Goal: Information Seeking & Learning: Learn about a topic

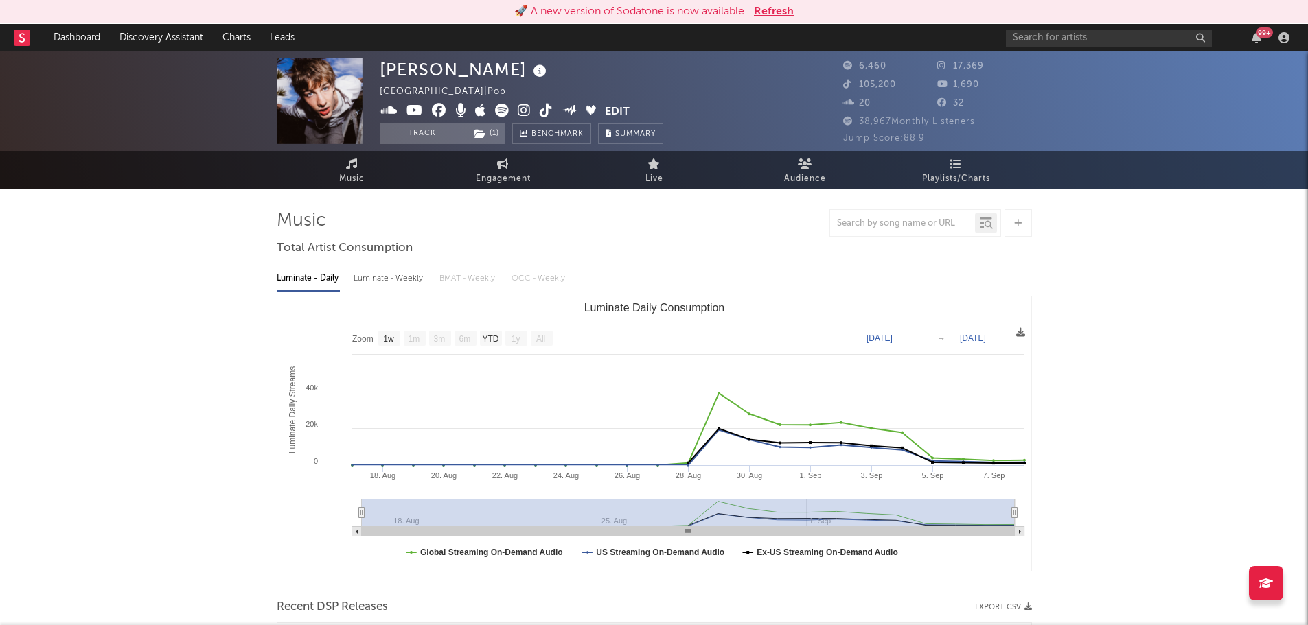
select select "1w"
click at [776, 14] on button "Refresh" at bounding box center [774, 11] width 40 height 16
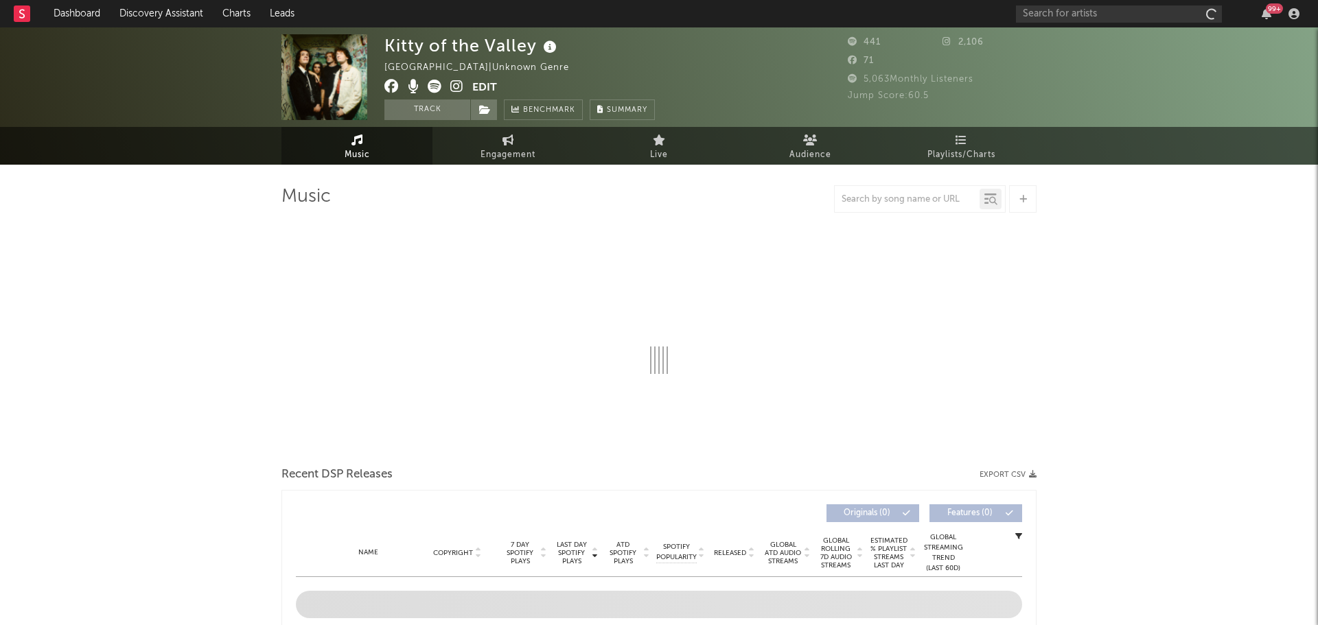
select select "1w"
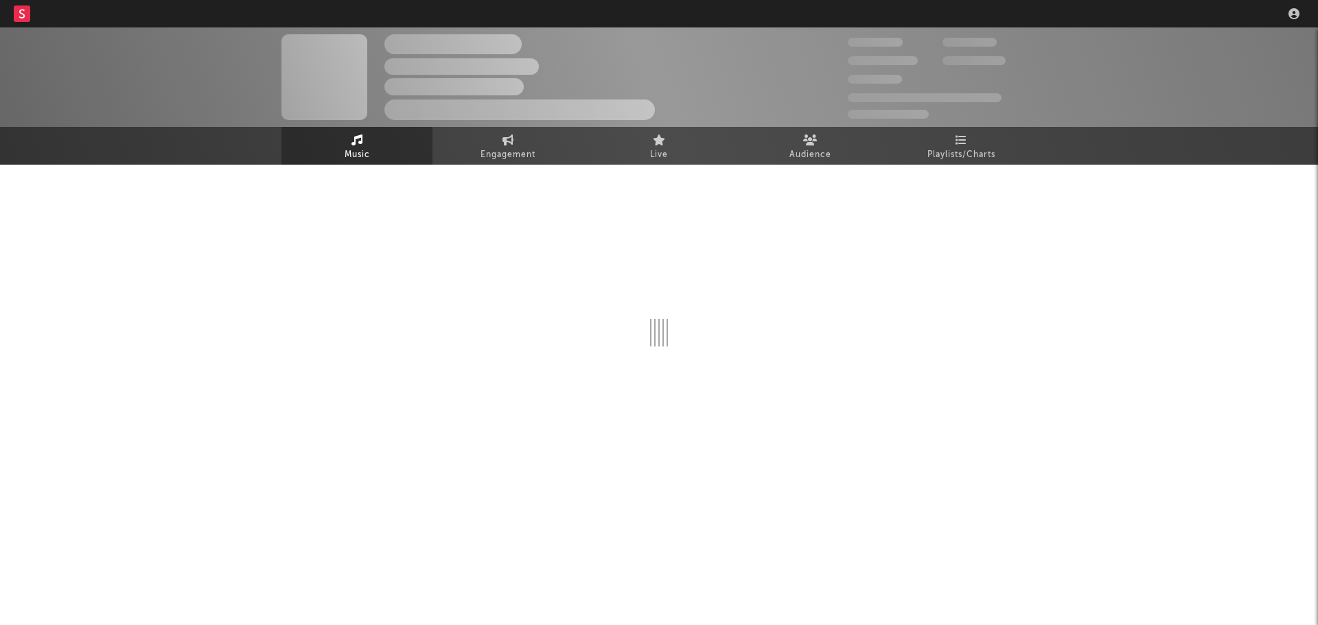
select select "1w"
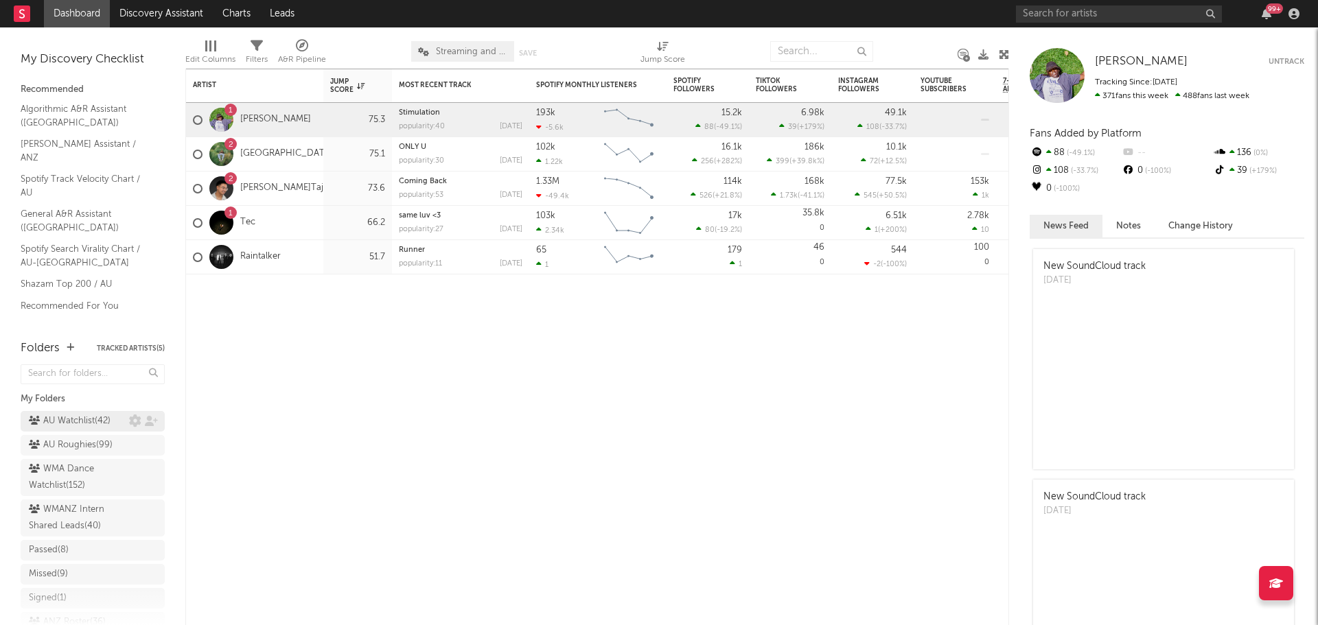
click at [79, 418] on div "AU Watchlist ( 42 )" at bounding box center [70, 421] width 82 height 16
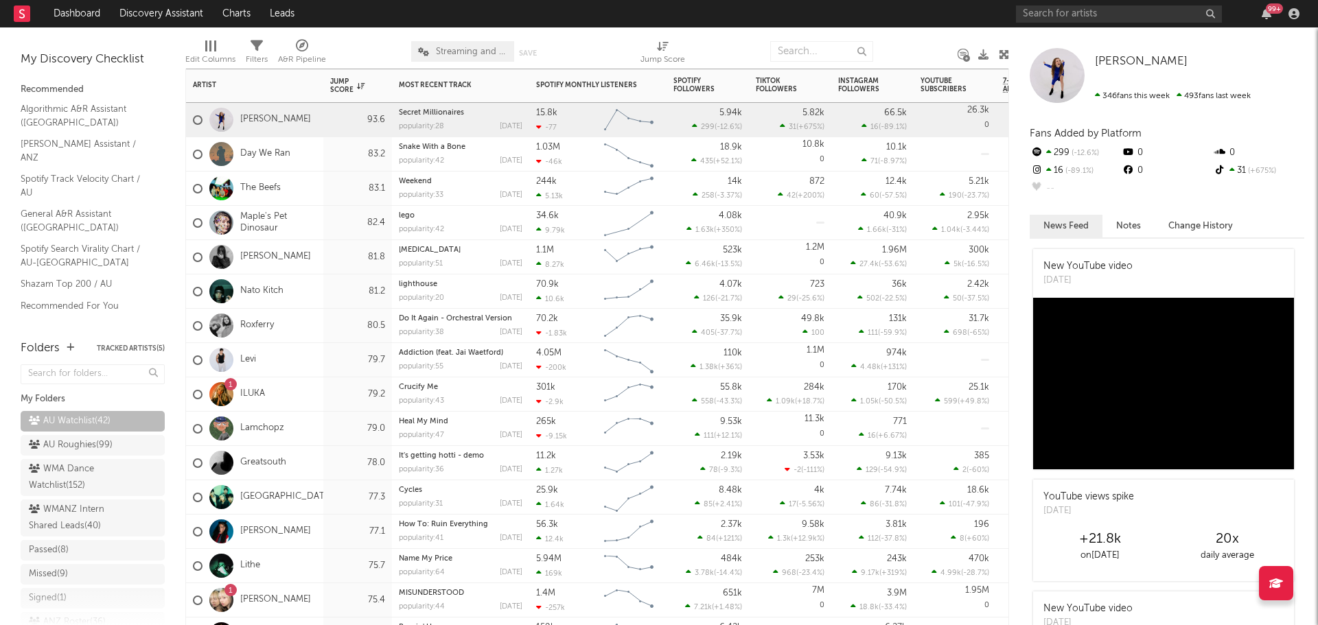
click at [316, 225] on div "Maple's Pet Dinosaur" at bounding box center [254, 223] width 137 height 34
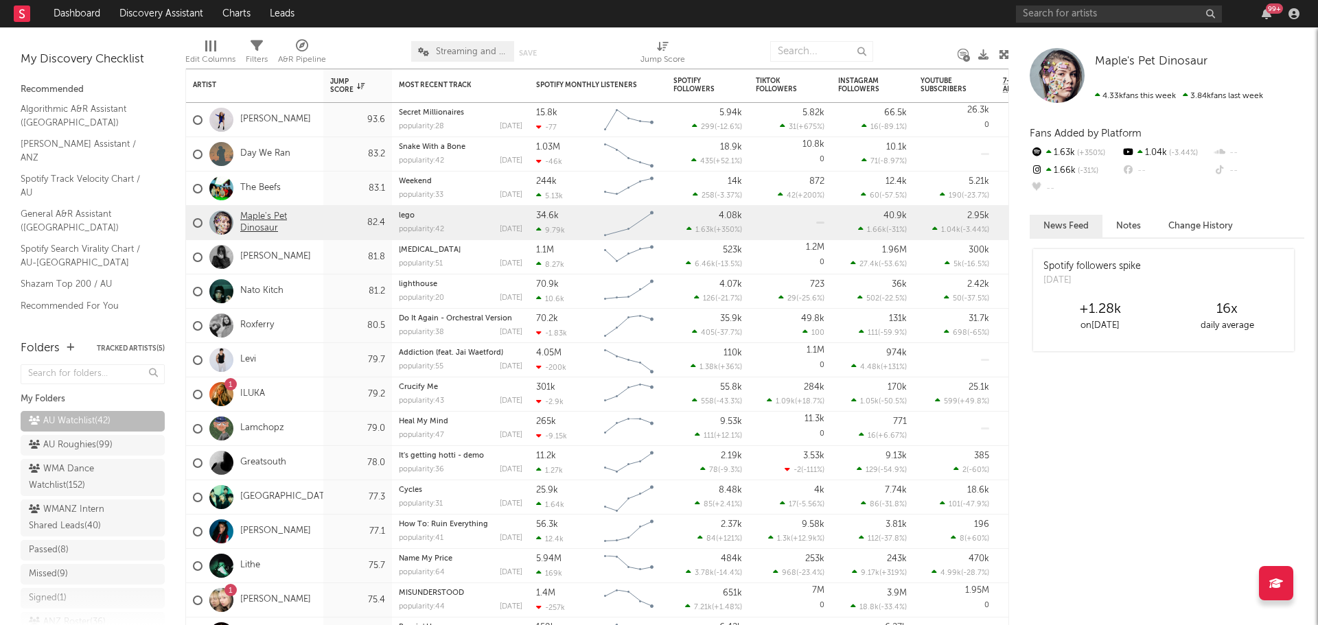
click at [268, 216] on link "Maple's Pet Dinosaur" at bounding box center [278, 222] width 76 height 23
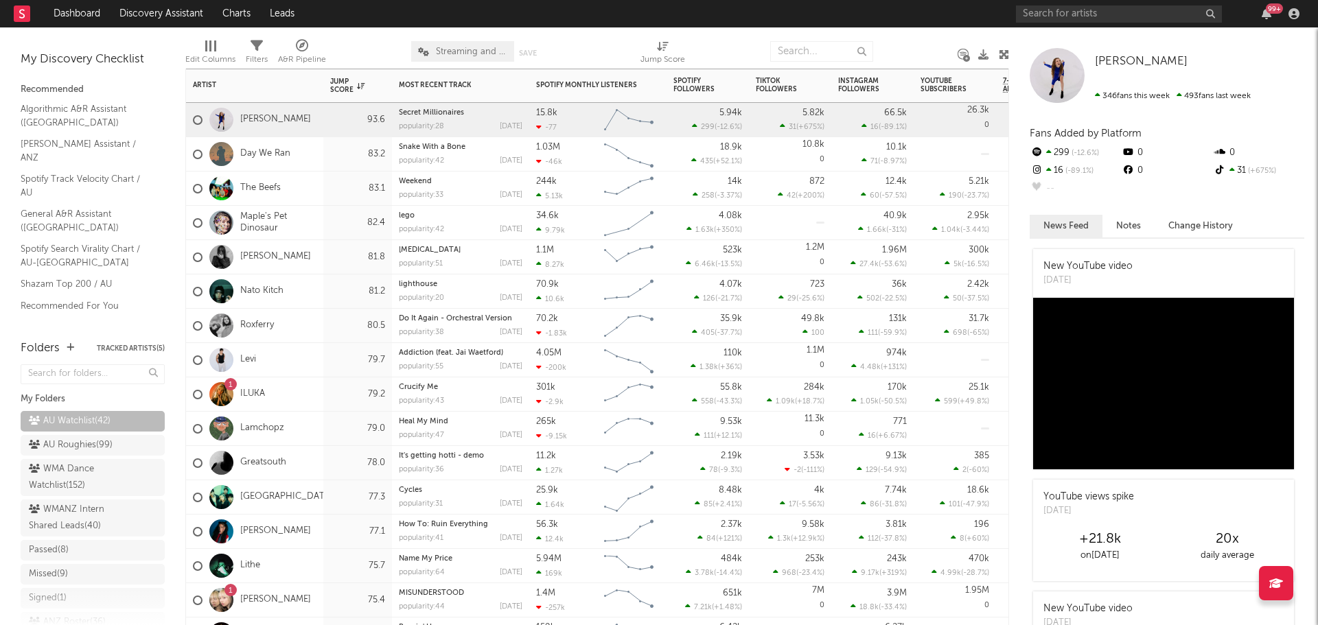
click at [320, 292] on div "Nato Kitch" at bounding box center [254, 292] width 137 height 34
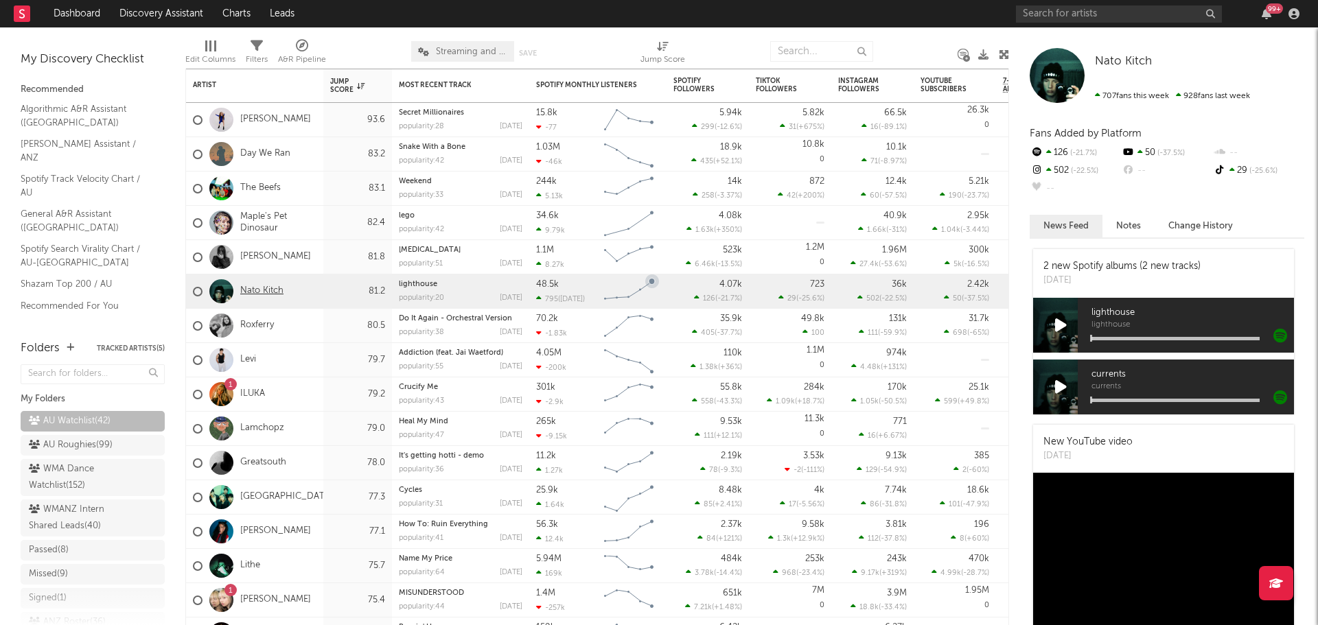
click at [277, 292] on link "Nato Kitch" at bounding box center [261, 292] width 43 height 12
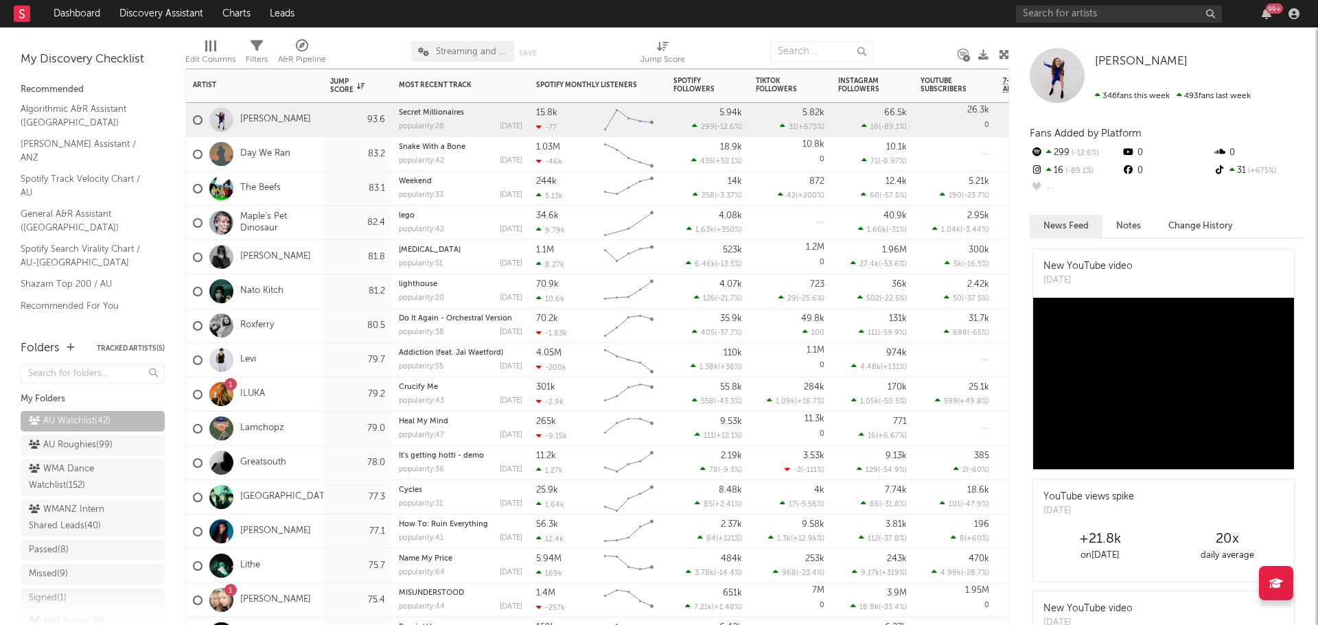
click at [335, 362] on div "79.7" at bounding box center [357, 360] width 55 height 16
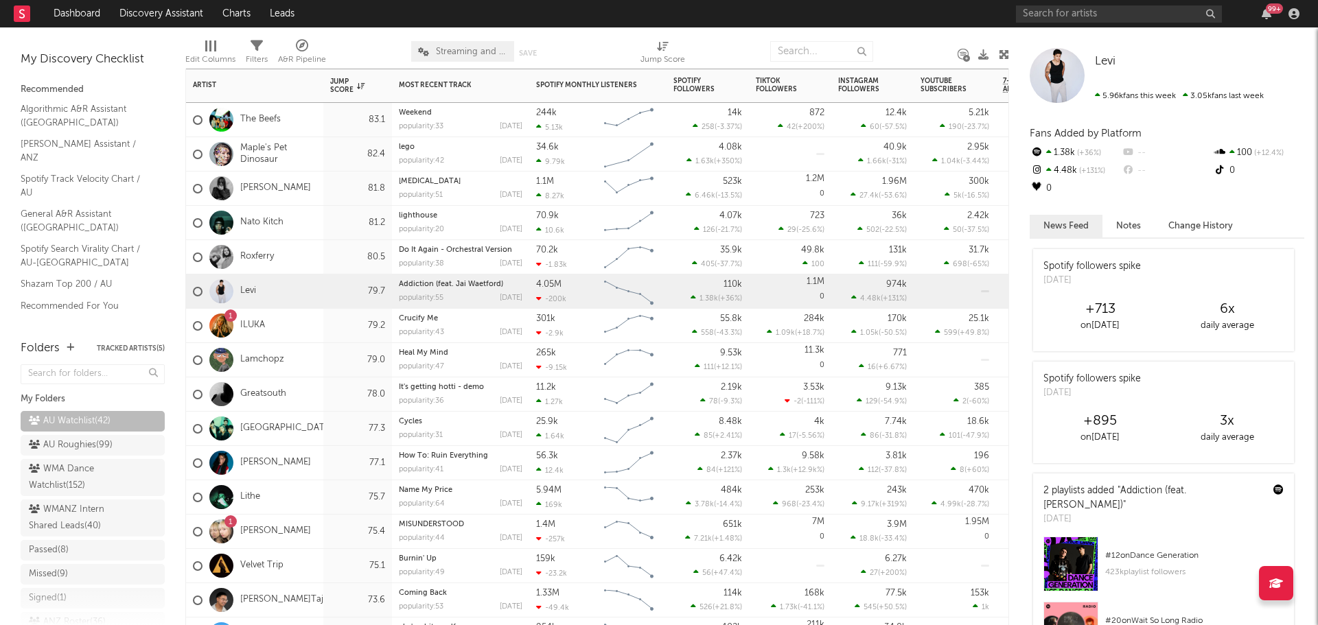
click at [332, 395] on div "78.0" at bounding box center [357, 394] width 55 height 16
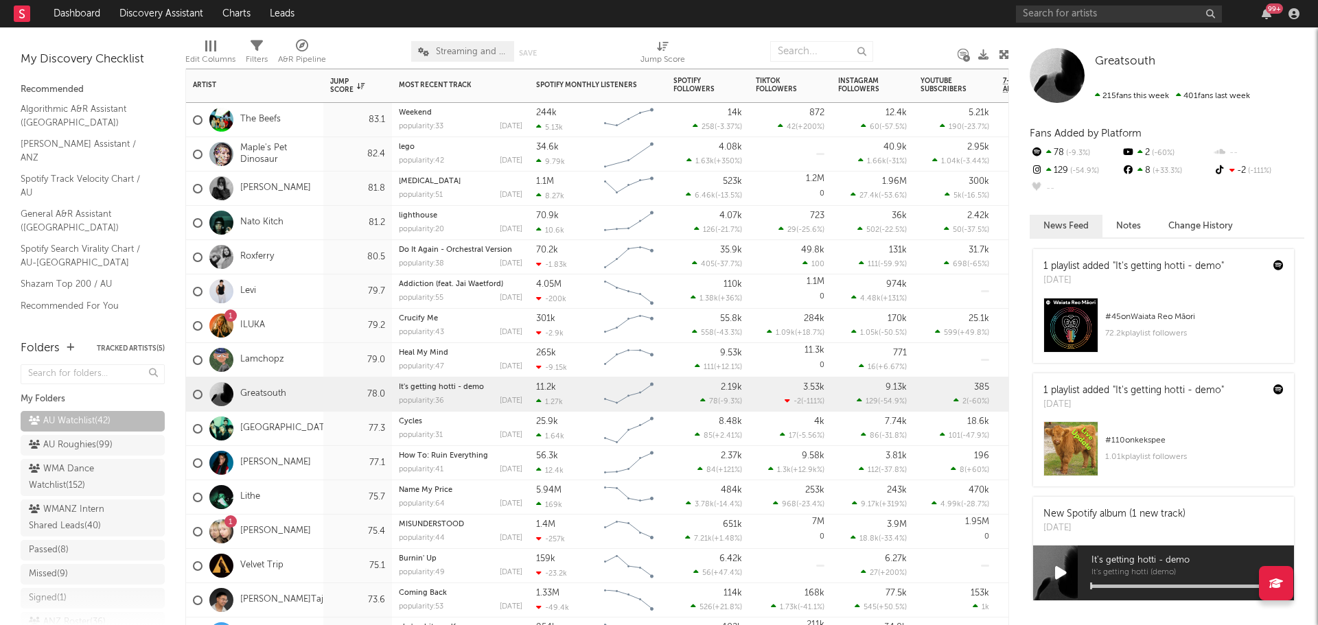
click at [327, 424] on div "77.3" at bounding box center [357, 429] width 69 height 34
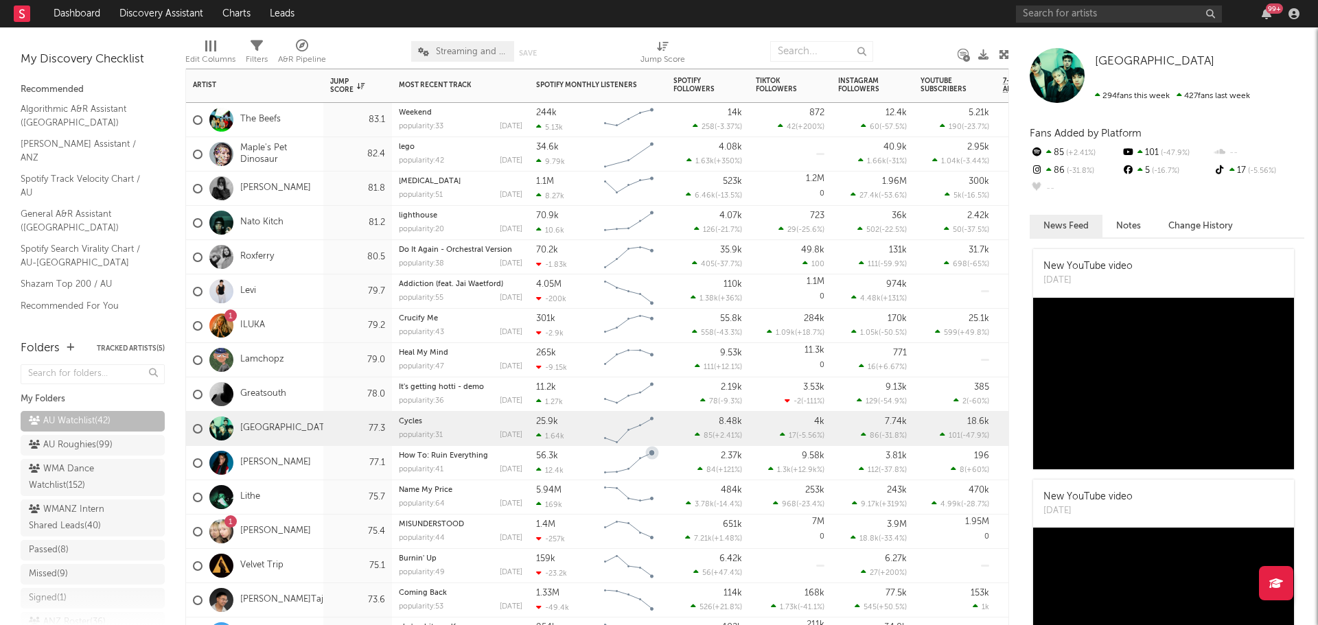
click at [329, 463] on div "77.1" at bounding box center [357, 463] width 69 height 34
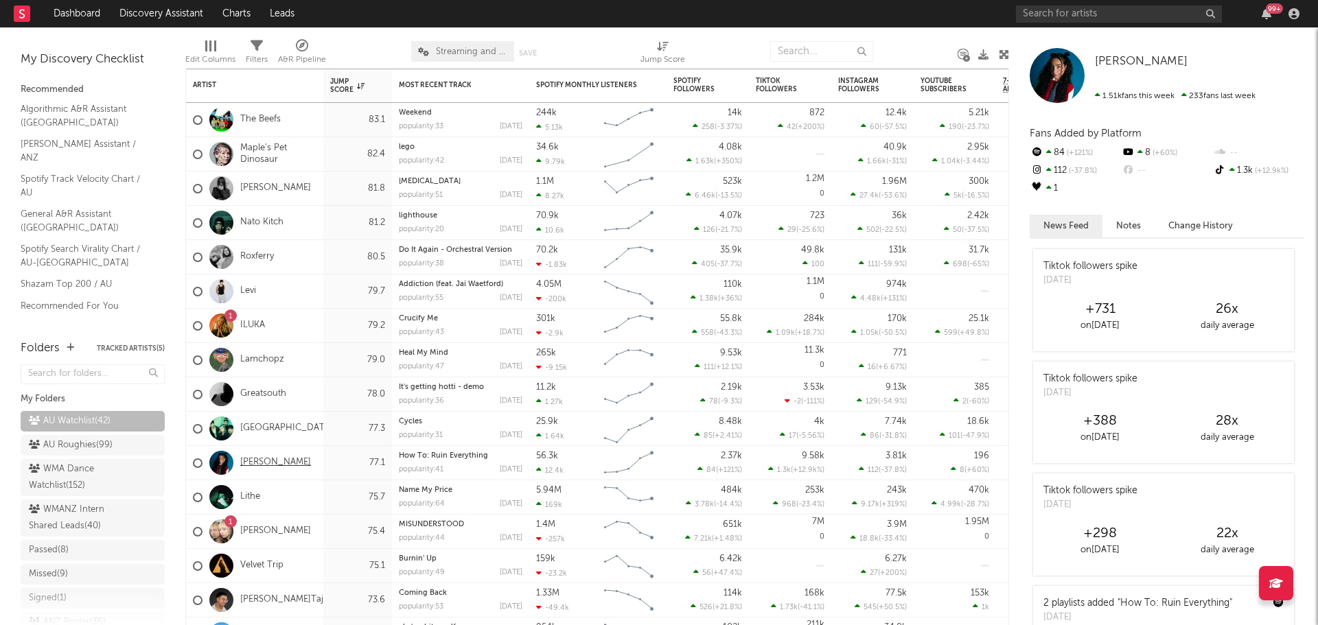
click at [279, 467] on link "Charli Lucas" at bounding box center [275, 463] width 71 height 12
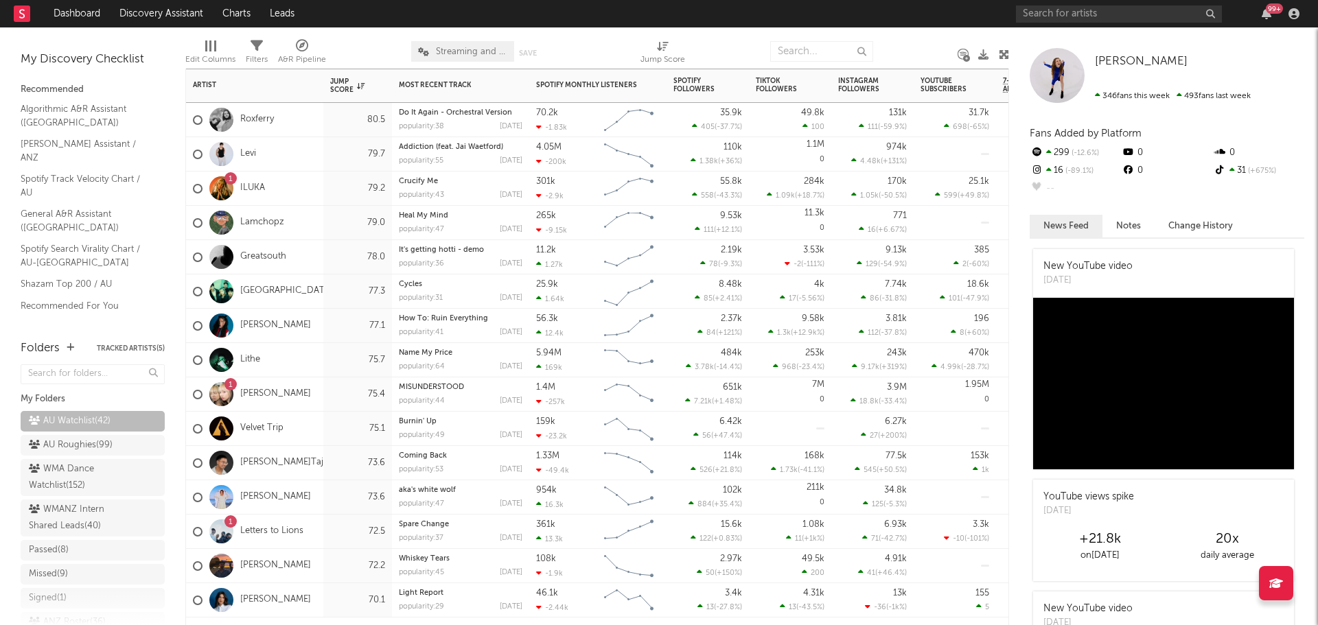
click at [329, 494] on div "73.6" at bounding box center [357, 498] width 69 height 34
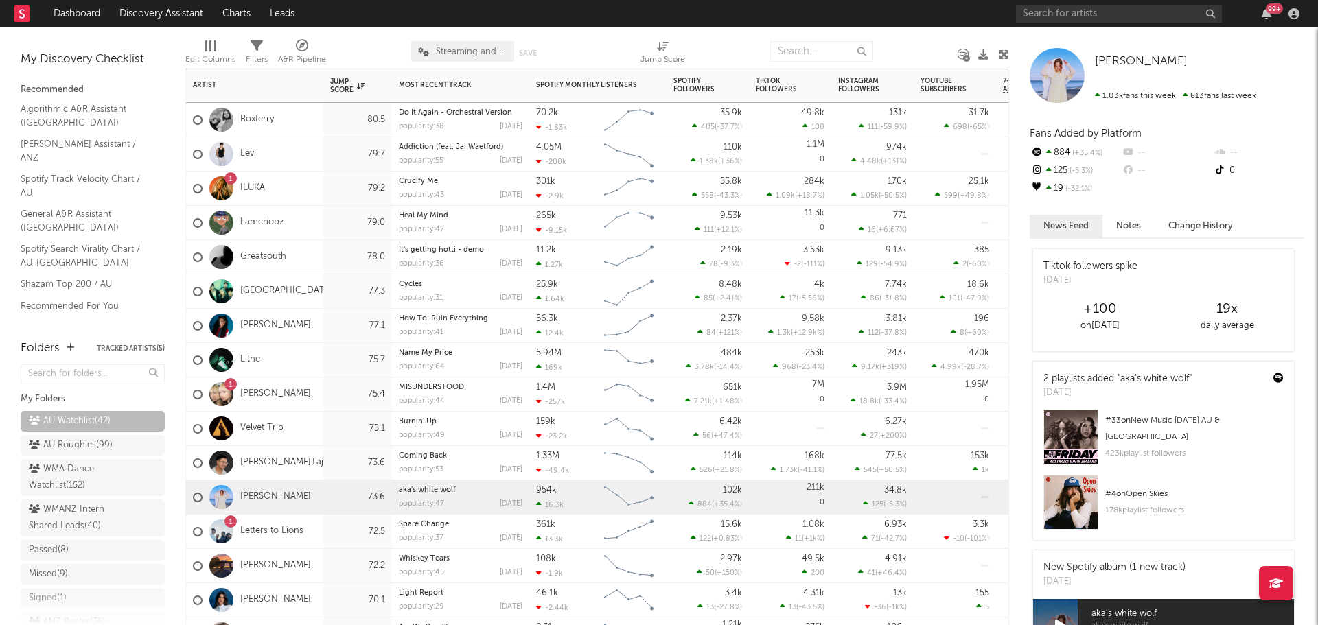
click at [325, 535] on div "72.5" at bounding box center [357, 532] width 69 height 34
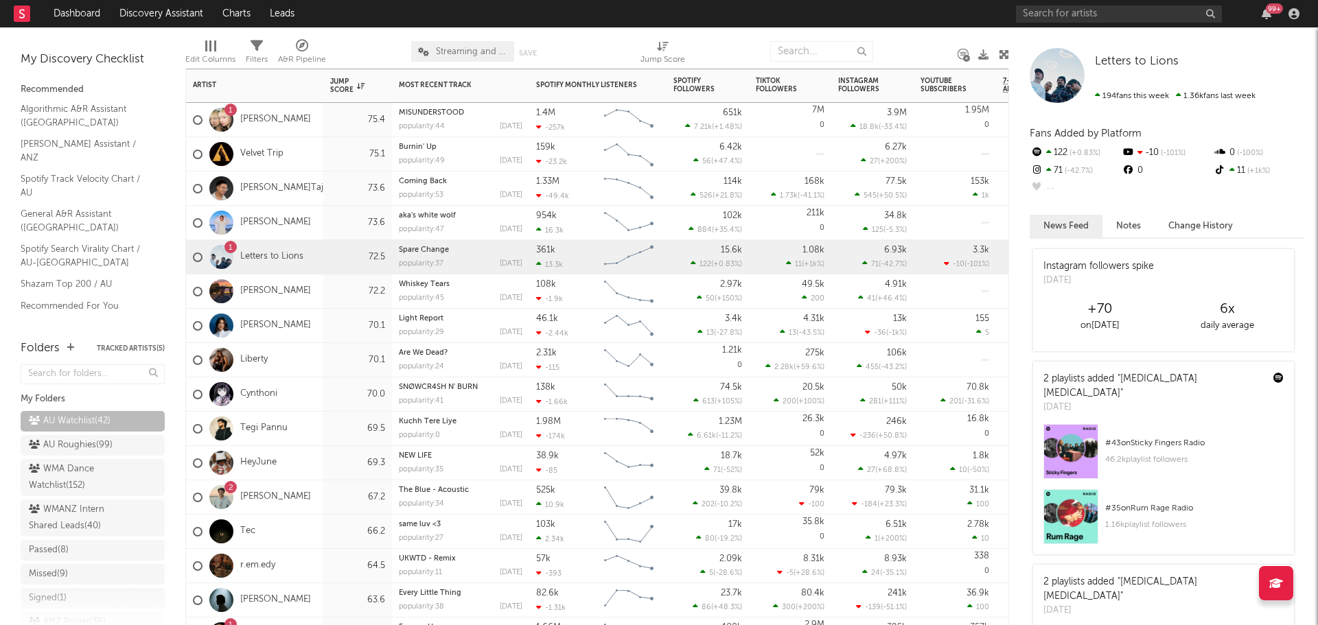
click at [307, 496] on div "2 ISHAN" at bounding box center [254, 498] width 137 height 34
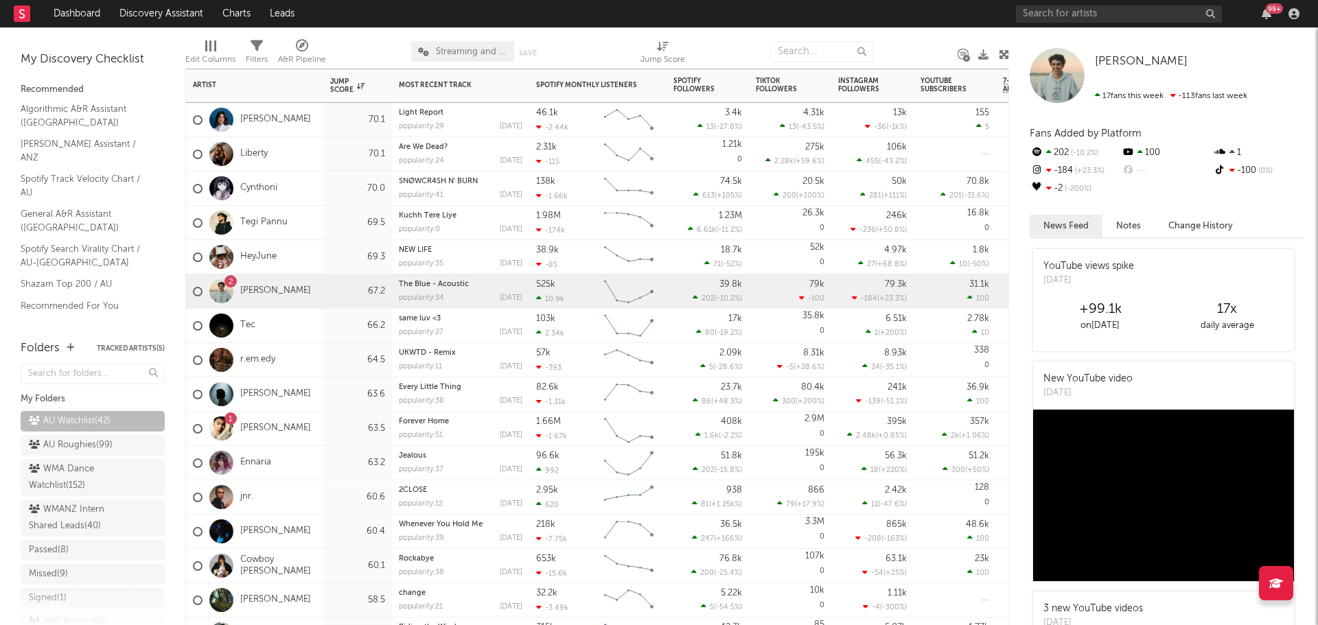
click at [319, 465] on div "Ennaria" at bounding box center [254, 463] width 137 height 34
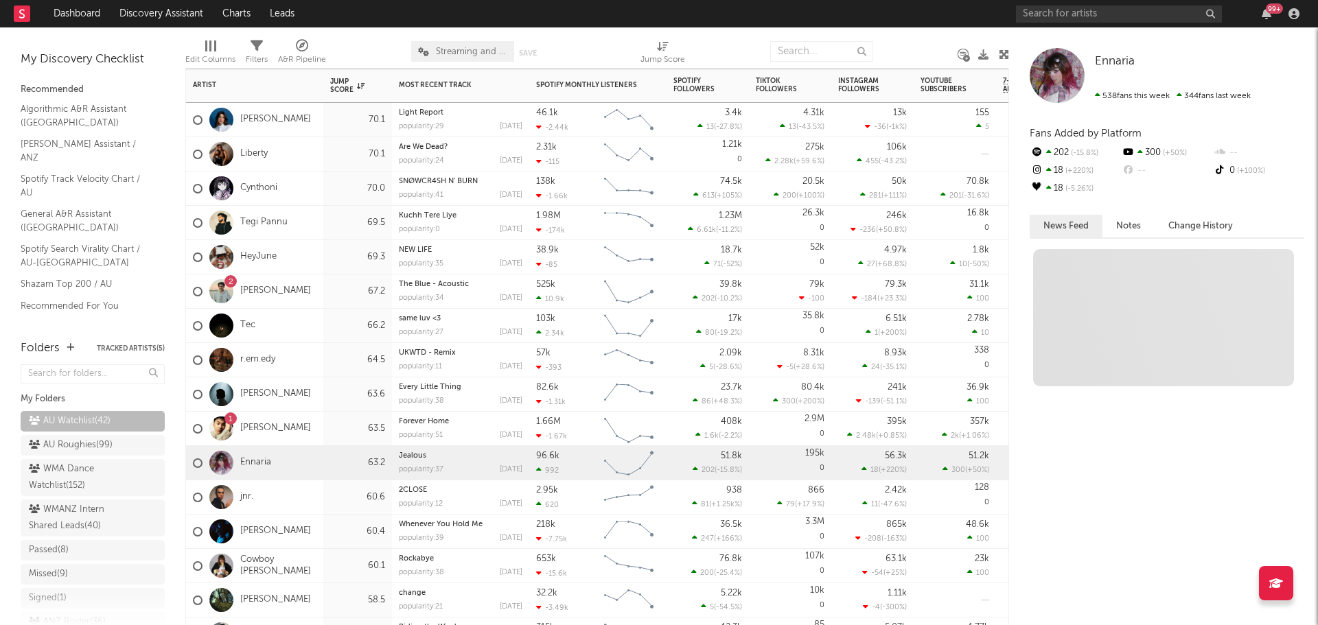
click at [319, 494] on div "jnr." at bounding box center [254, 498] width 137 height 34
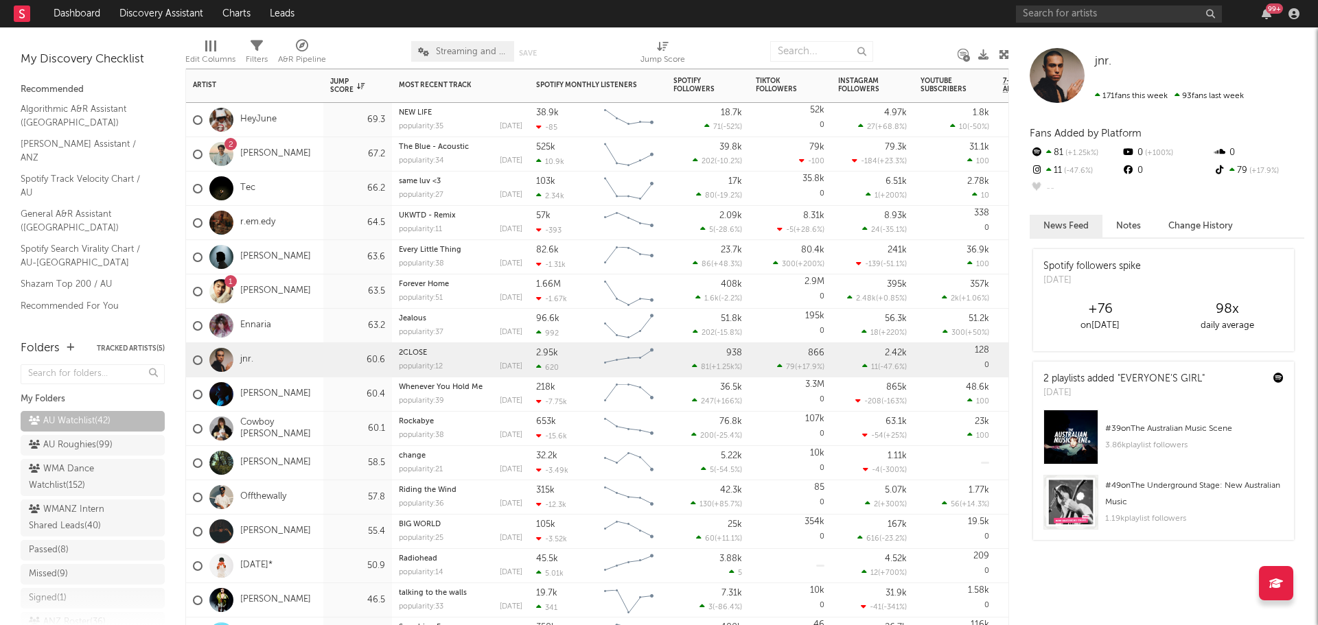
click at [330, 400] on div "60.4" at bounding box center [357, 394] width 55 height 16
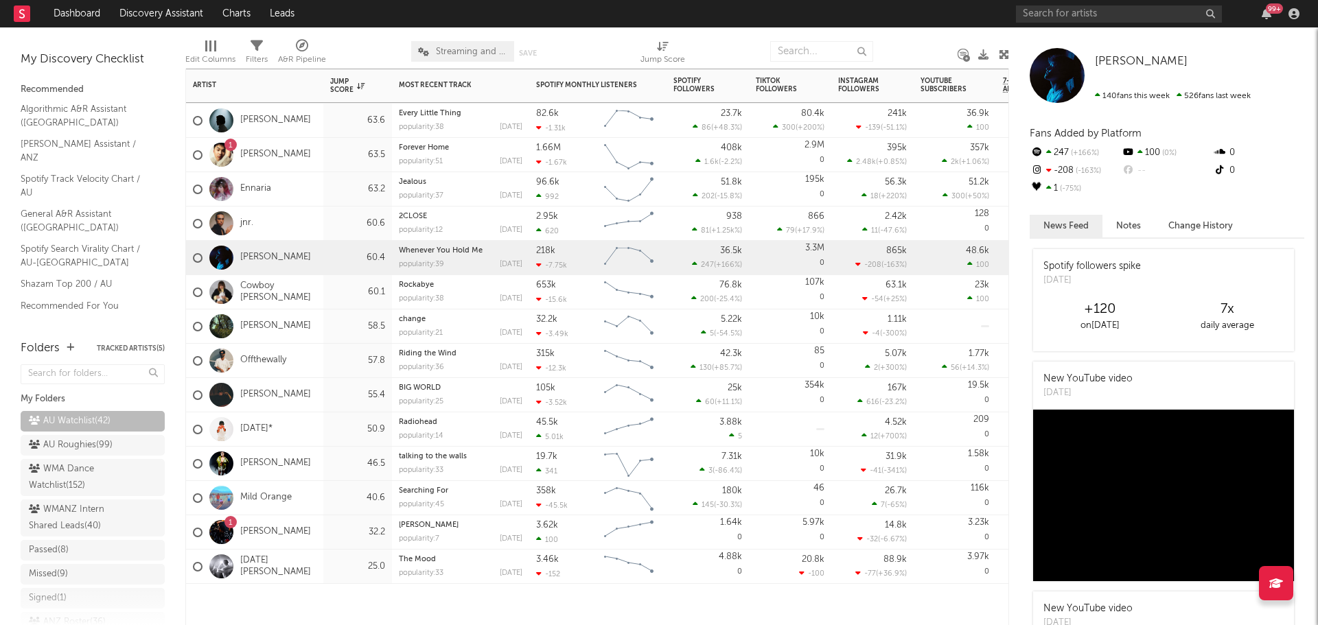
click at [316, 428] on div "FRIDAY*" at bounding box center [254, 430] width 137 height 34
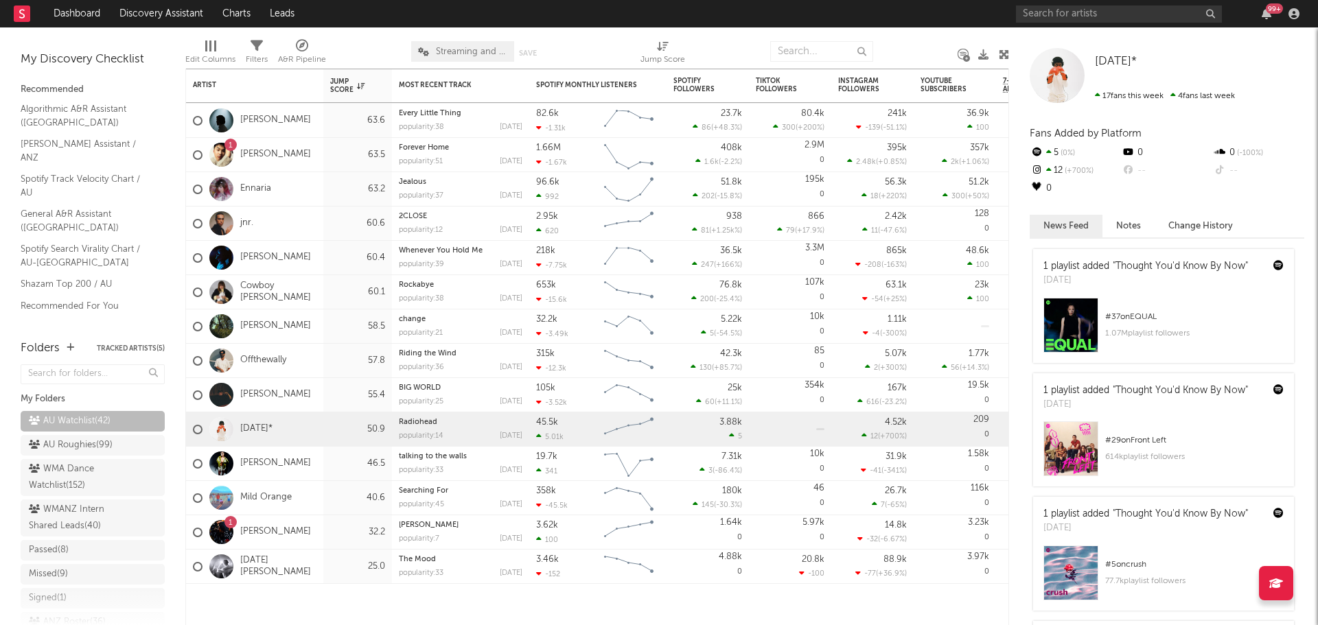
drag, startPoint x: 75, startPoint y: 448, endPoint x: 273, endPoint y: 421, distance: 200.3
click at [75, 448] on div "AU Roughies ( 99 )" at bounding box center [71, 445] width 84 height 16
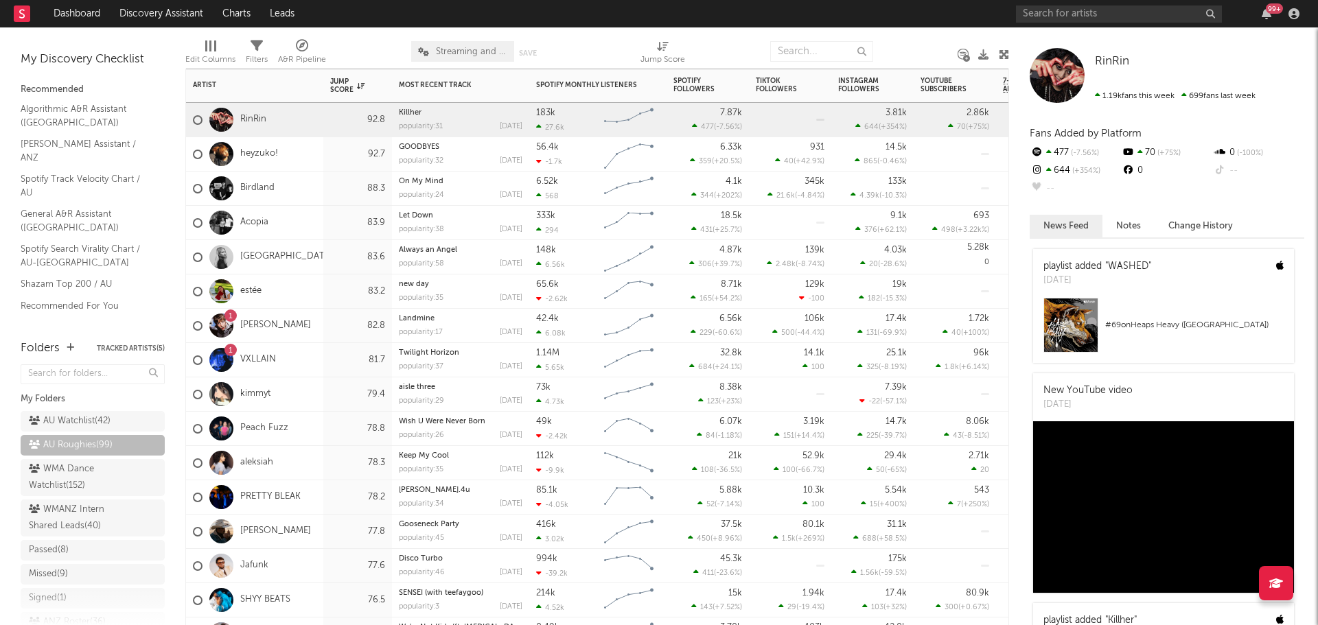
click at [292, 117] on div "RinRin" at bounding box center [254, 120] width 137 height 34
click at [262, 122] on link "RinRin" at bounding box center [253, 120] width 26 height 12
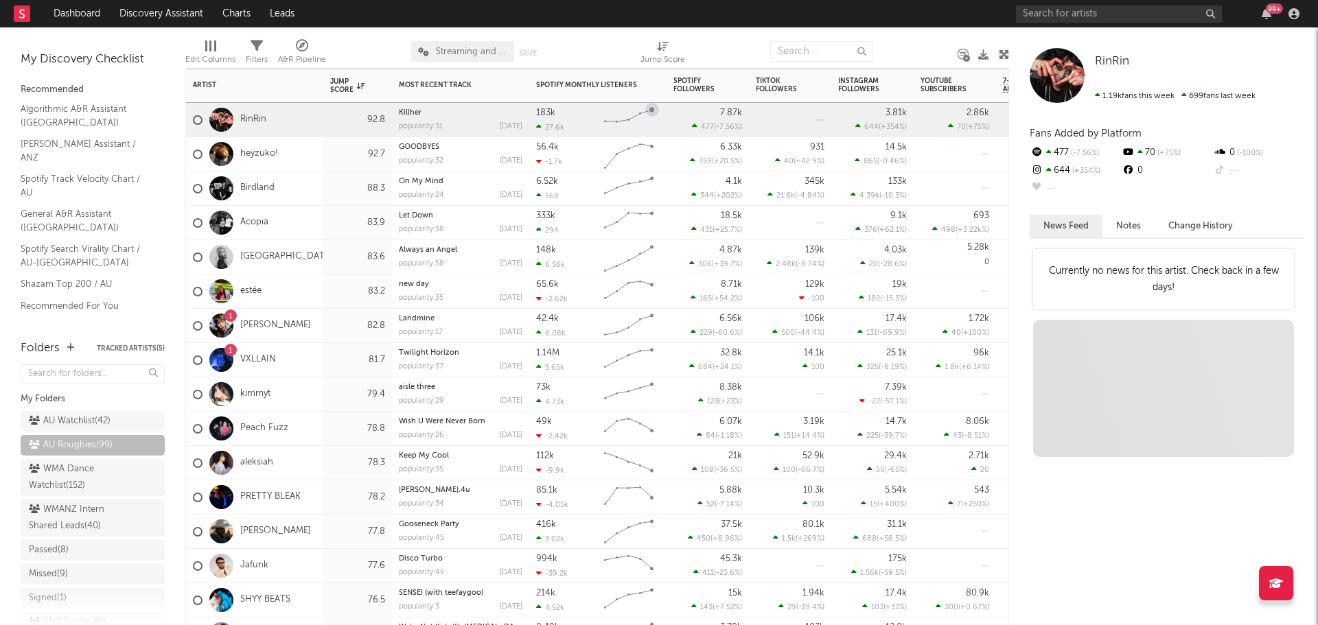
click at [309, 154] on div "heyzuko!" at bounding box center [254, 154] width 137 height 34
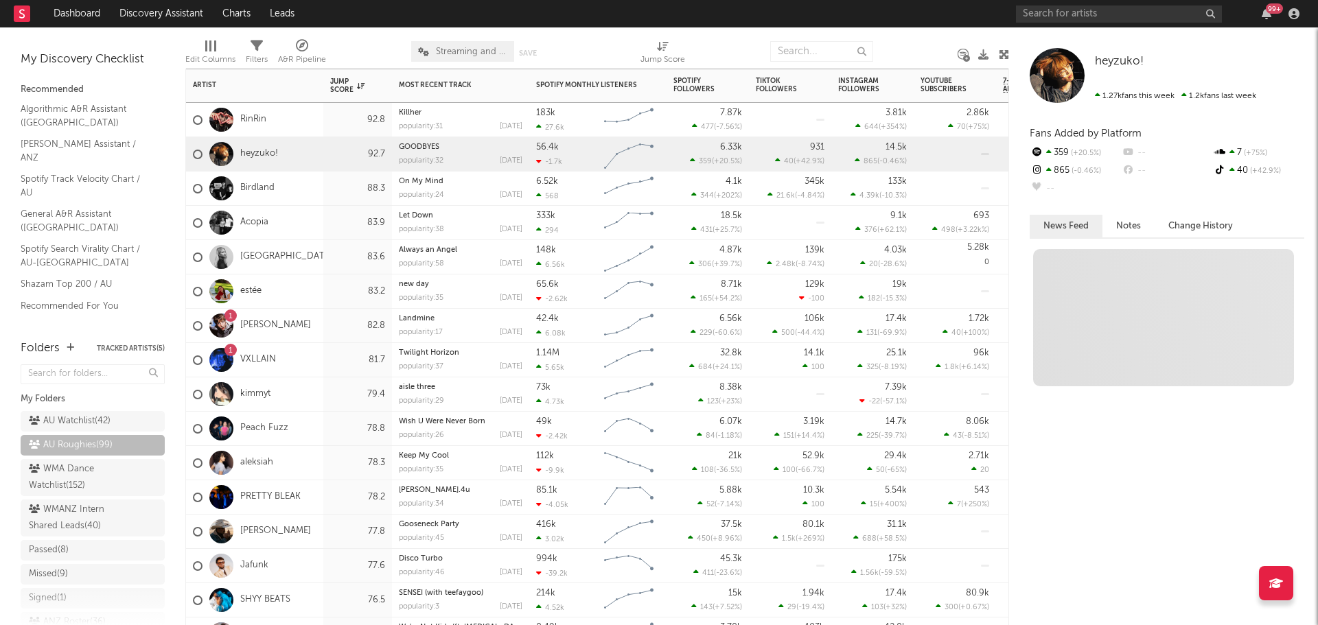
click at [305, 192] on div "Birdland" at bounding box center [254, 189] width 137 height 34
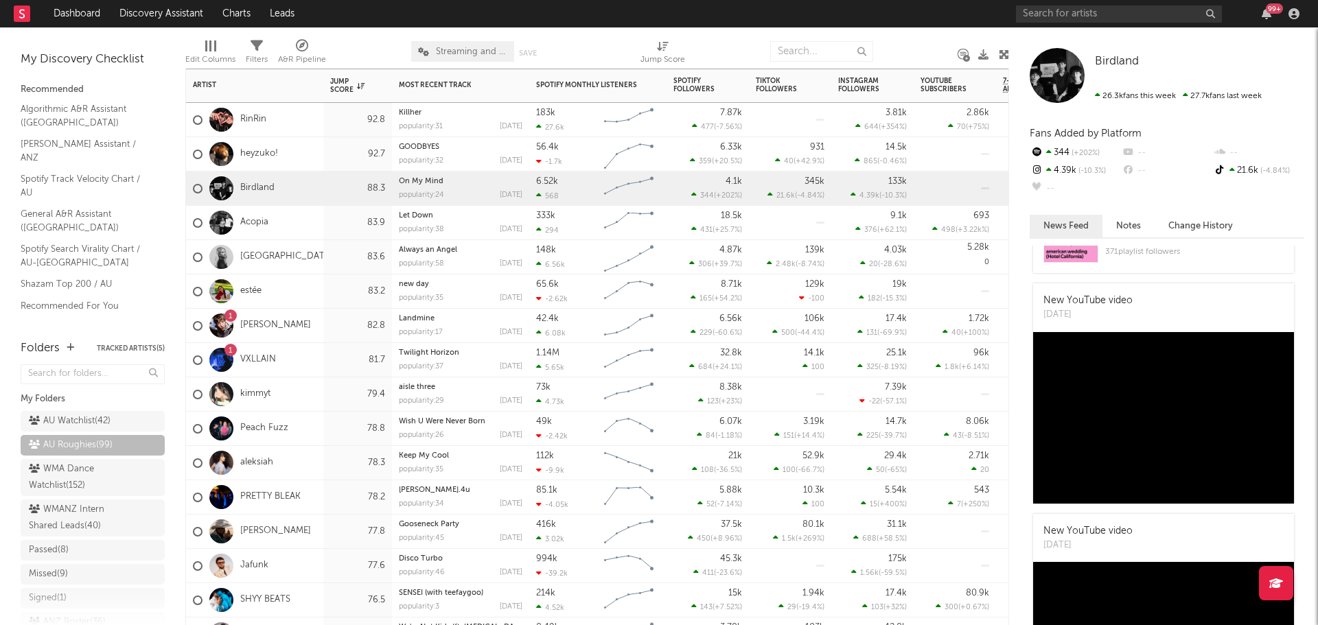
scroll to position [206, 0]
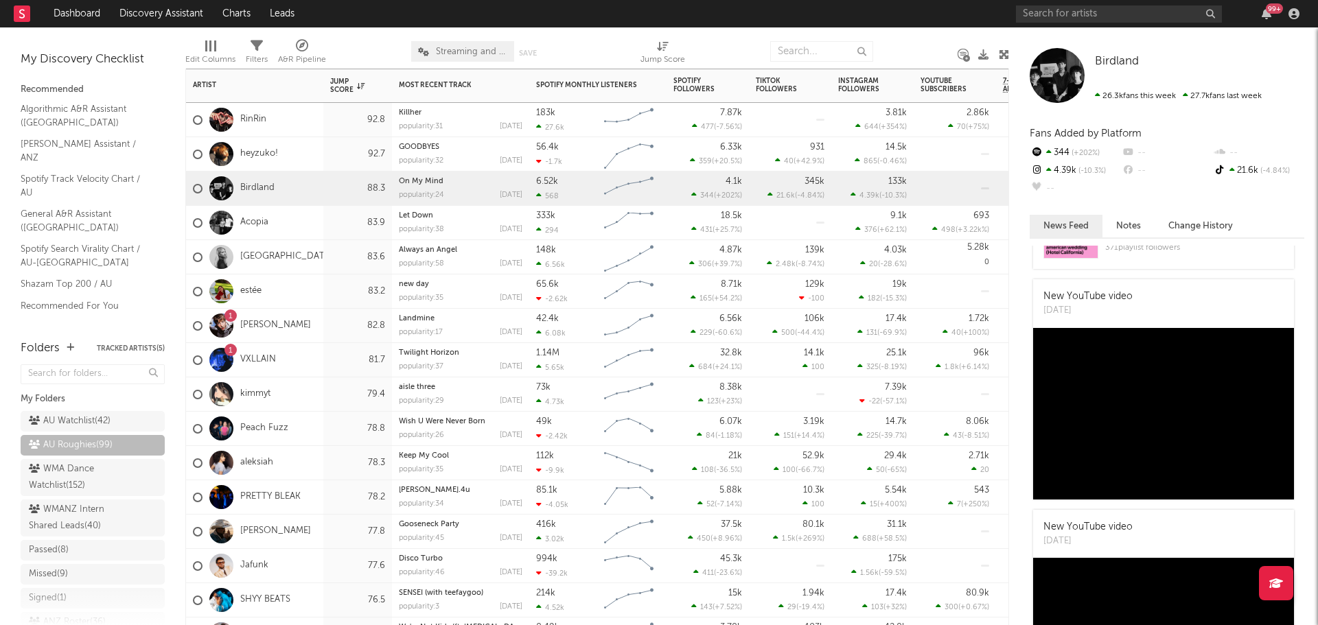
click at [297, 228] on div "Acopia" at bounding box center [254, 223] width 137 height 34
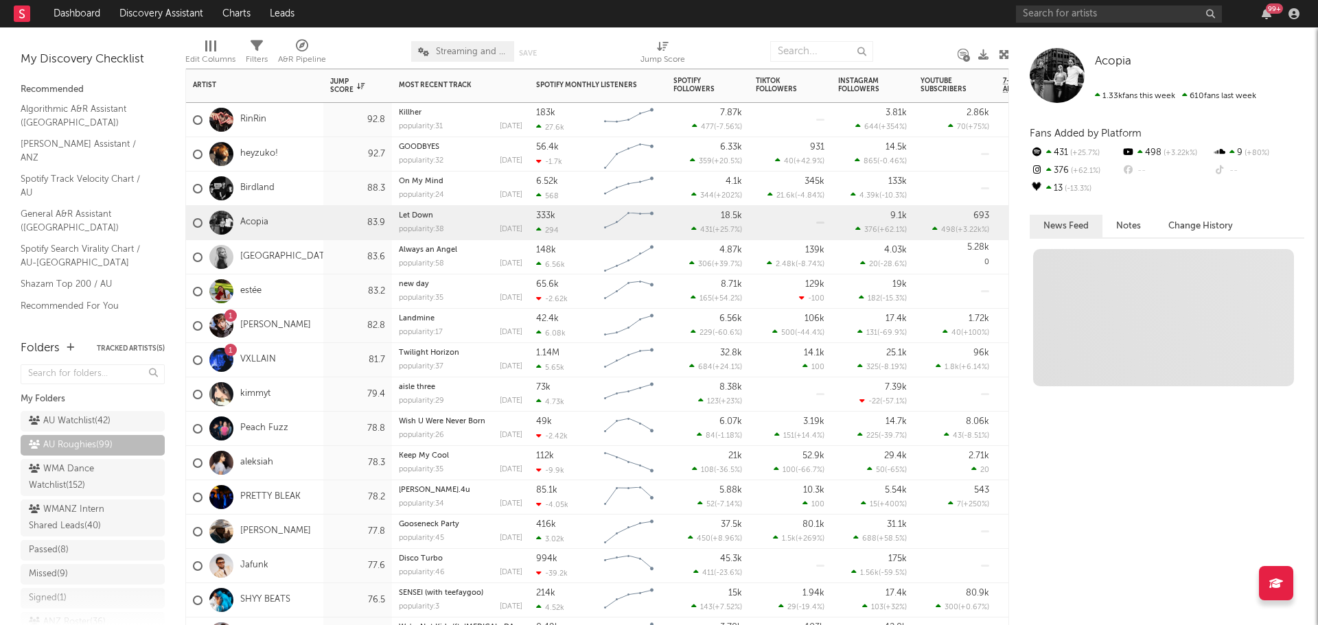
scroll to position [0, 0]
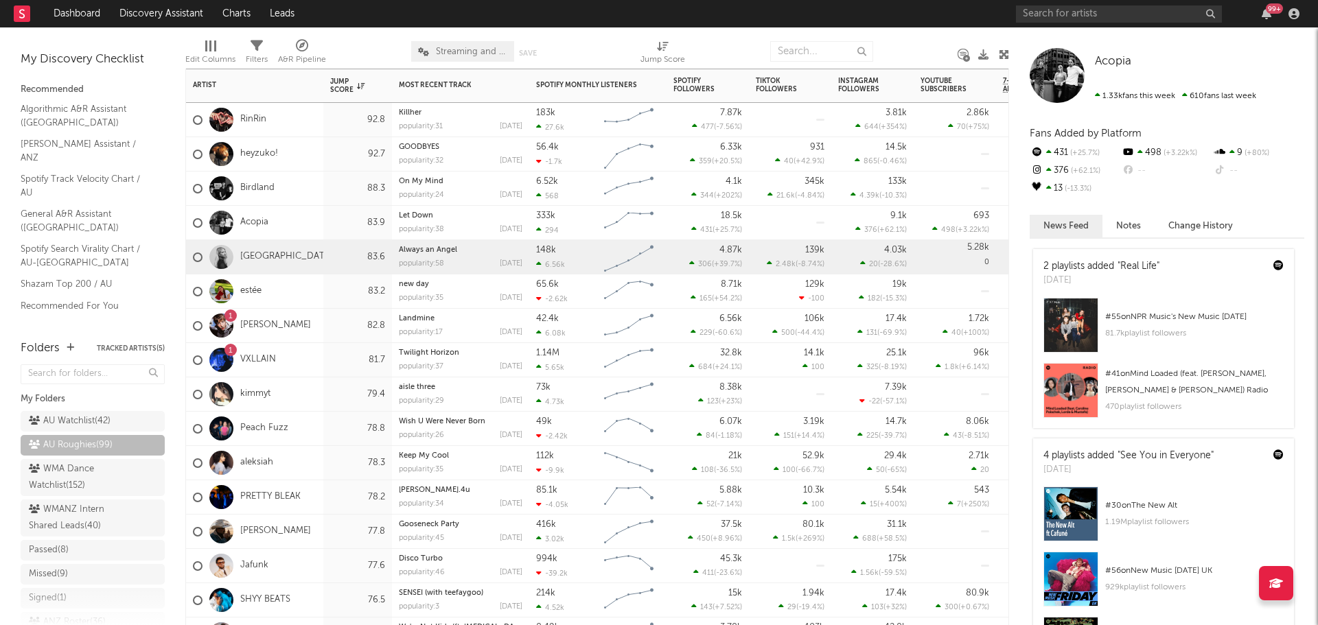
click at [309, 248] on div "Alexandria" at bounding box center [254, 257] width 137 height 34
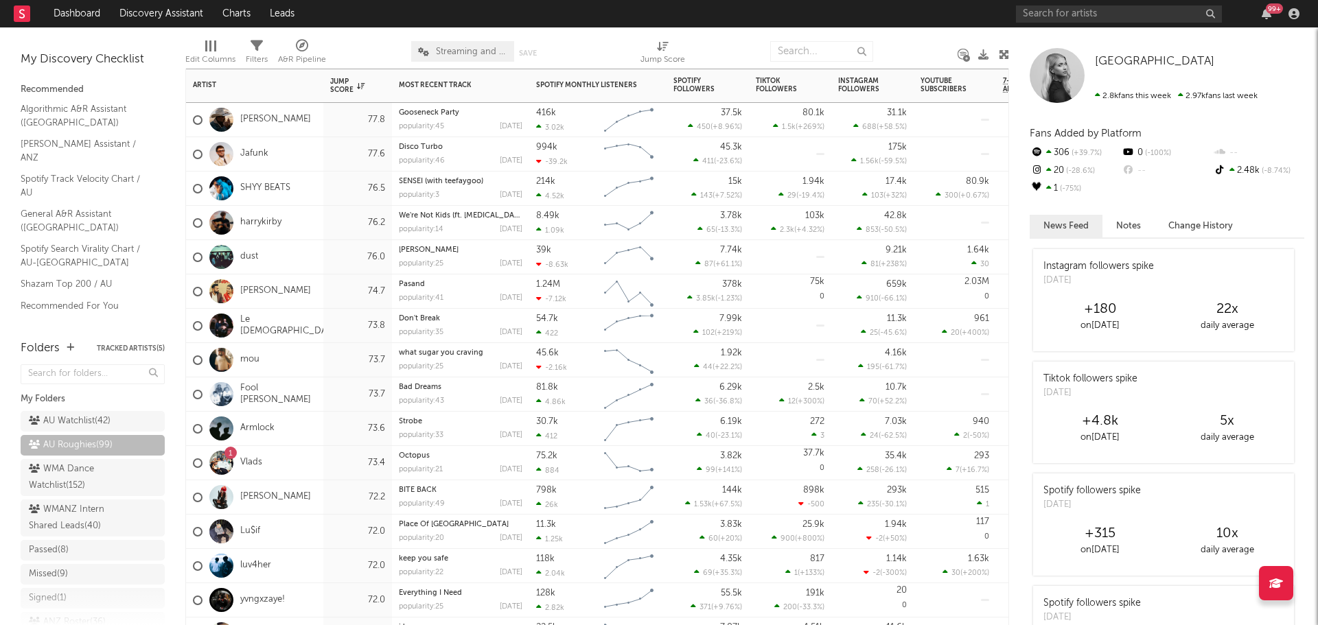
click at [322, 222] on div "harrykirby" at bounding box center [254, 223] width 137 height 34
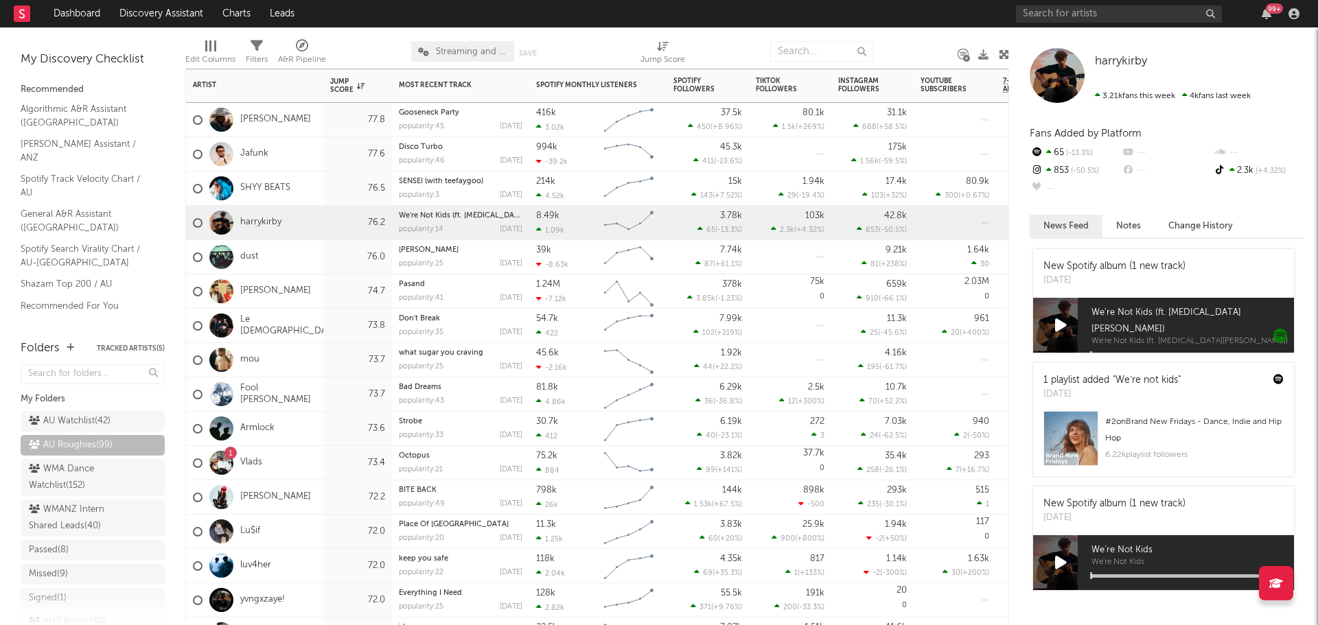
click at [314, 255] on div "dust" at bounding box center [254, 257] width 137 height 34
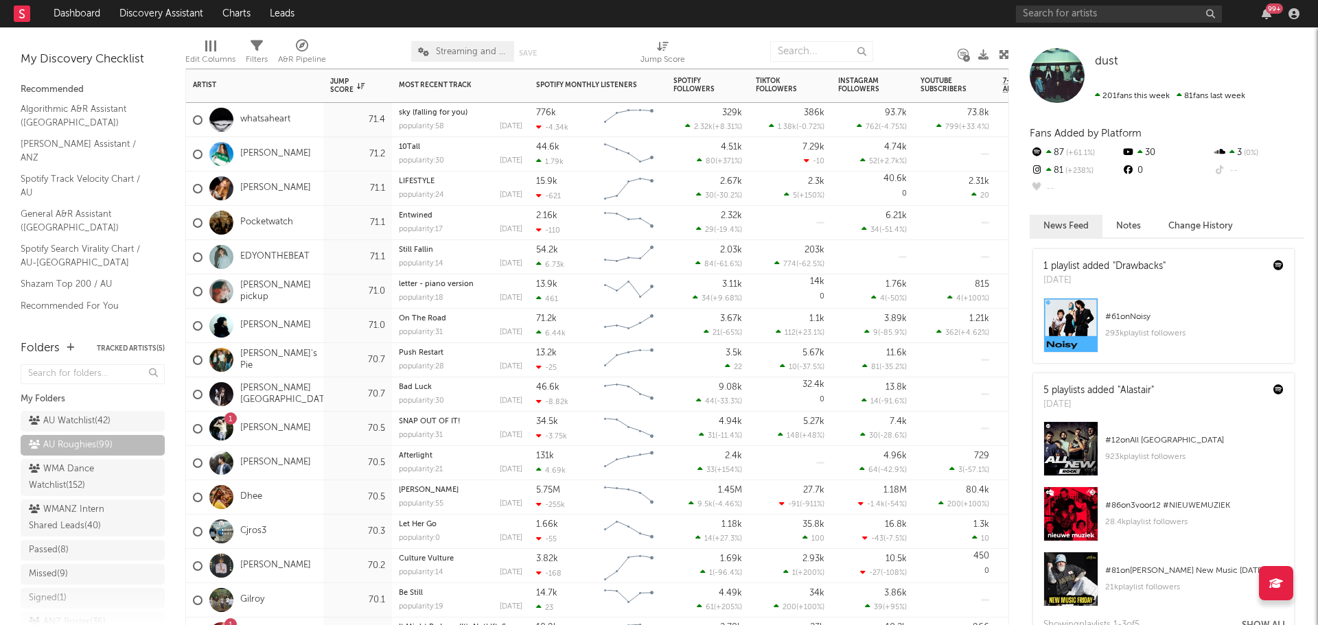
click at [310, 334] on div "Dylan Atlantis" at bounding box center [254, 326] width 137 height 34
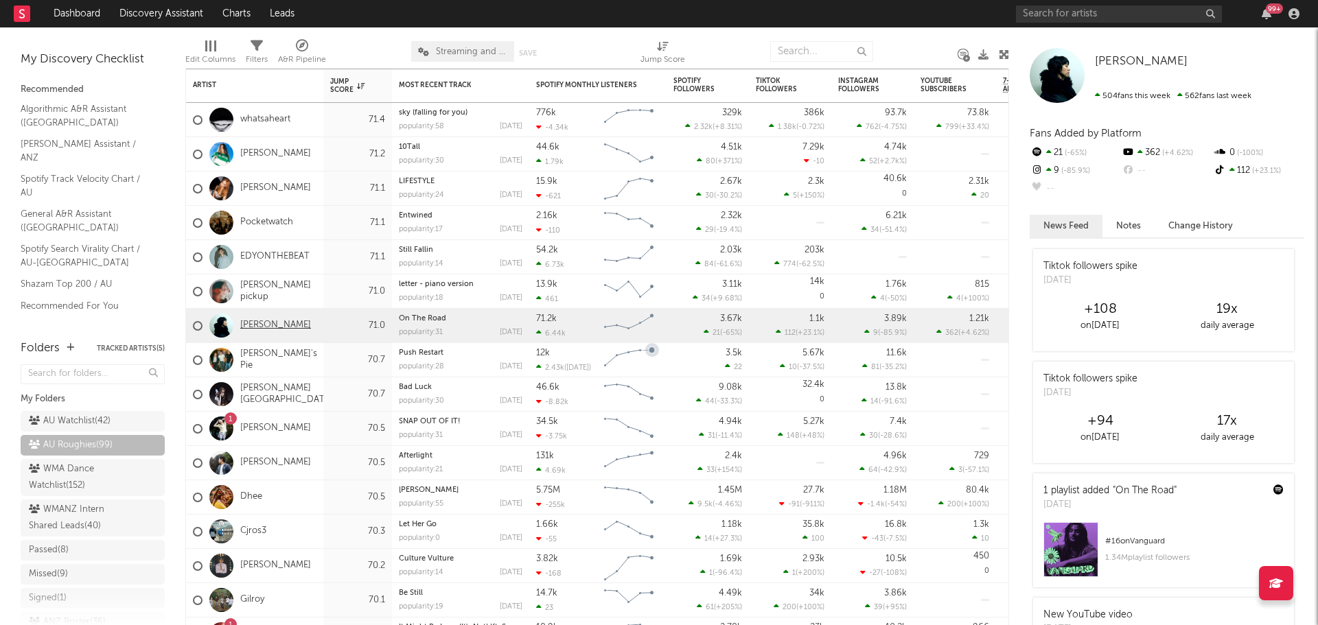
click at [258, 323] on link "Dylan Atlantis" at bounding box center [275, 326] width 71 height 12
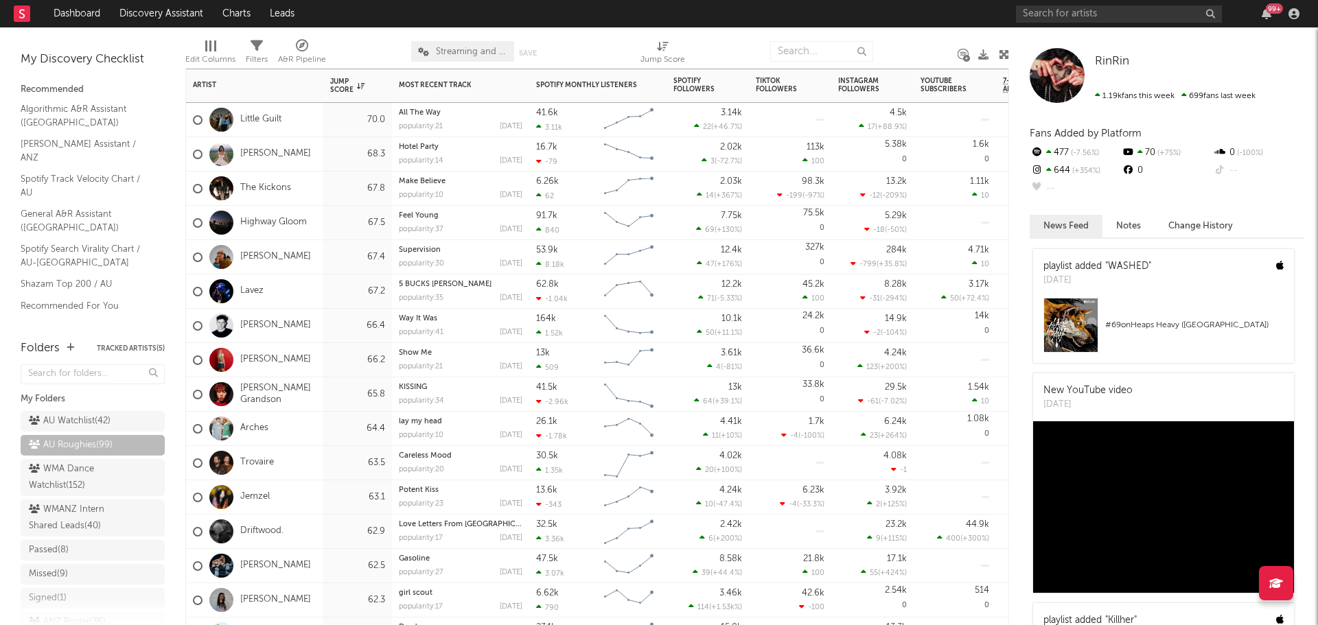
click at [304, 126] on div "Little Guilt" at bounding box center [254, 120] width 137 height 34
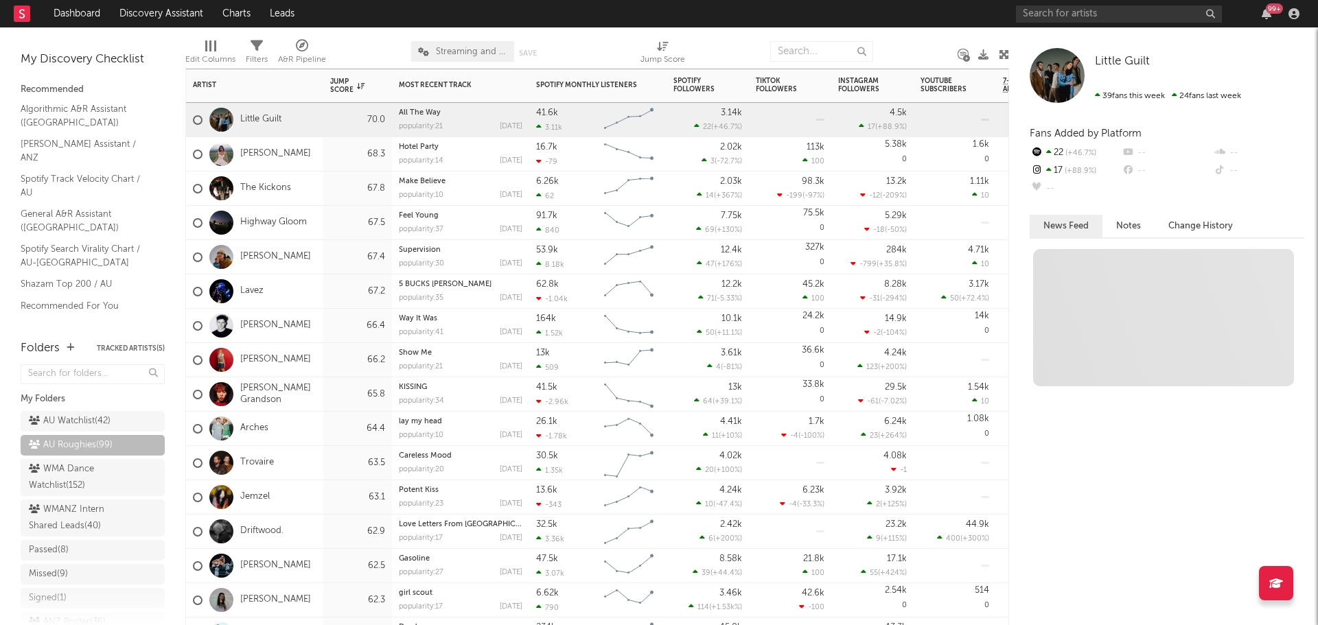
click at [324, 122] on div "70.0" at bounding box center [357, 120] width 69 height 34
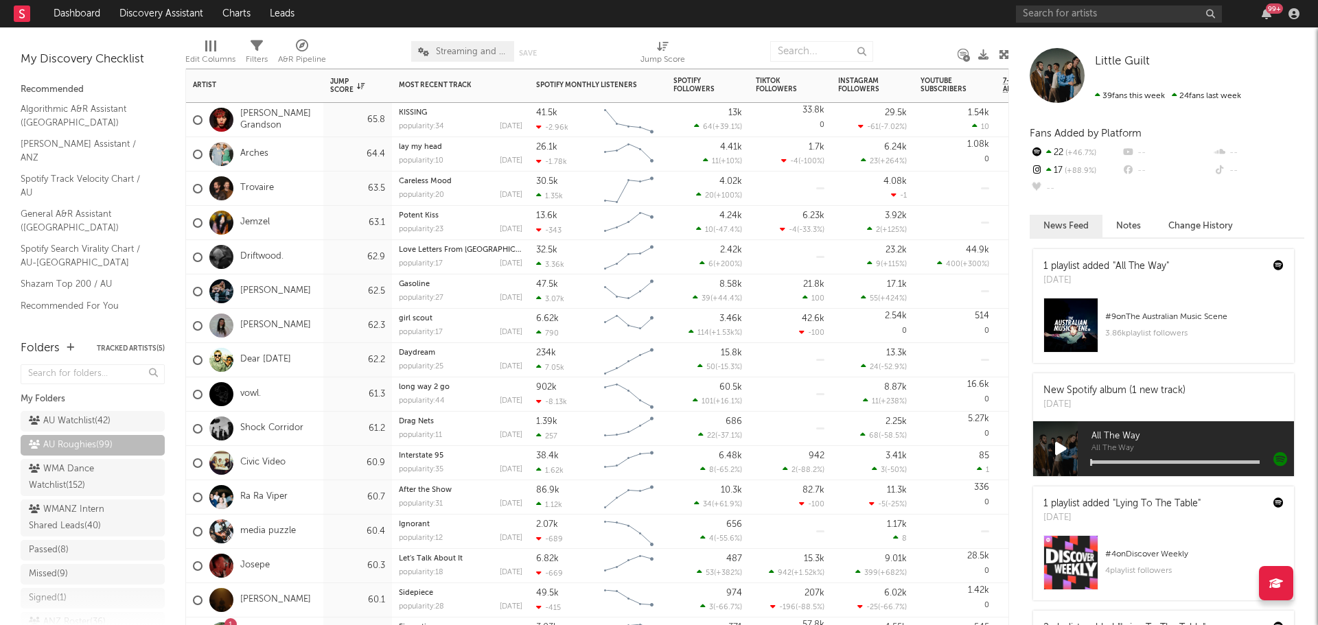
click at [319, 361] on div "Dear Sunday" at bounding box center [254, 360] width 137 height 34
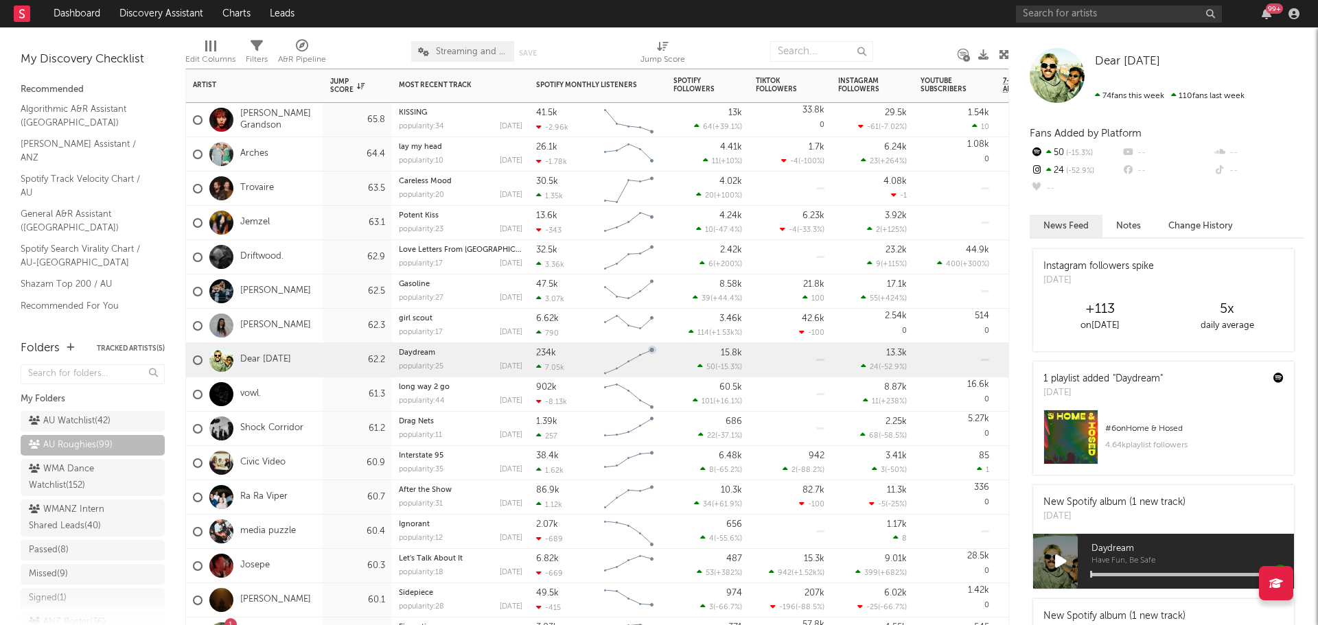
click at [307, 396] on div "vowl." at bounding box center [254, 395] width 137 height 34
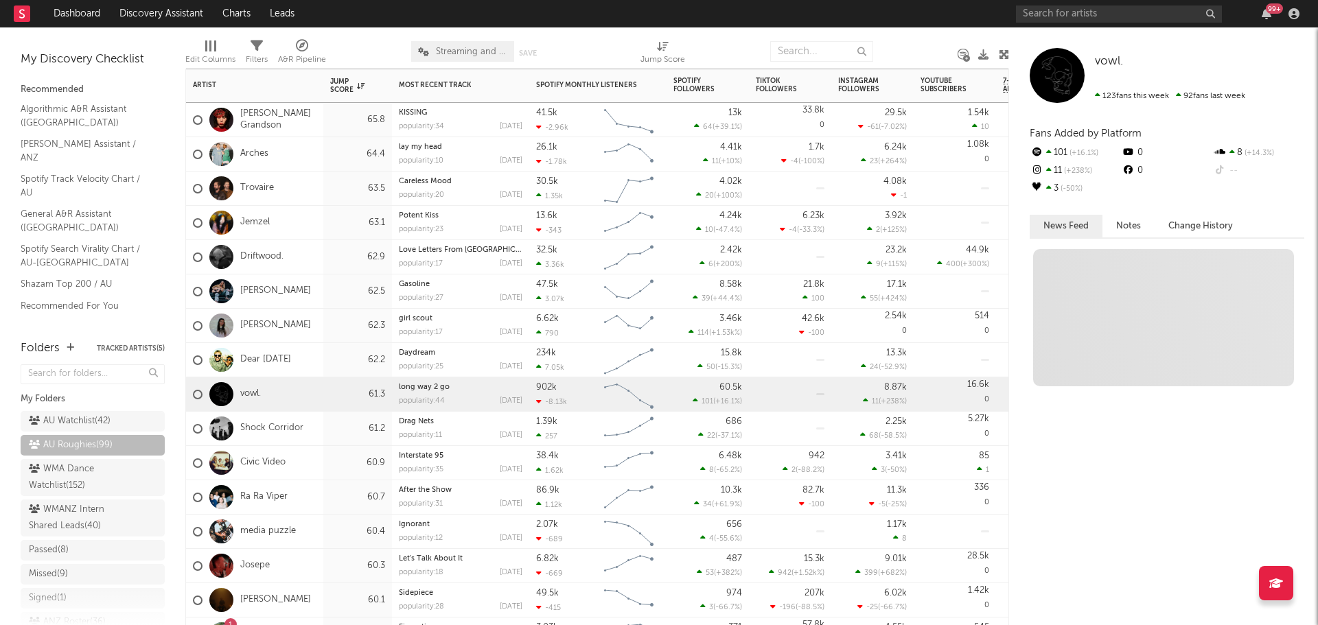
click at [321, 428] on div "Shock Corridor" at bounding box center [254, 429] width 137 height 34
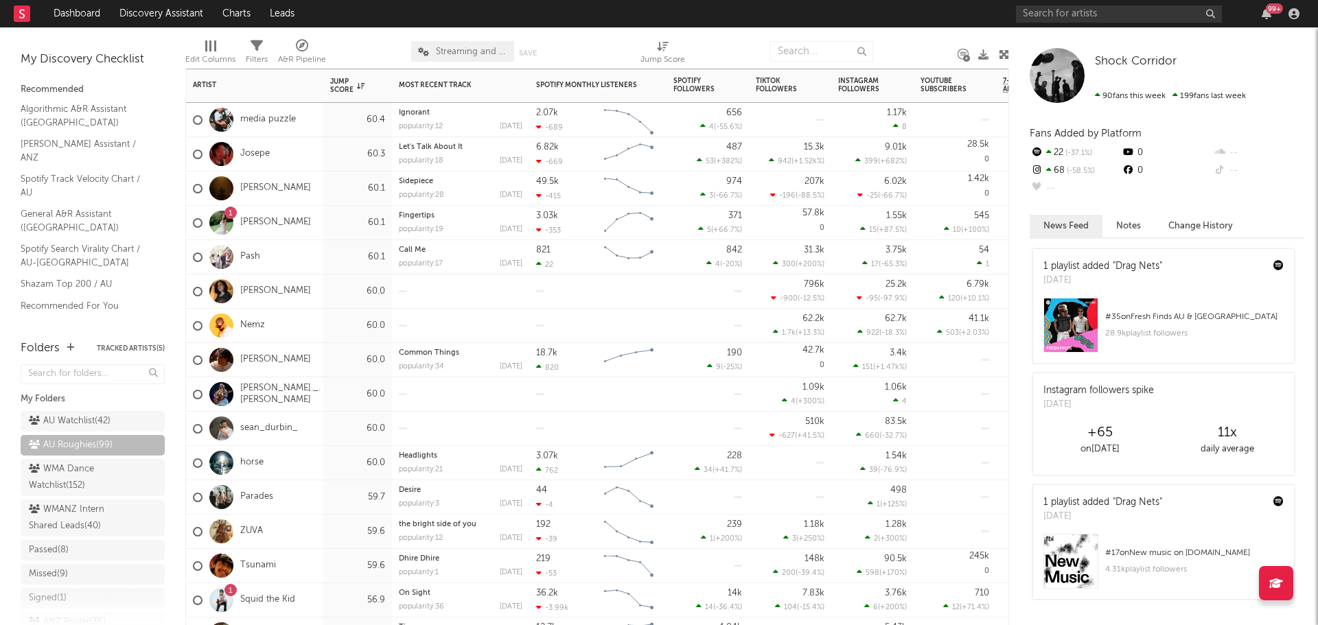
click at [310, 364] on div "Kye Arnot" at bounding box center [254, 360] width 137 height 34
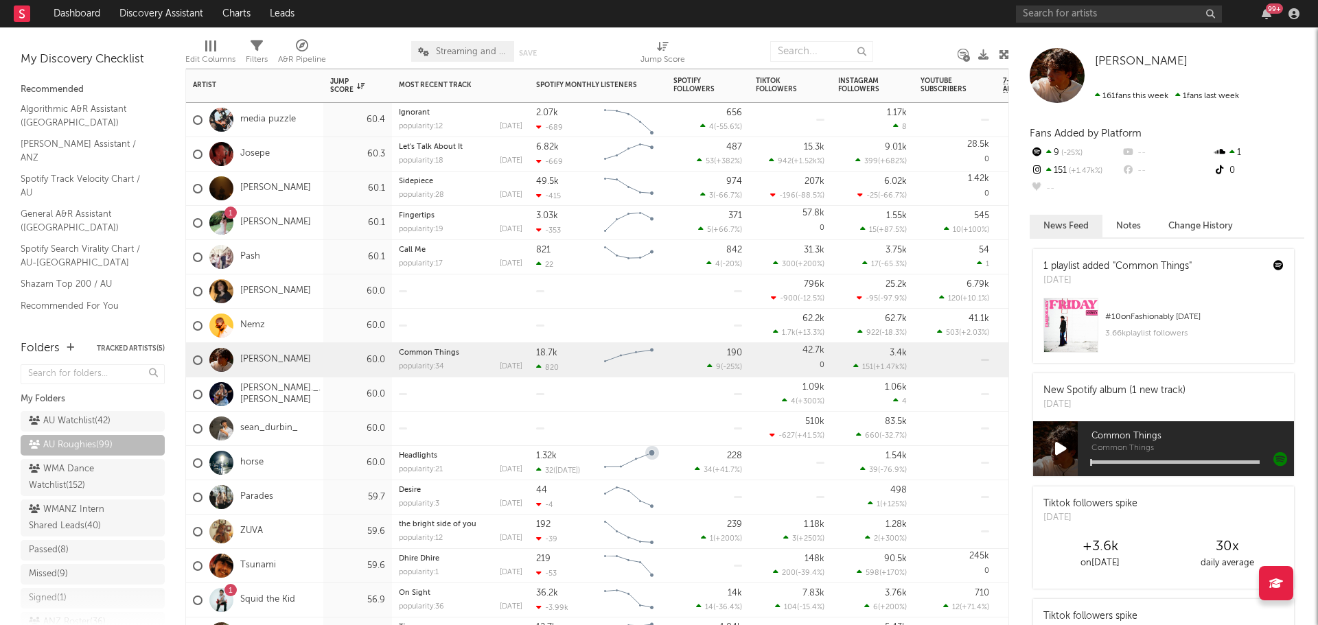
click at [319, 461] on div "horse" at bounding box center [254, 463] width 137 height 34
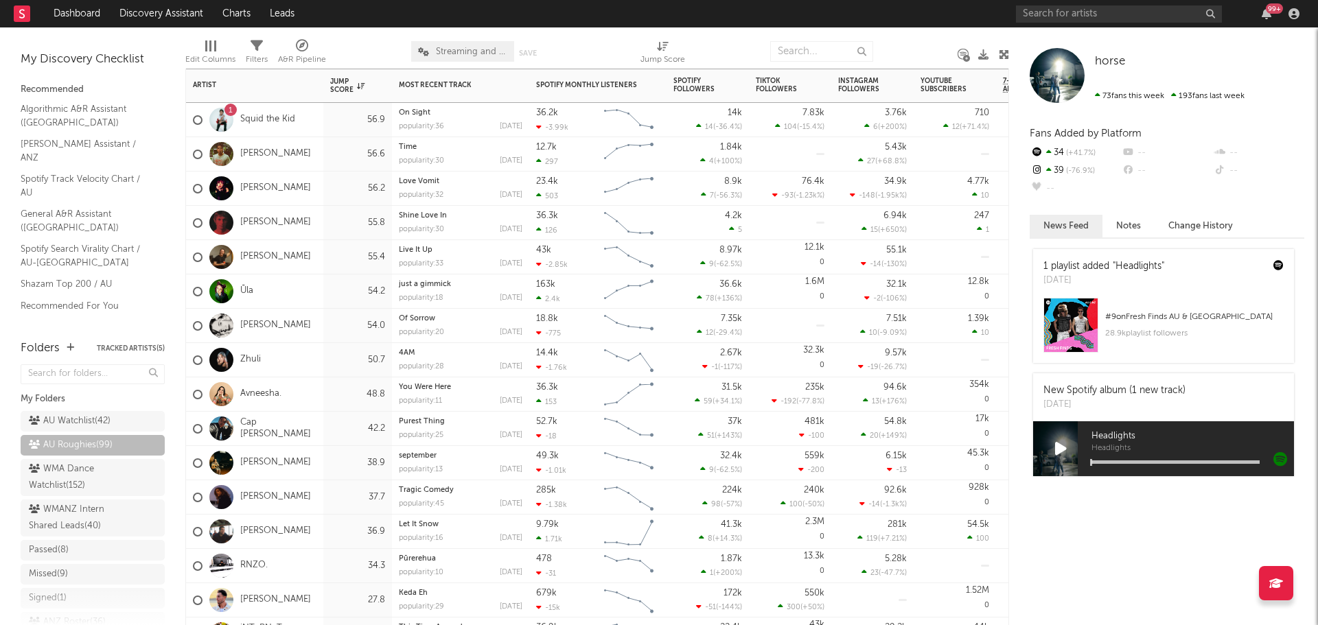
click at [322, 524] on div "[PERSON_NAME]" at bounding box center [254, 532] width 137 height 34
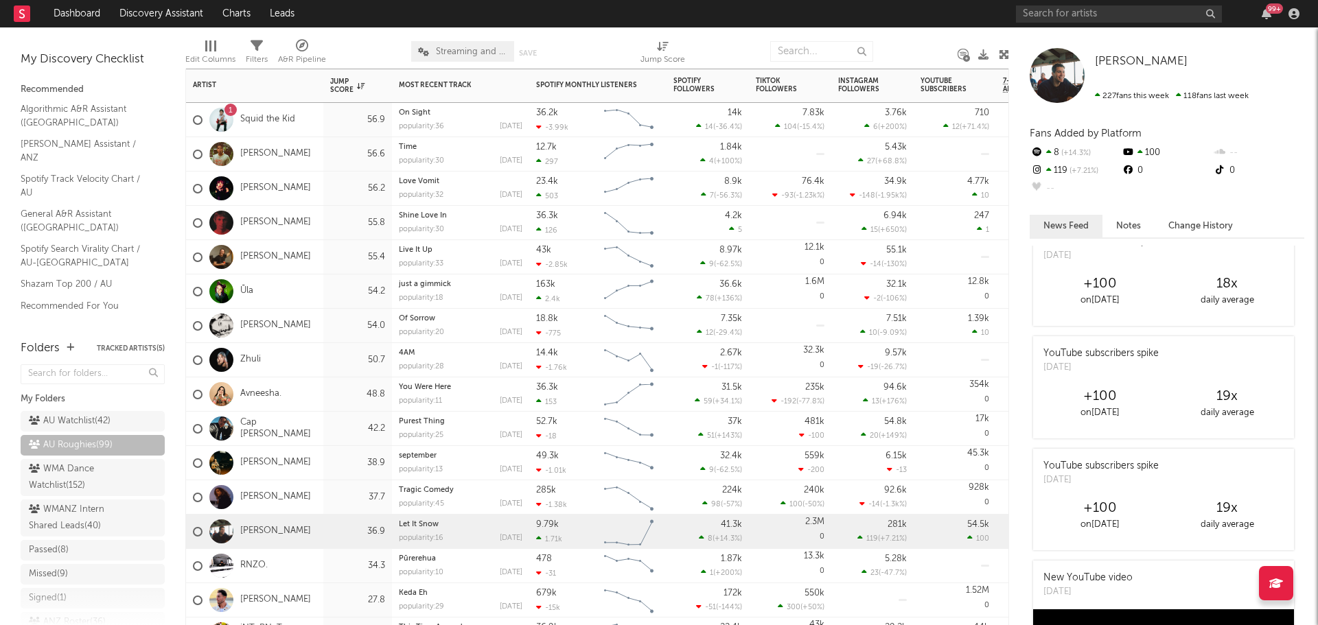
scroll to position [206, 0]
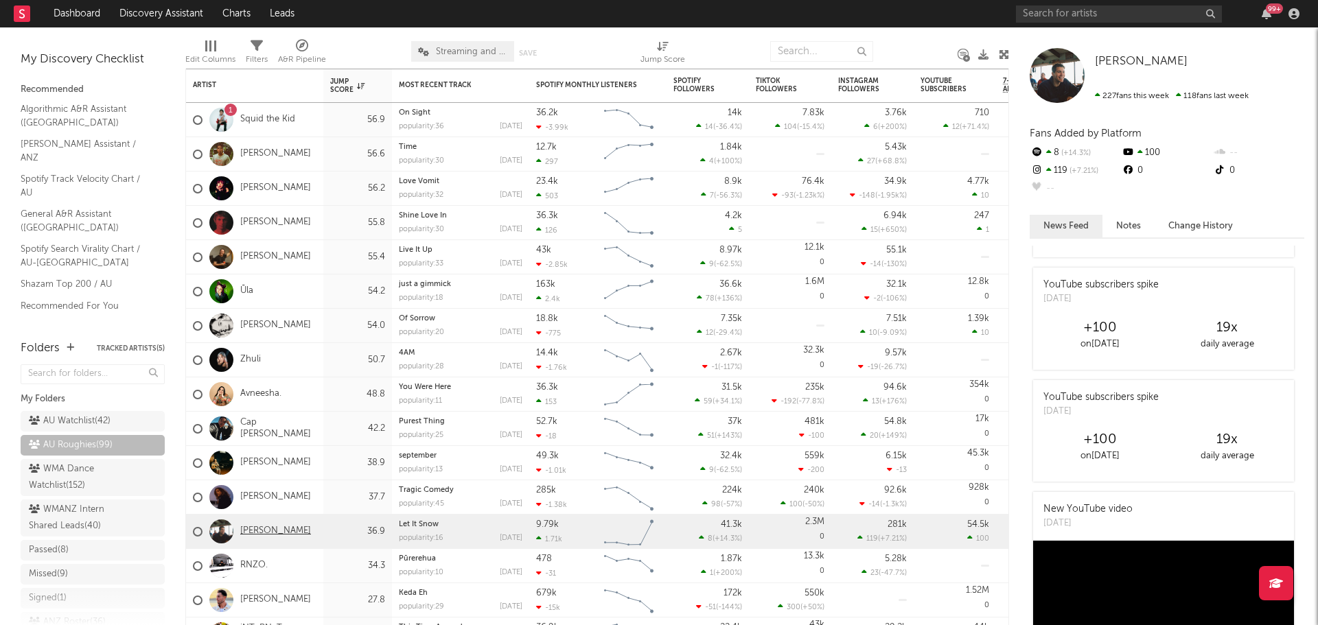
click at [257, 531] on link "[PERSON_NAME]" at bounding box center [275, 532] width 71 height 12
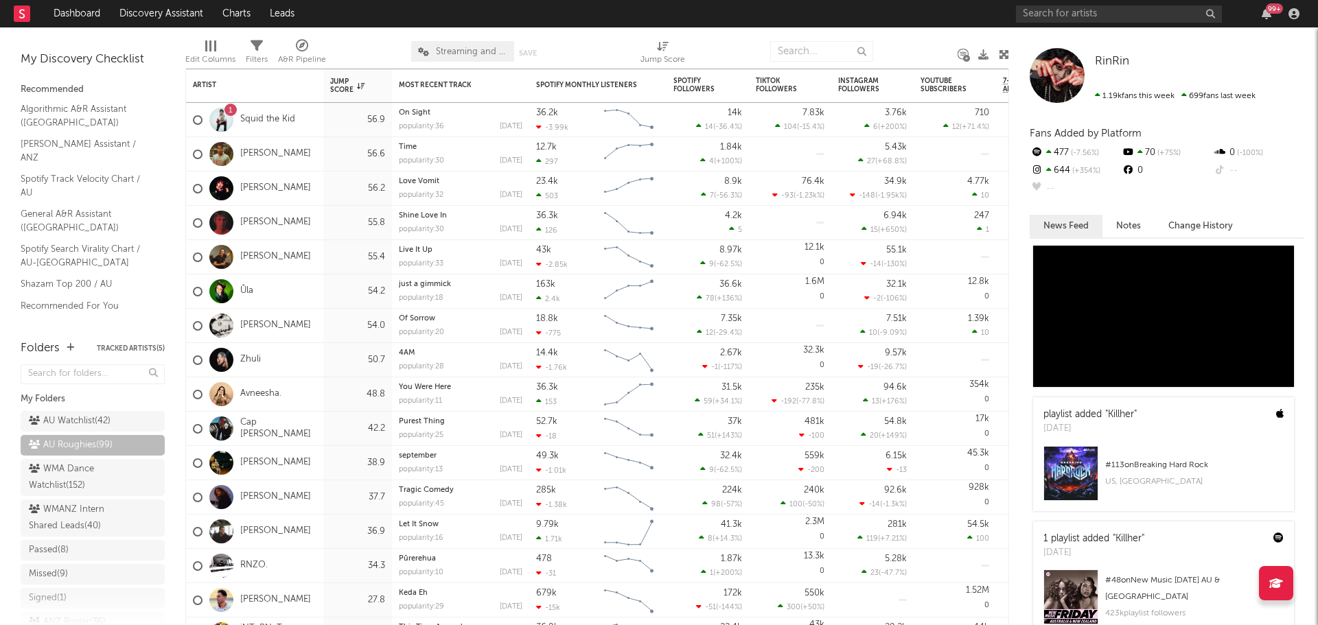
scroll to position [0, 0]
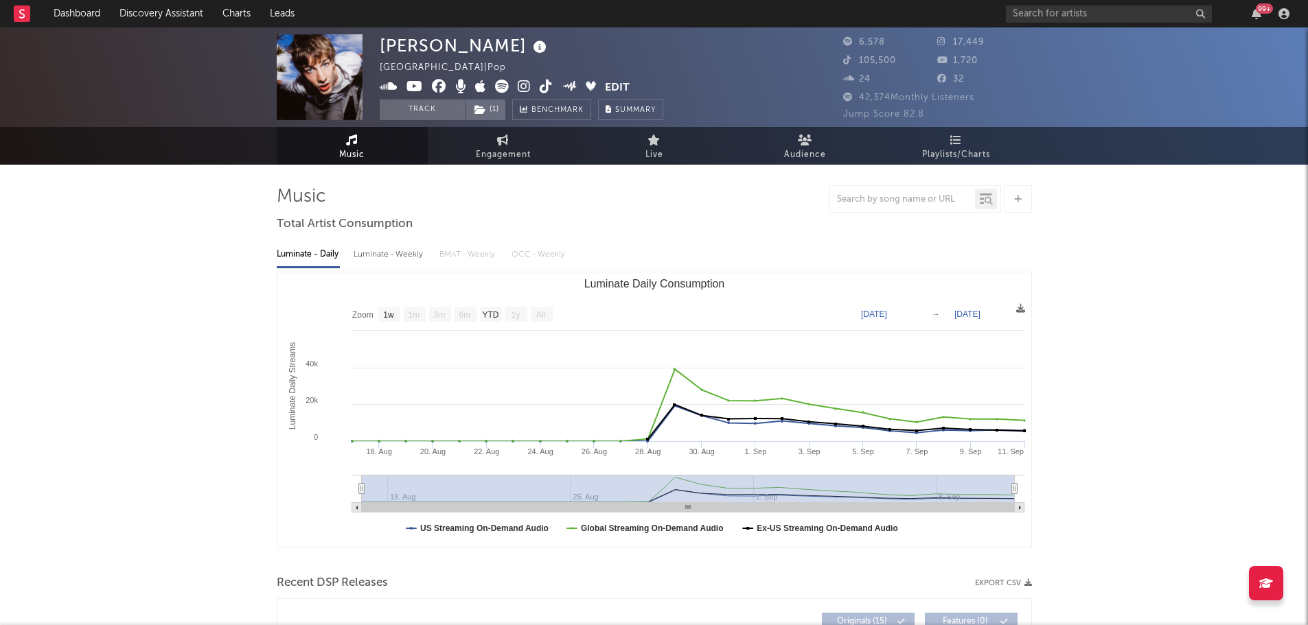
select select "1w"
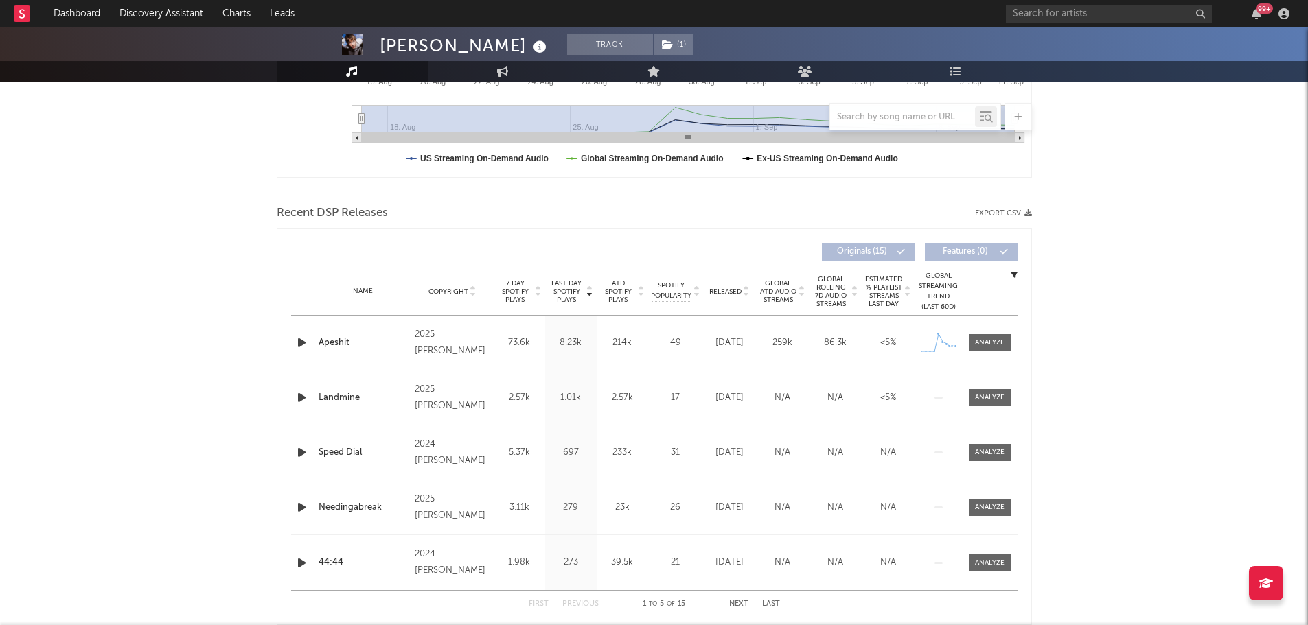
scroll to position [412, 0]
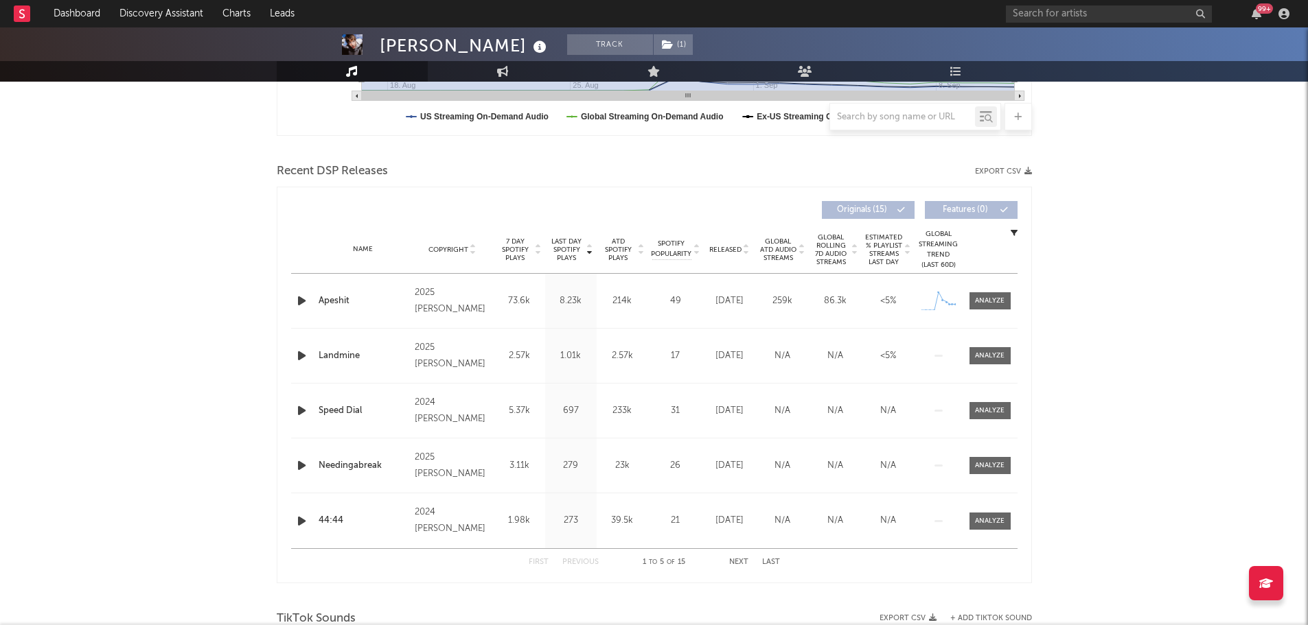
click at [297, 299] on icon "button" at bounding box center [301, 300] width 14 height 17
click at [298, 301] on icon "button" at bounding box center [300, 300] width 13 height 17
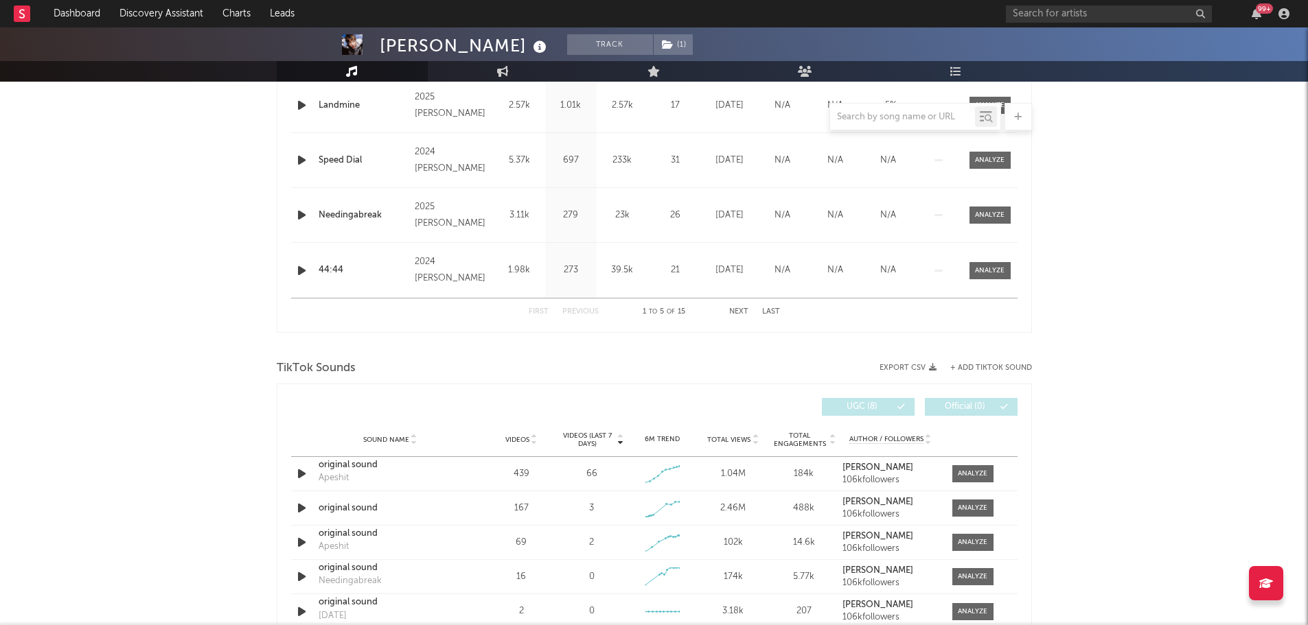
scroll to position [686, 0]
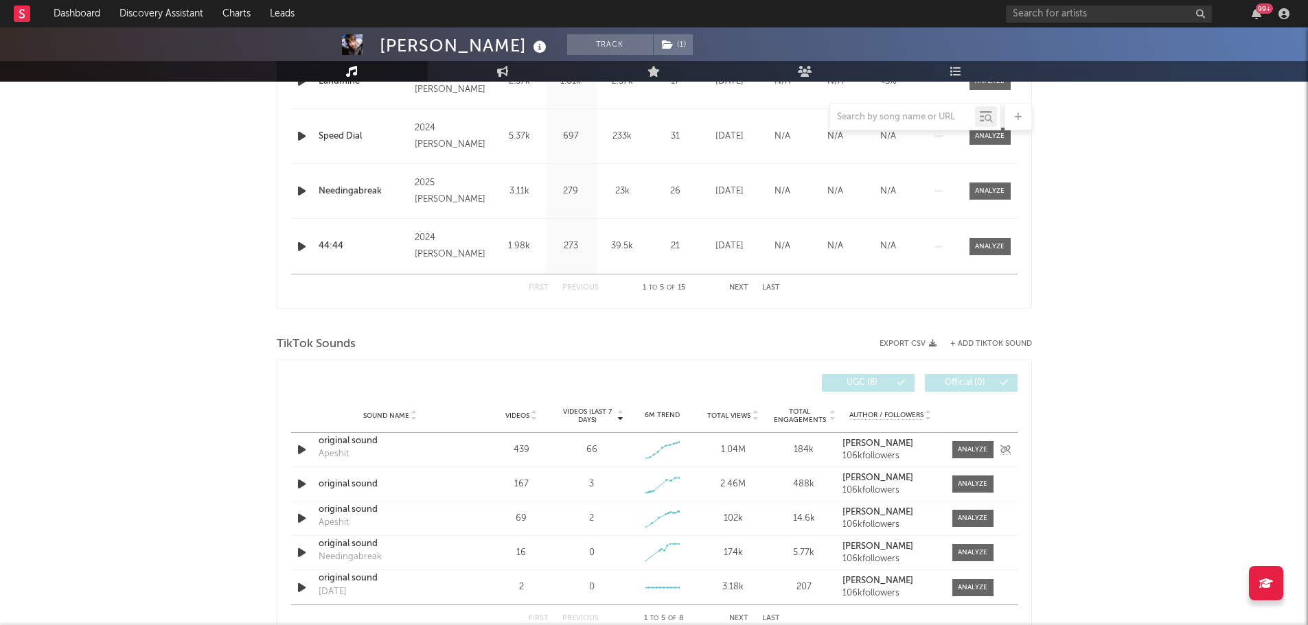
click at [360, 443] on div "original sound" at bounding box center [390, 442] width 143 height 14
drag, startPoint x: 971, startPoint y: 450, endPoint x: 802, endPoint y: 443, distance: 169.0
click at [971, 450] on div at bounding box center [973, 450] width 30 height 10
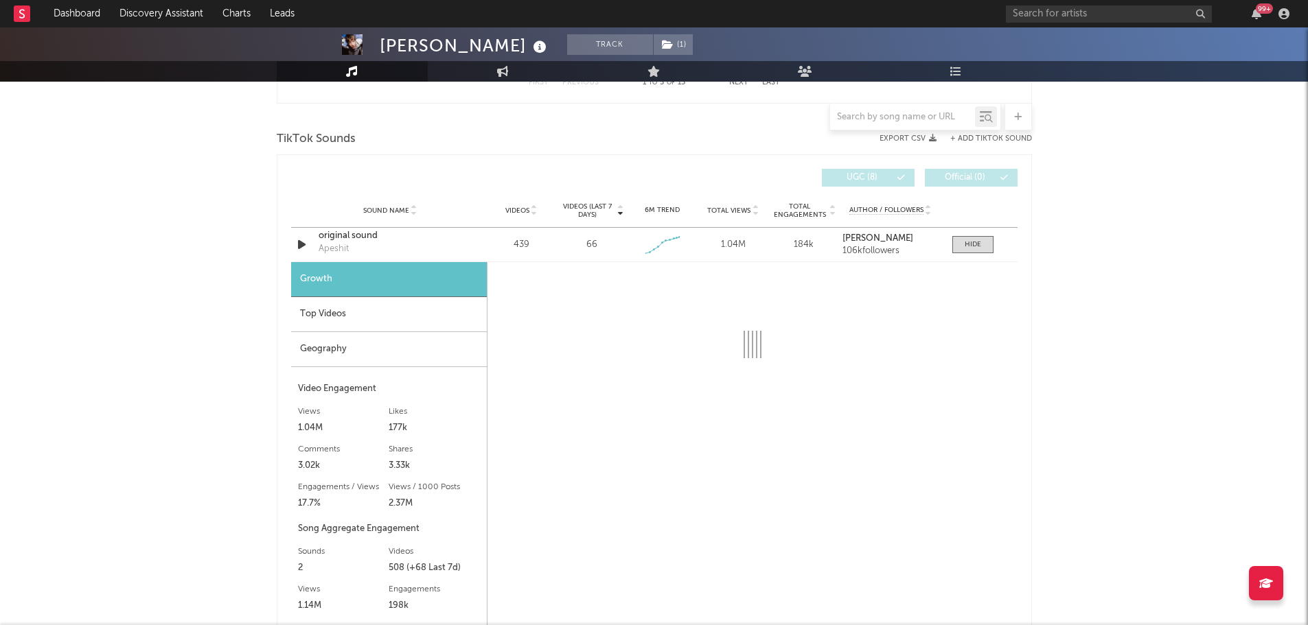
scroll to position [892, 0]
click at [338, 314] on div "Top Videos" at bounding box center [389, 314] width 196 height 35
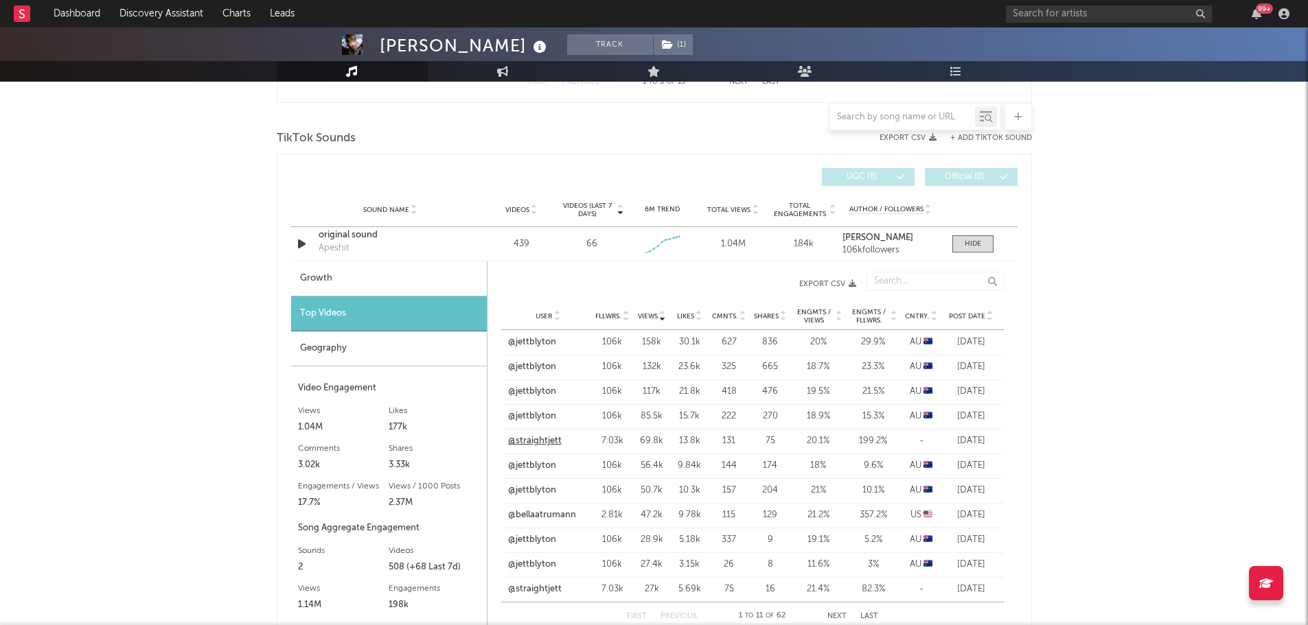
click at [542, 443] on link "@straightjett" at bounding box center [535, 442] width 54 height 14
click at [535, 512] on link "@bellaatrumann" at bounding box center [542, 516] width 68 height 14
drag, startPoint x: 981, startPoint y: 250, endPoint x: 891, endPoint y: 251, distance: 89.9
click at [981, 250] on span at bounding box center [972, 243] width 41 height 17
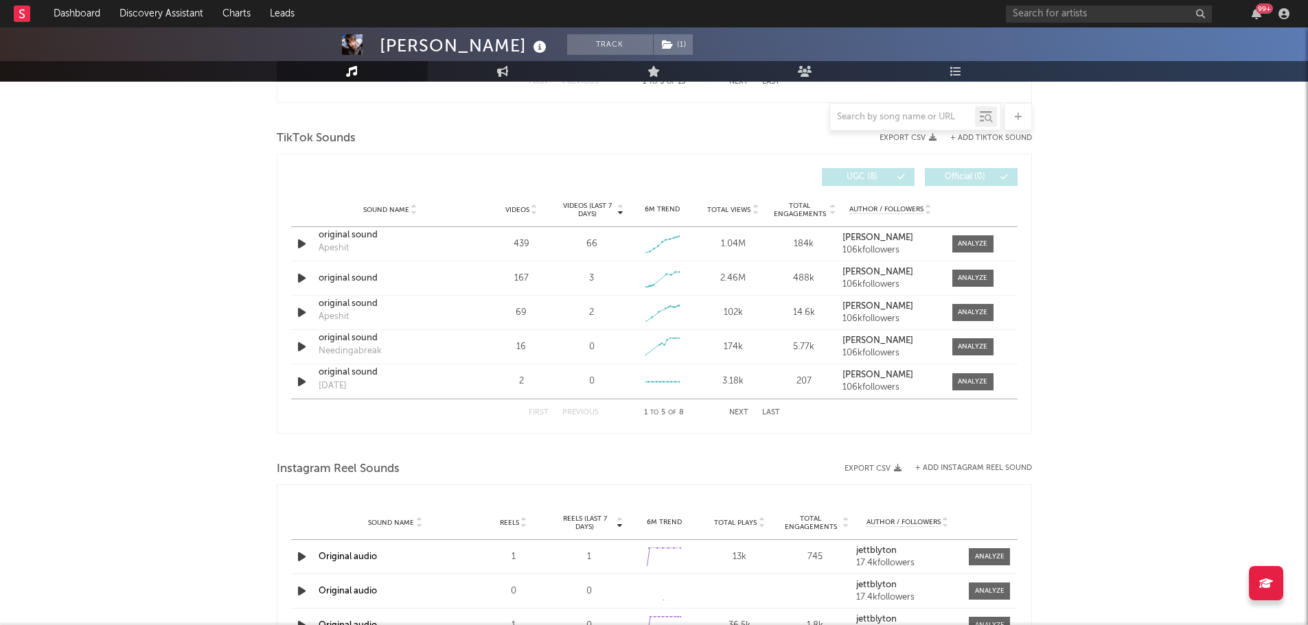
click at [216, 372] on div "Jett Blyton Track ( 1 ) Australia | Pop Edit Track ( 1 ) Benchmark Summary 6,57…" at bounding box center [654, 172] width 1308 height 2074
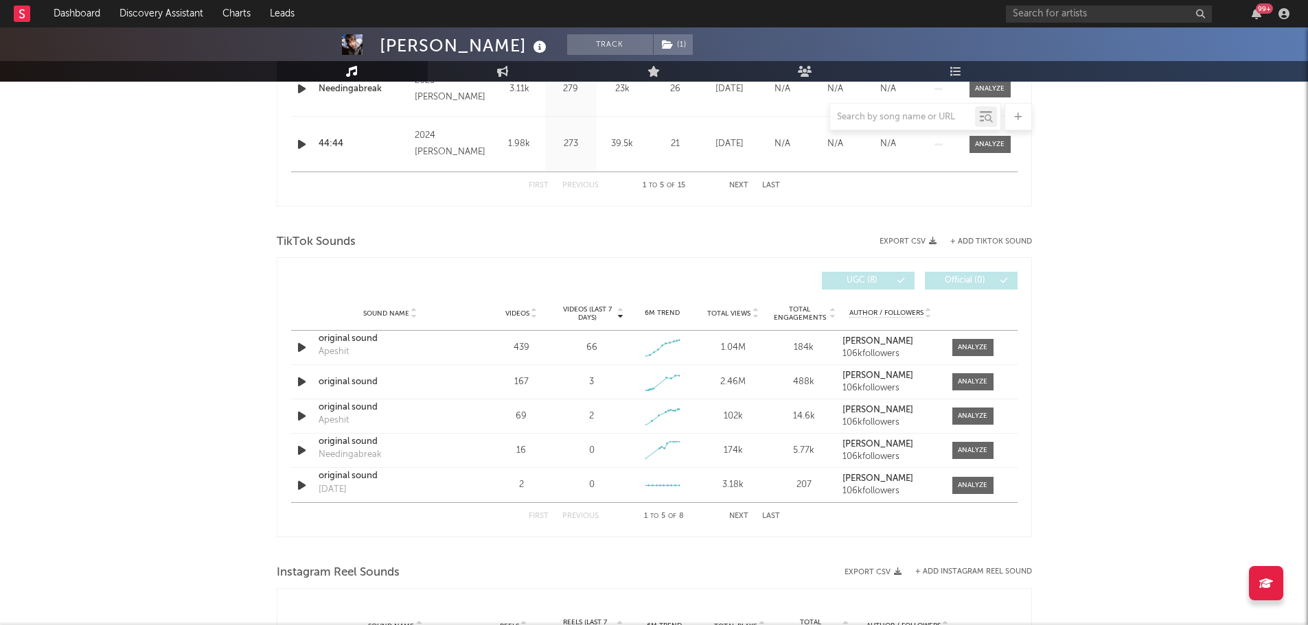
scroll to position [618, 0]
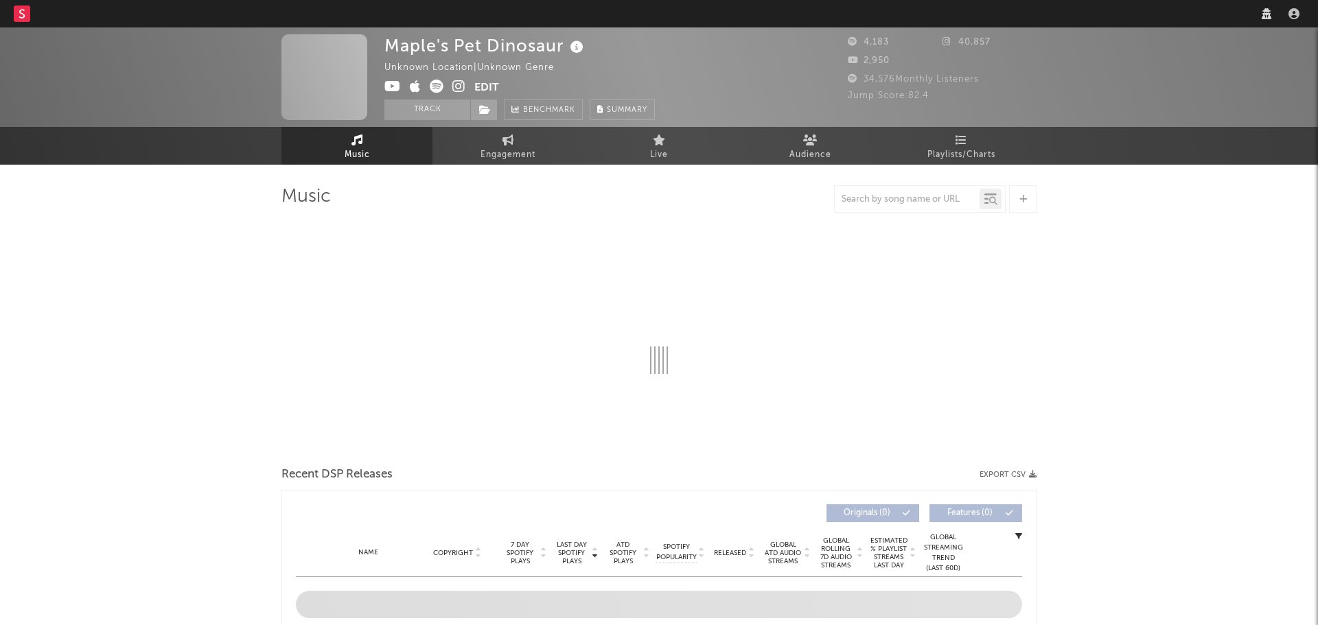
select select "1w"
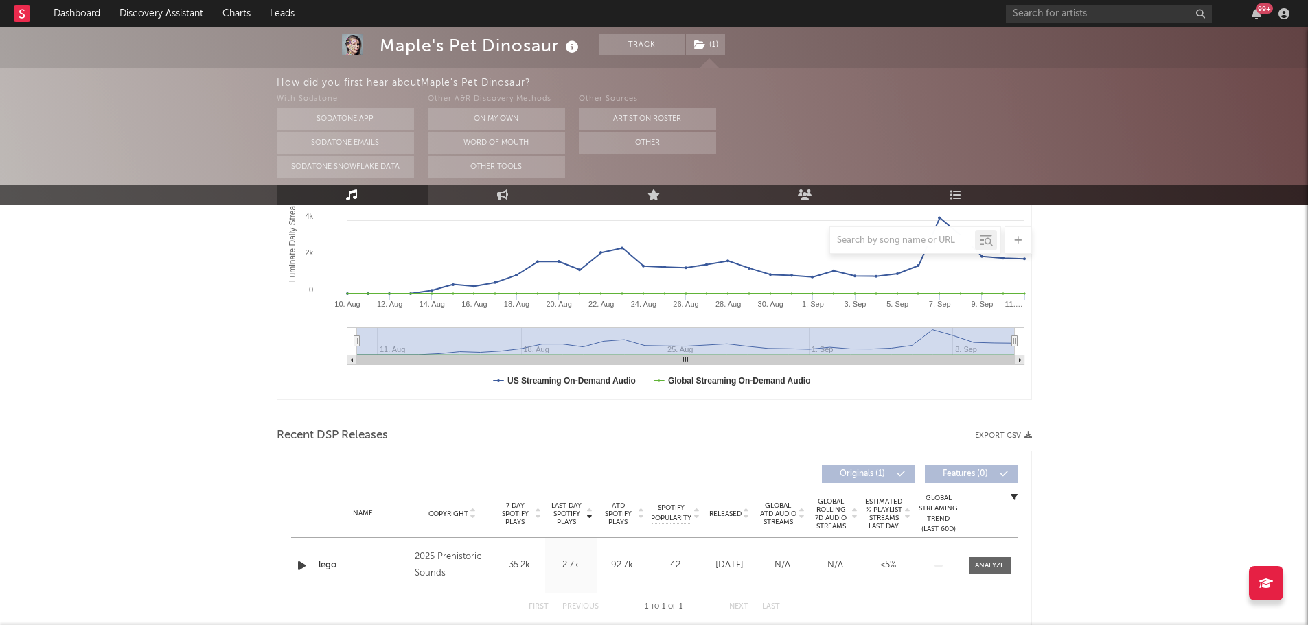
scroll to position [67, 0]
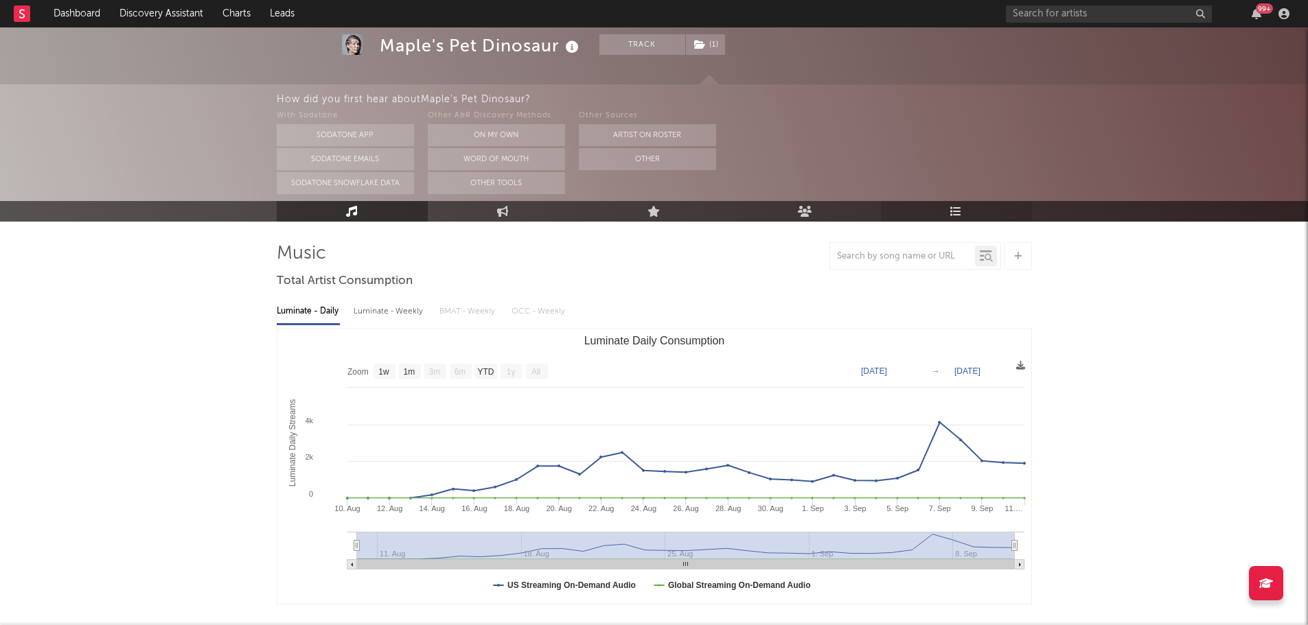
click at [961, 218] on link "Playlists/Charts" at bounding box center [956, 211] width 151 height 21
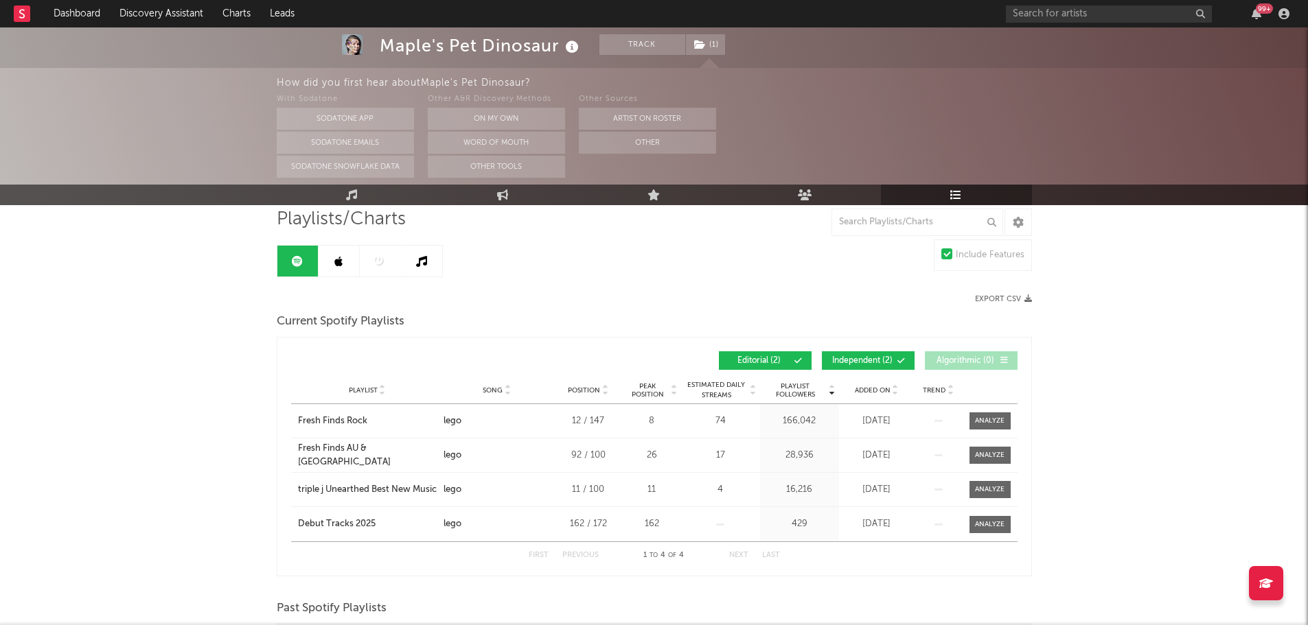
scroll to position [69, 0]
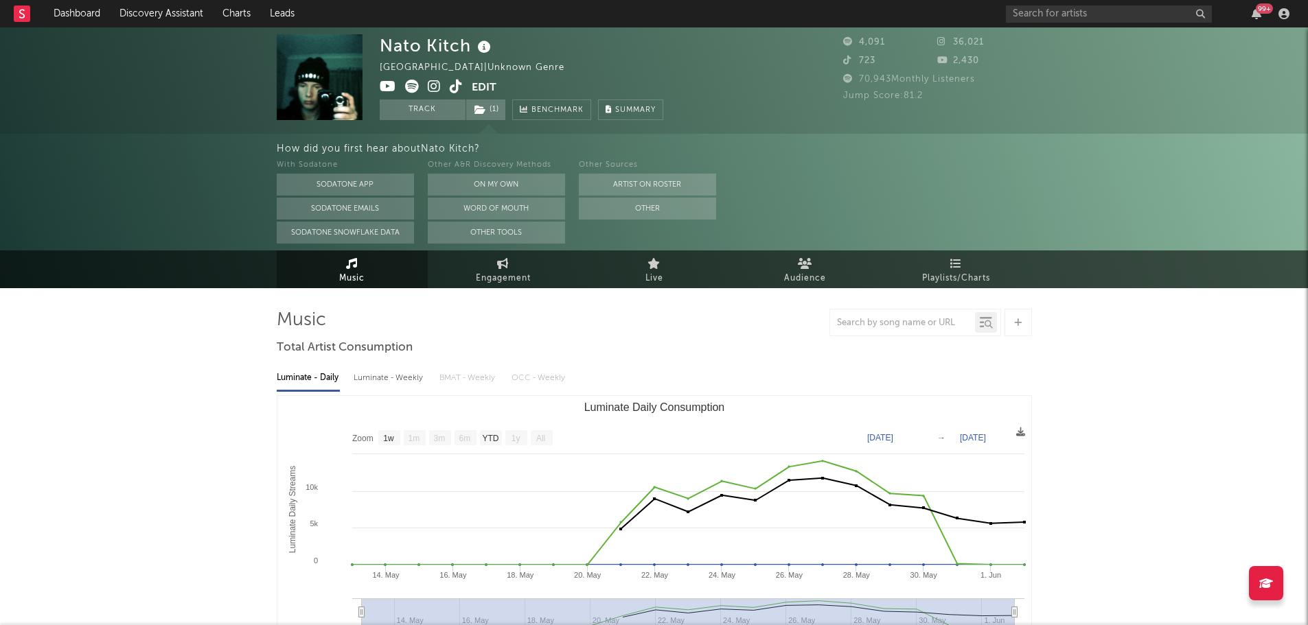
select select "1w"
click at [485, 48] on icon at bounding box center [484, 47] width 20 height 19
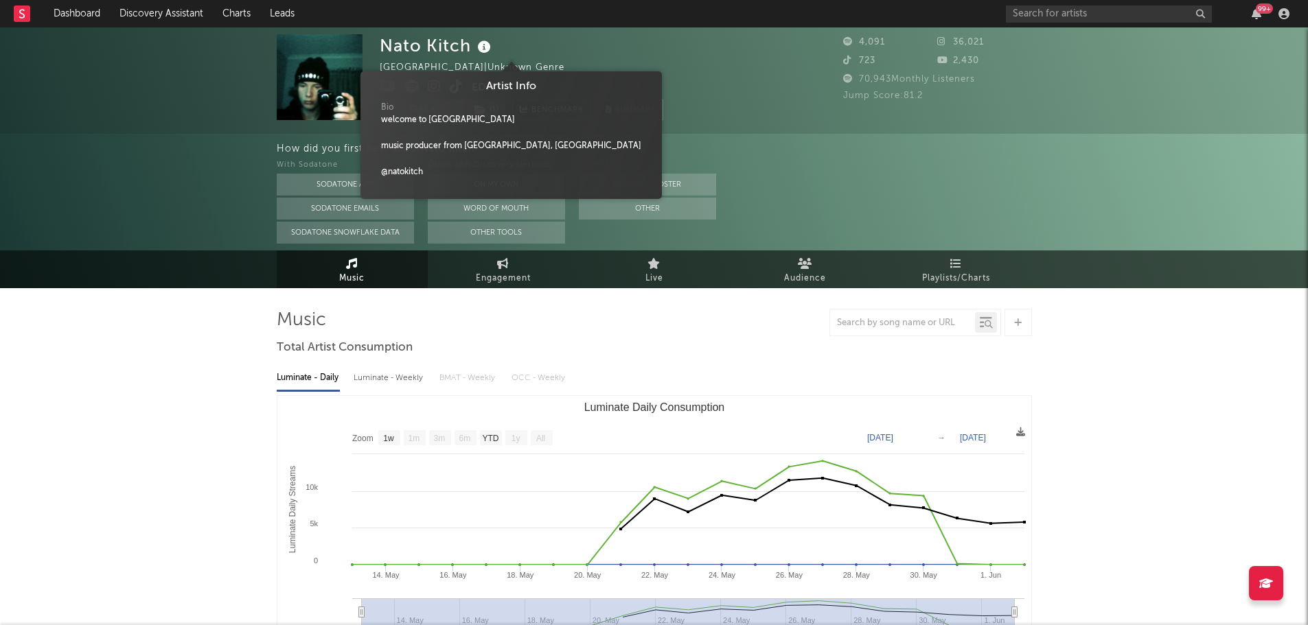
click at [485, 48] on icon at bounding box center [484, 47] width 20 height 19
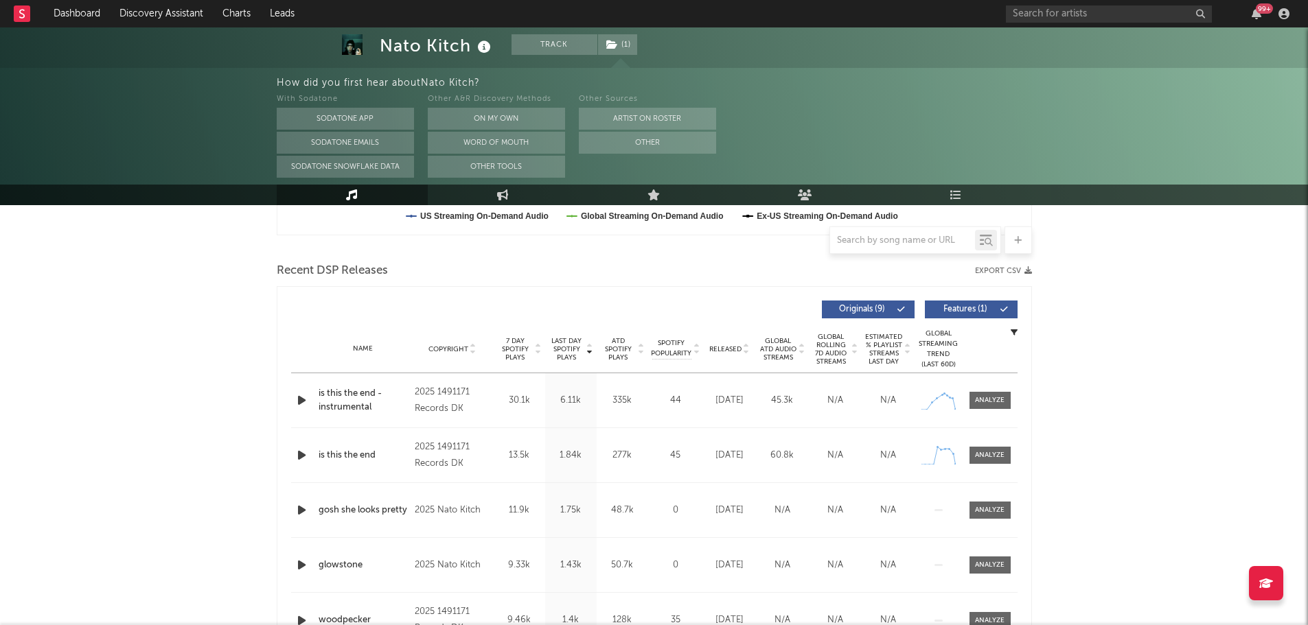
scroll to position [412, 0]
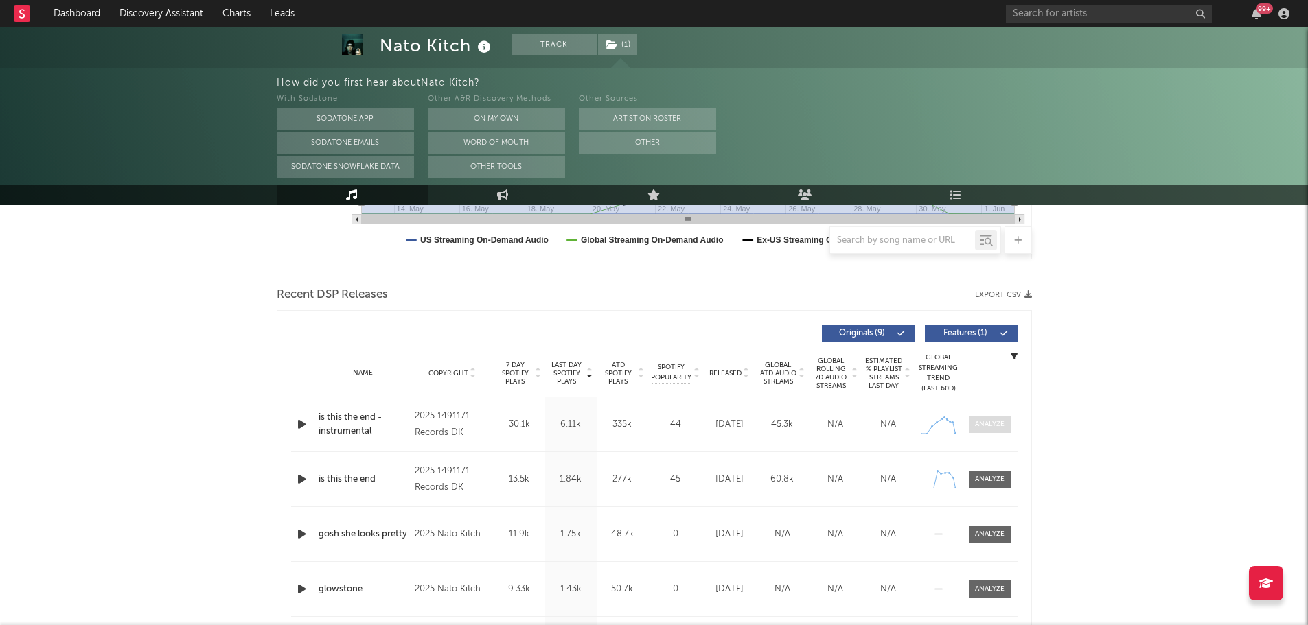
click at [997, 426] on div at bounding box center [990, 424] width 30 height 10
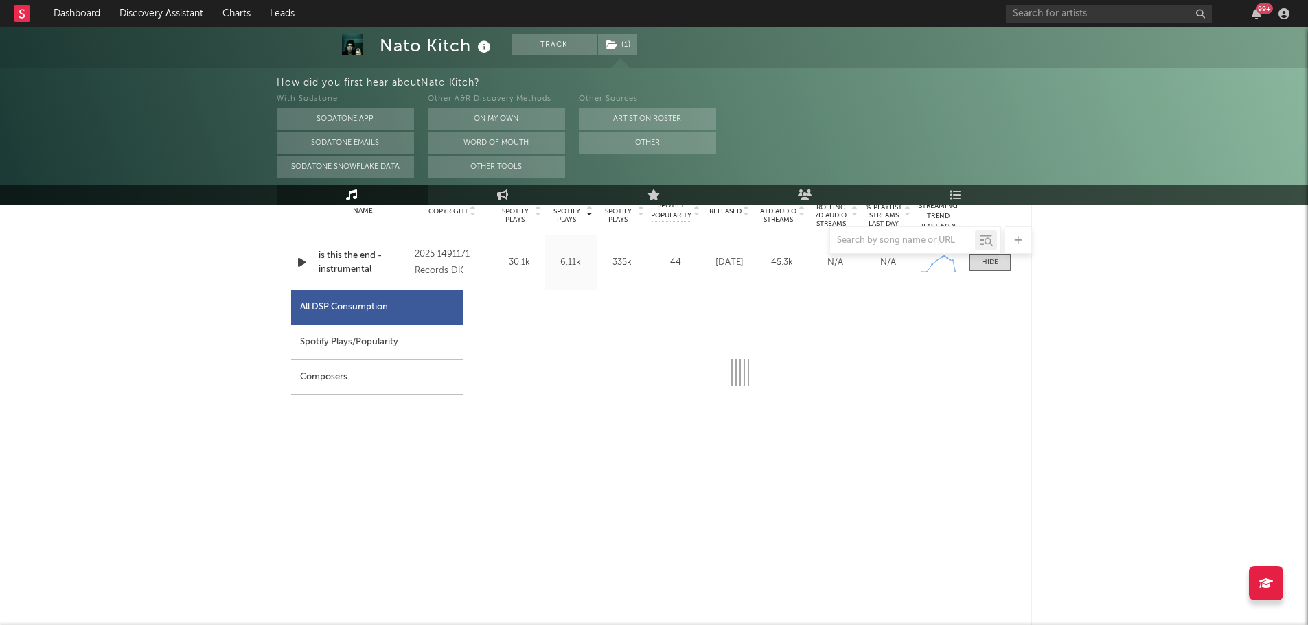
scroll to position [618, 0]
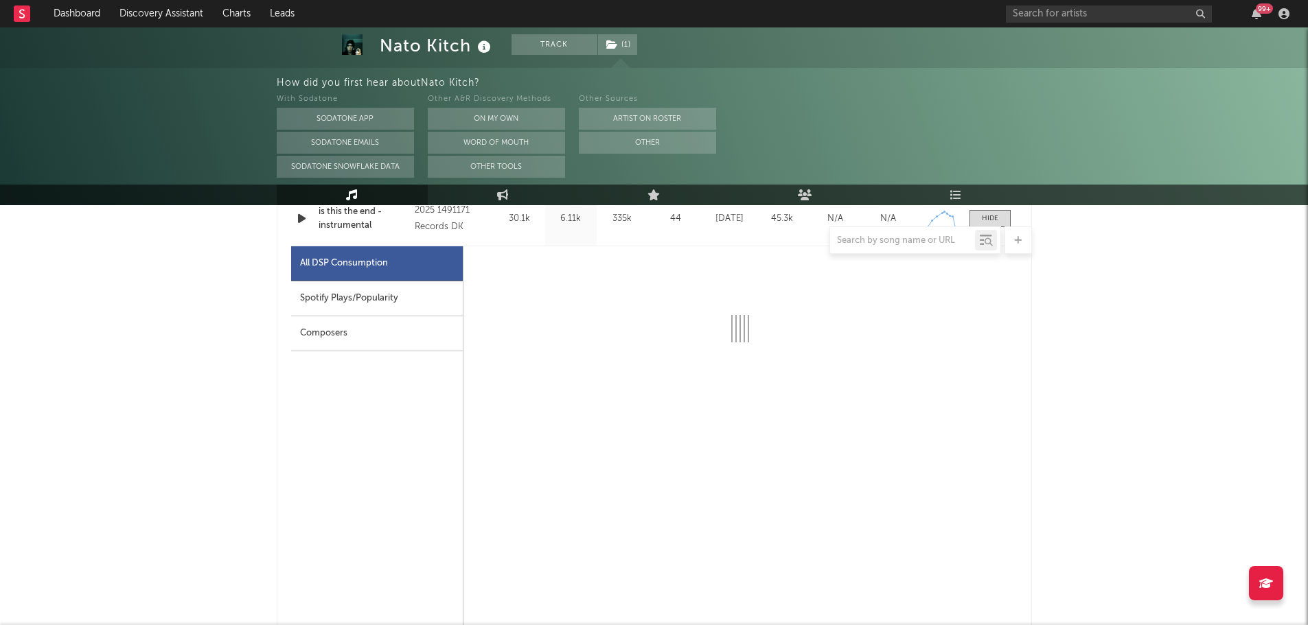
select select "1w"
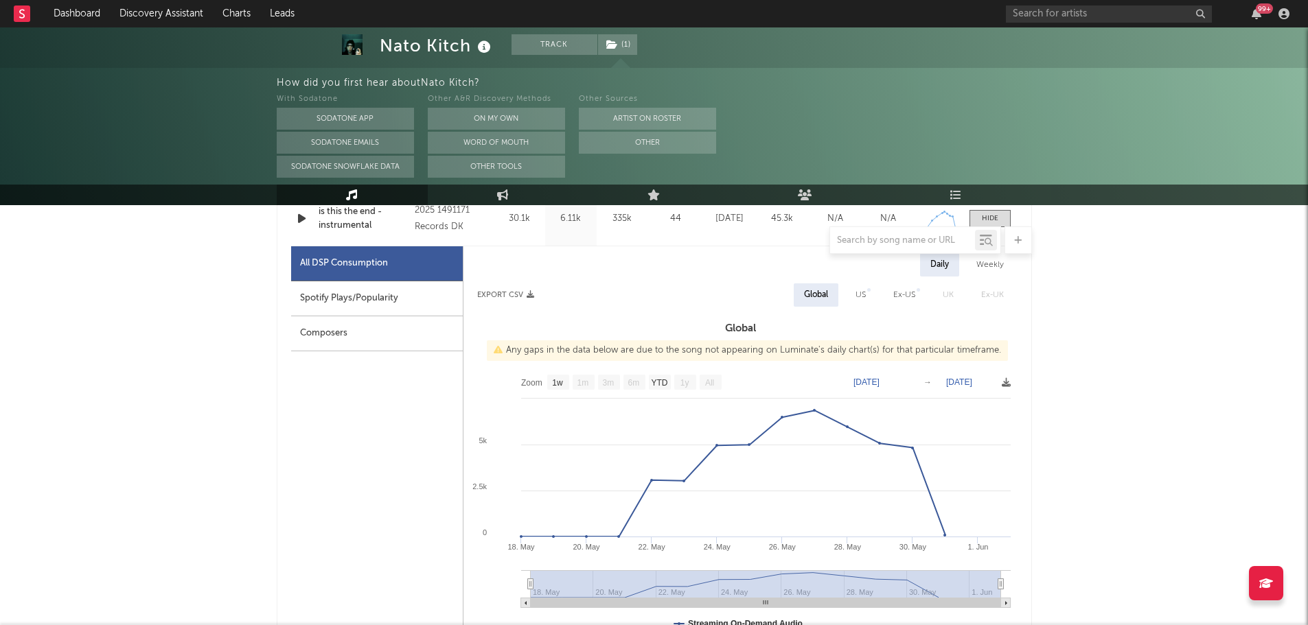
click at [380, 302] on div "Spotify Plays/Popularity" at bounding box center [377, 298] width 172 height 35
select select "1w"
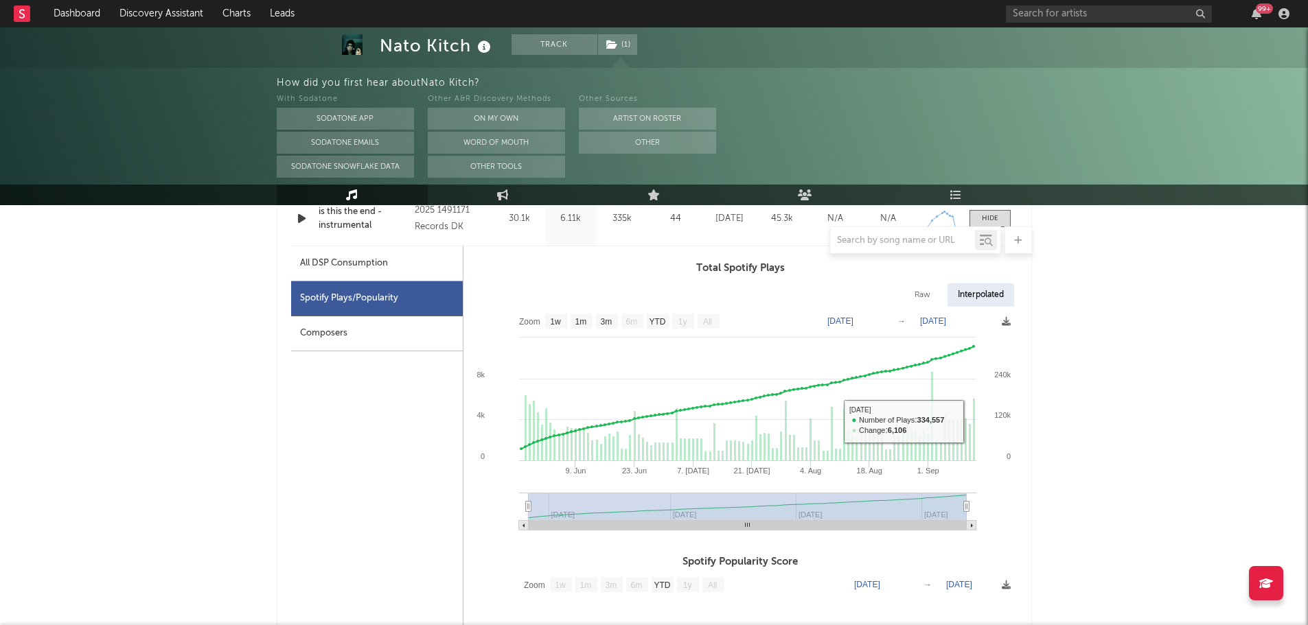
scroll to position [481, 0]
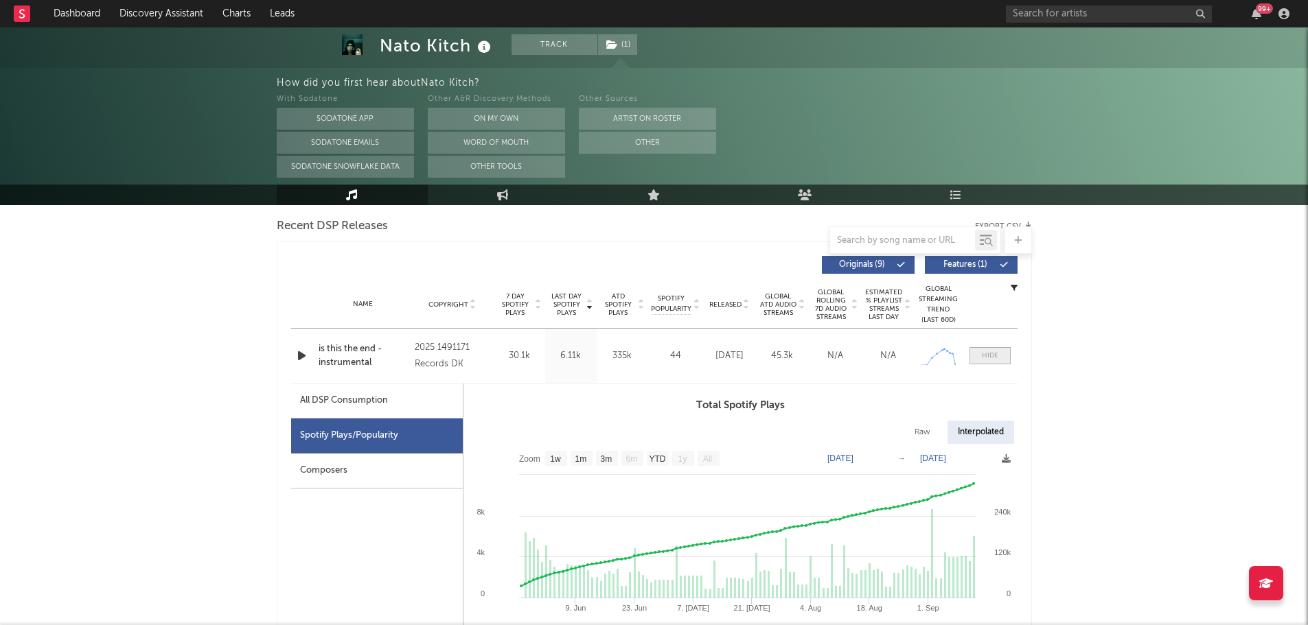
click at [983, 358] on div at bounding box center [990, 356] width 16 height 10
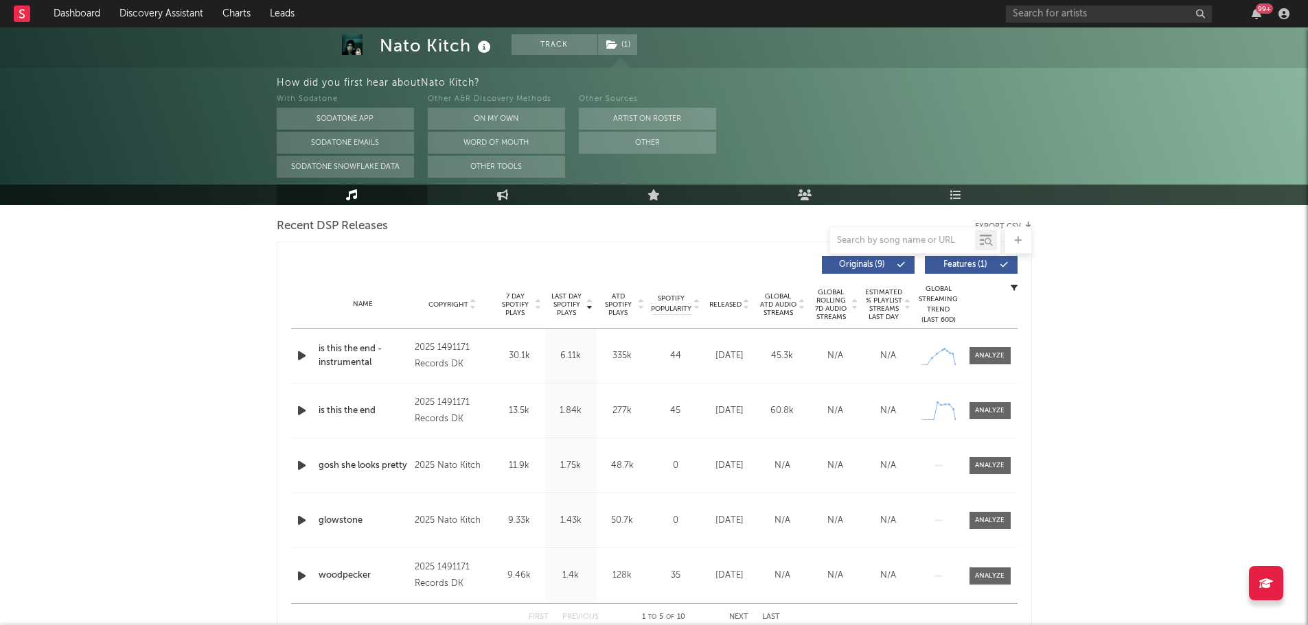
click at [729, 308] on span "Released" at bounding box center [725, 305] width 32 height 8
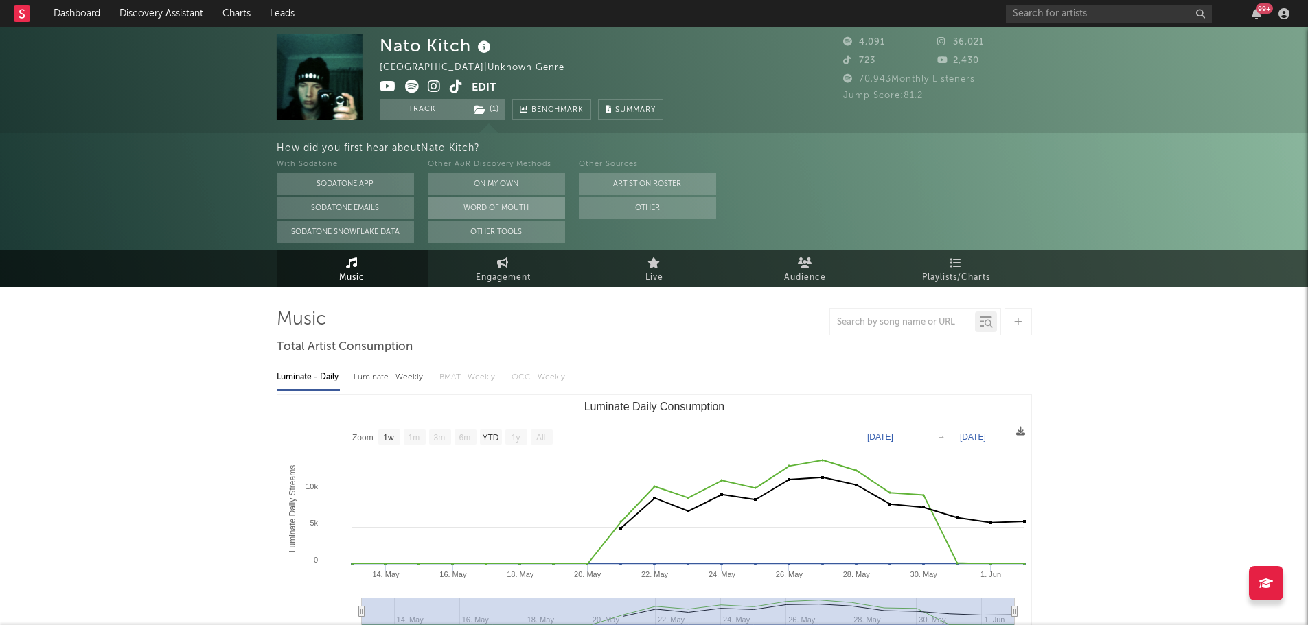
scroll to position [0, 0]
click at [522, 266] on link "Engagement" at bounding box center [503, 270] width 151 height 38
select select "1w"
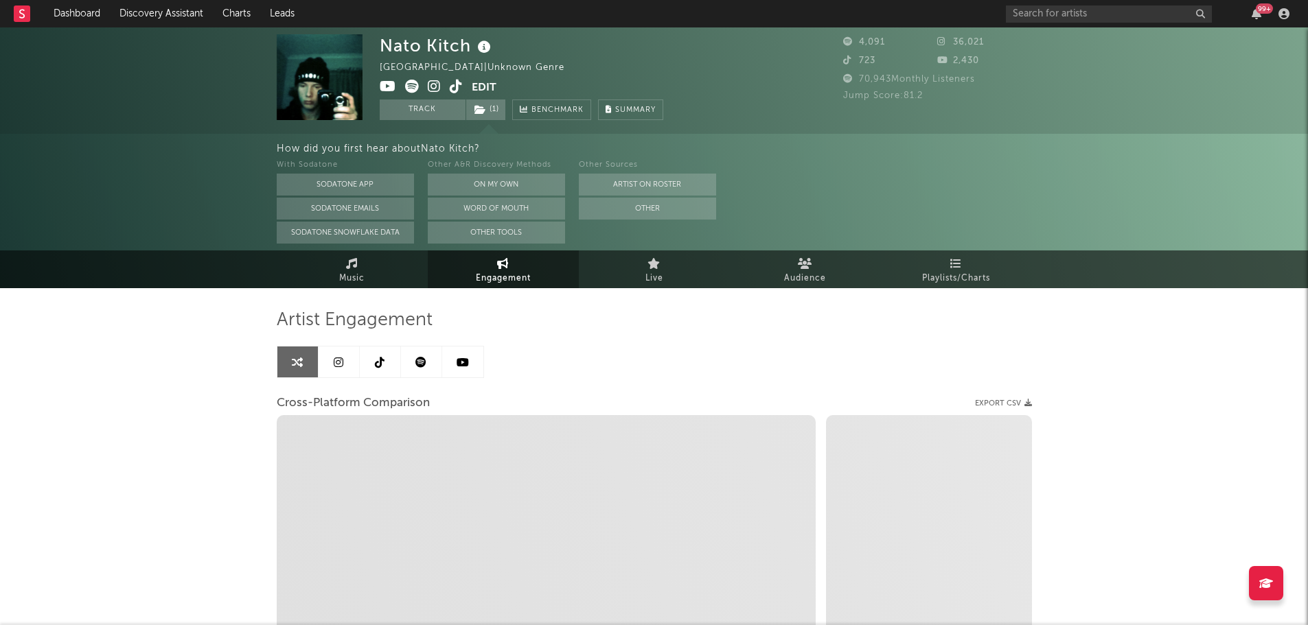
select select "1m"
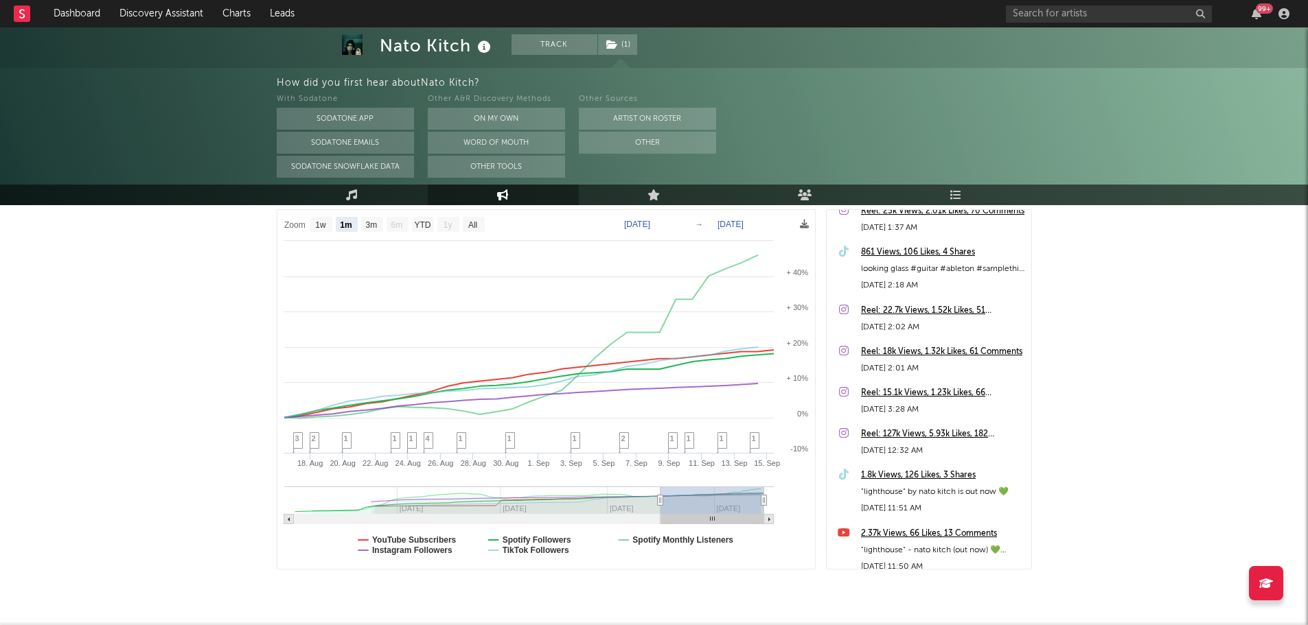
scroll to position [206, 0]
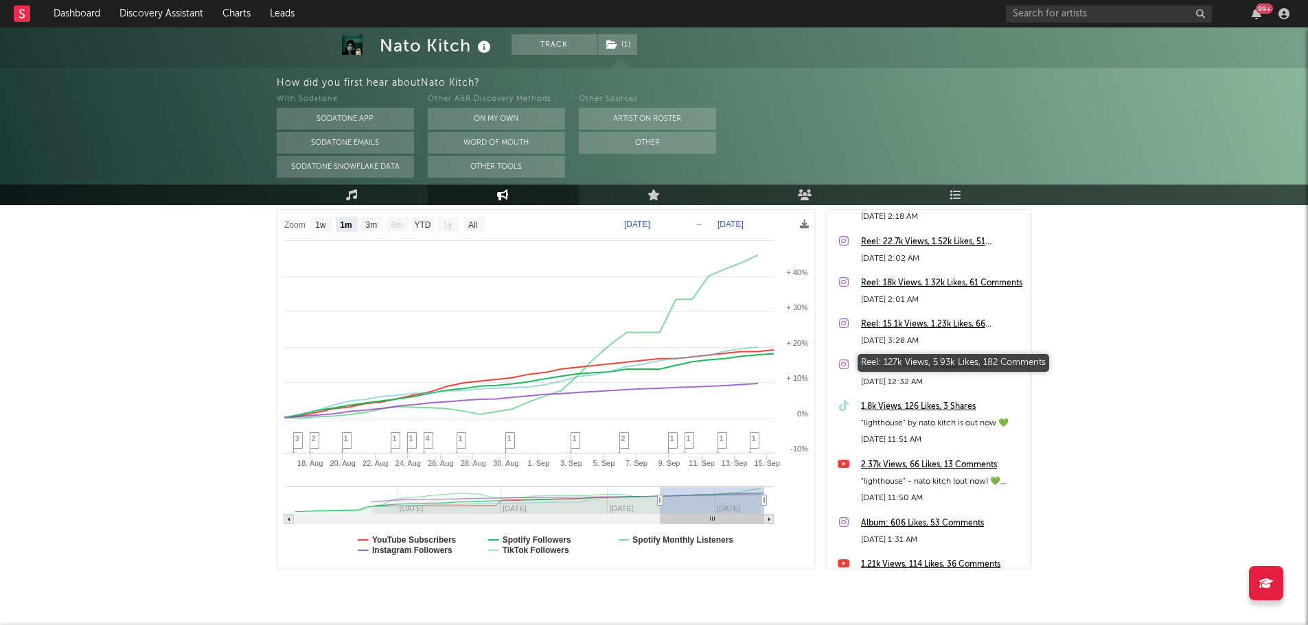
click at [916, 365] on div "Reel: 127k Views, 5.93k Likes, 182 Comments" at bounding box center [942, 366] width 163 height 16
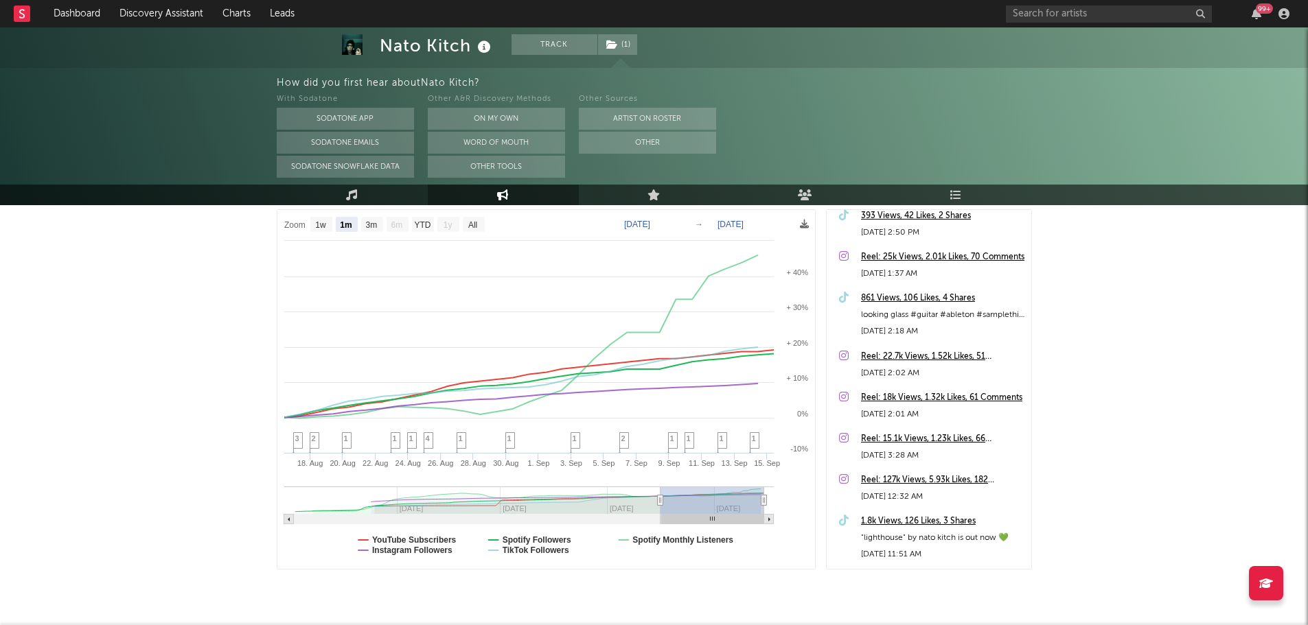
scroll to position [69, 0]
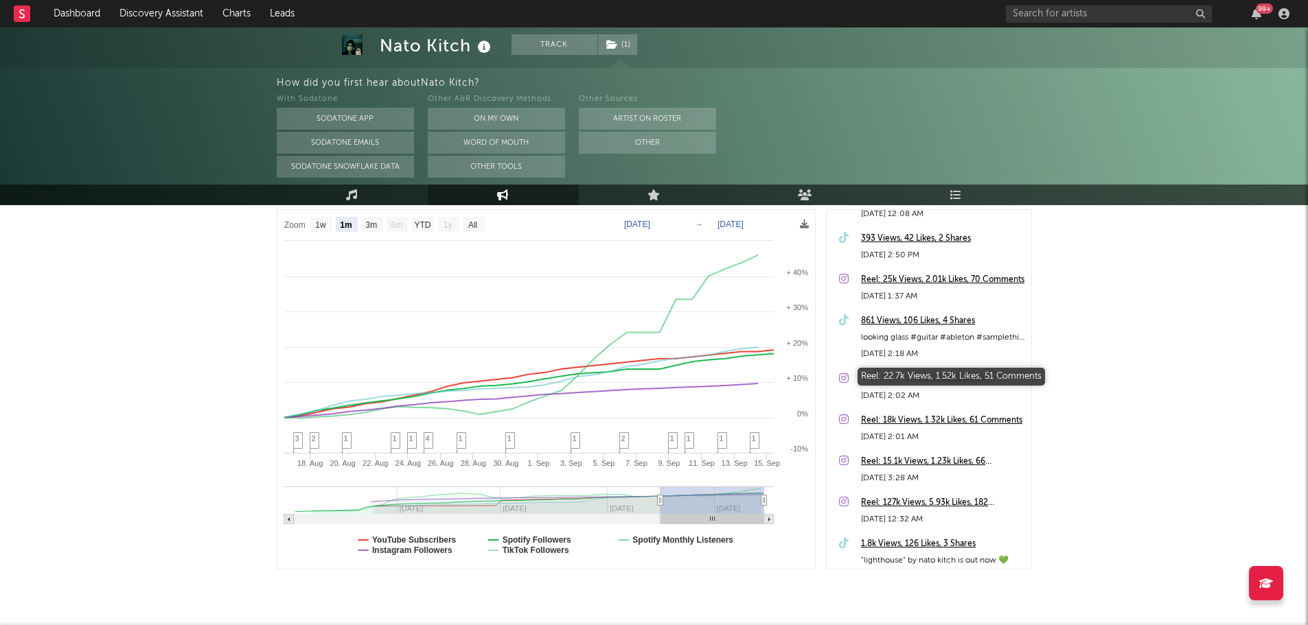
click at [904, 375] on div "Reel: 22.7k Views, 1.52k Likes, 51 Comments" at bounding box center [942, 379] width 163 height 16
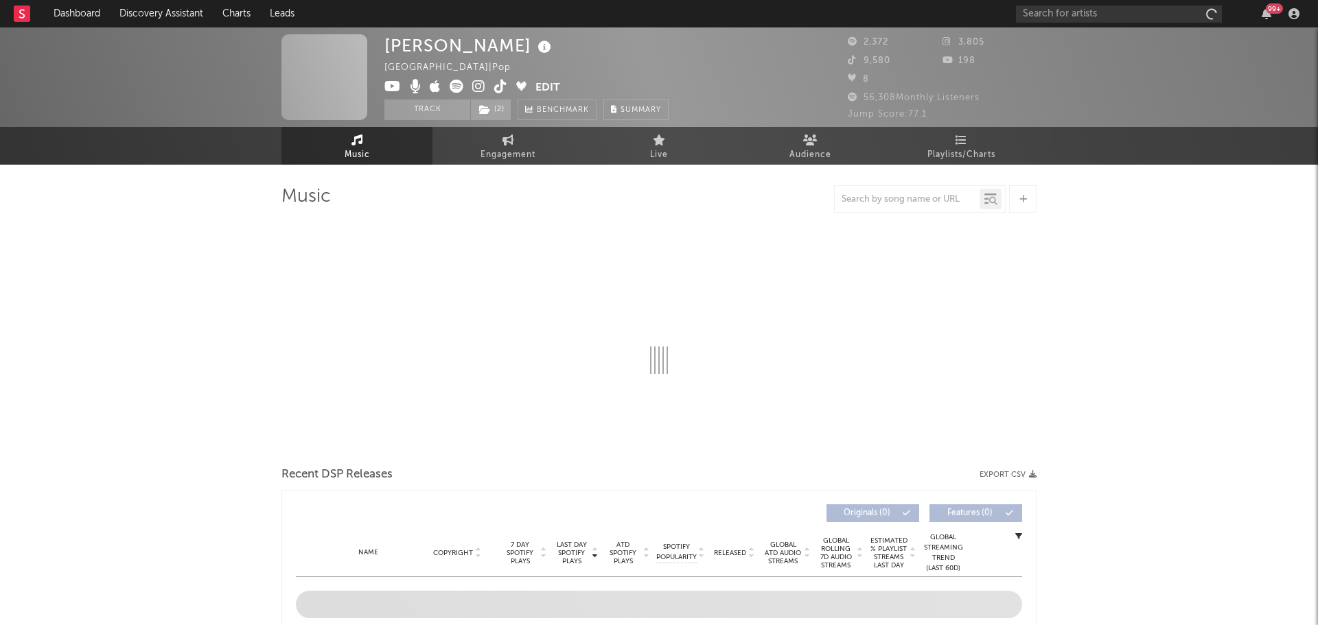
select select "6m"
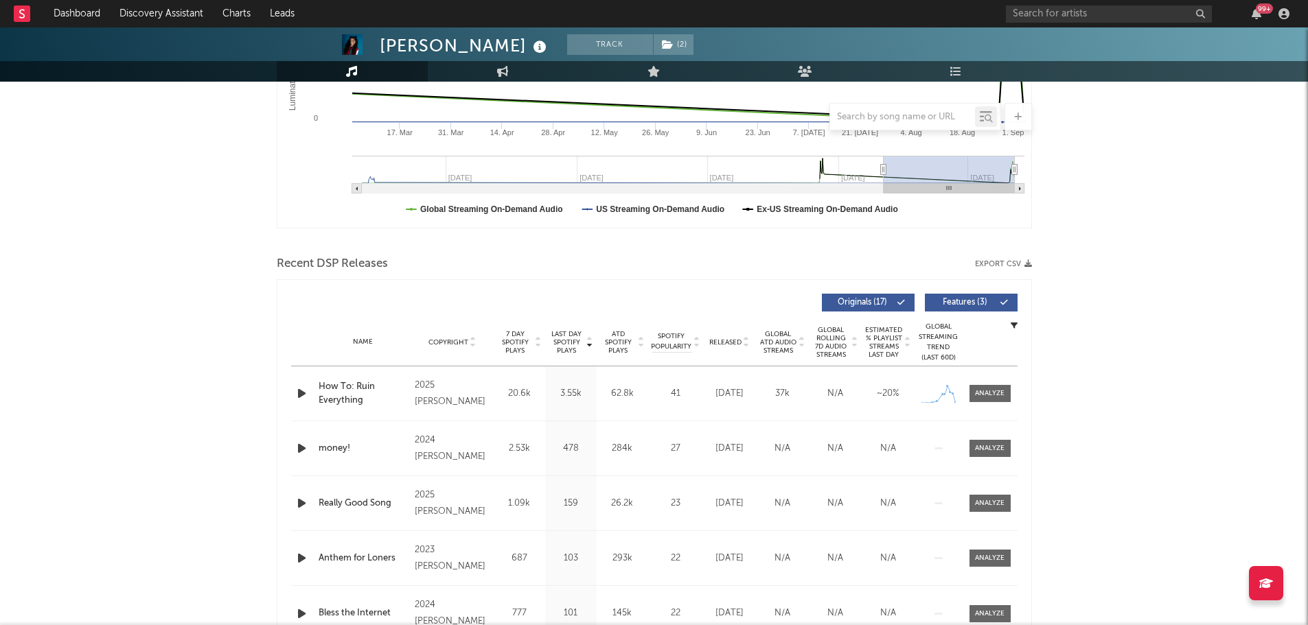
scroll to position [343, 0]
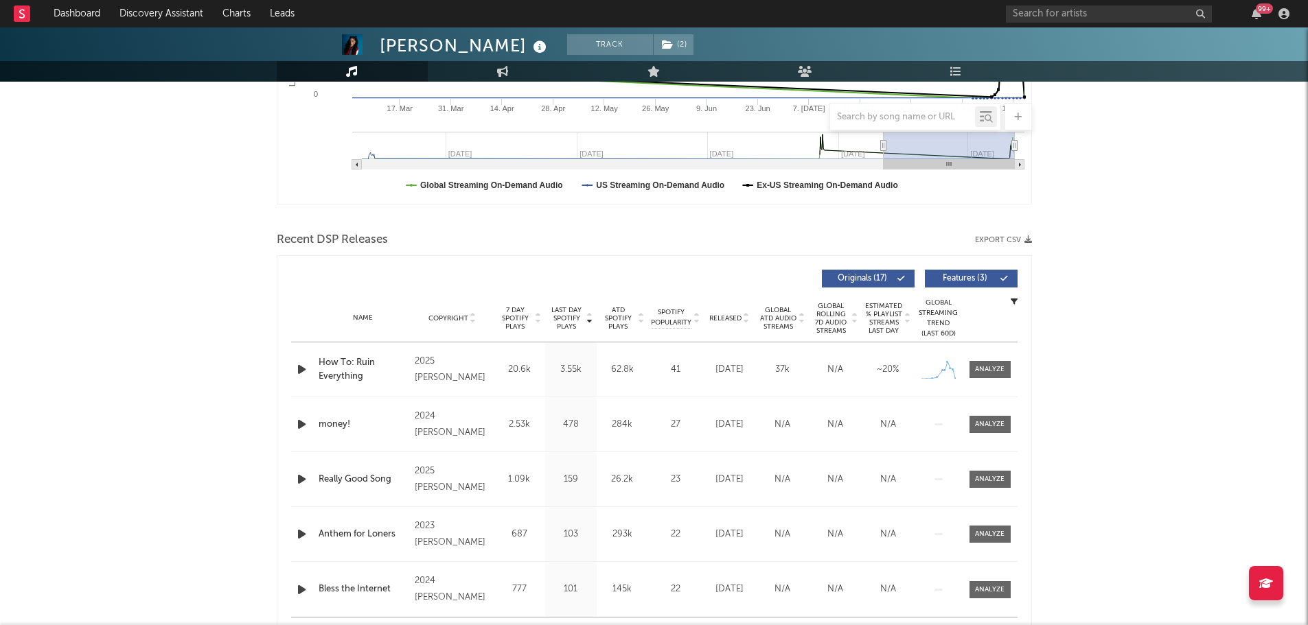
click at [299, 367] on icon "button" at bounding box center [301, 369] width 14 height 17
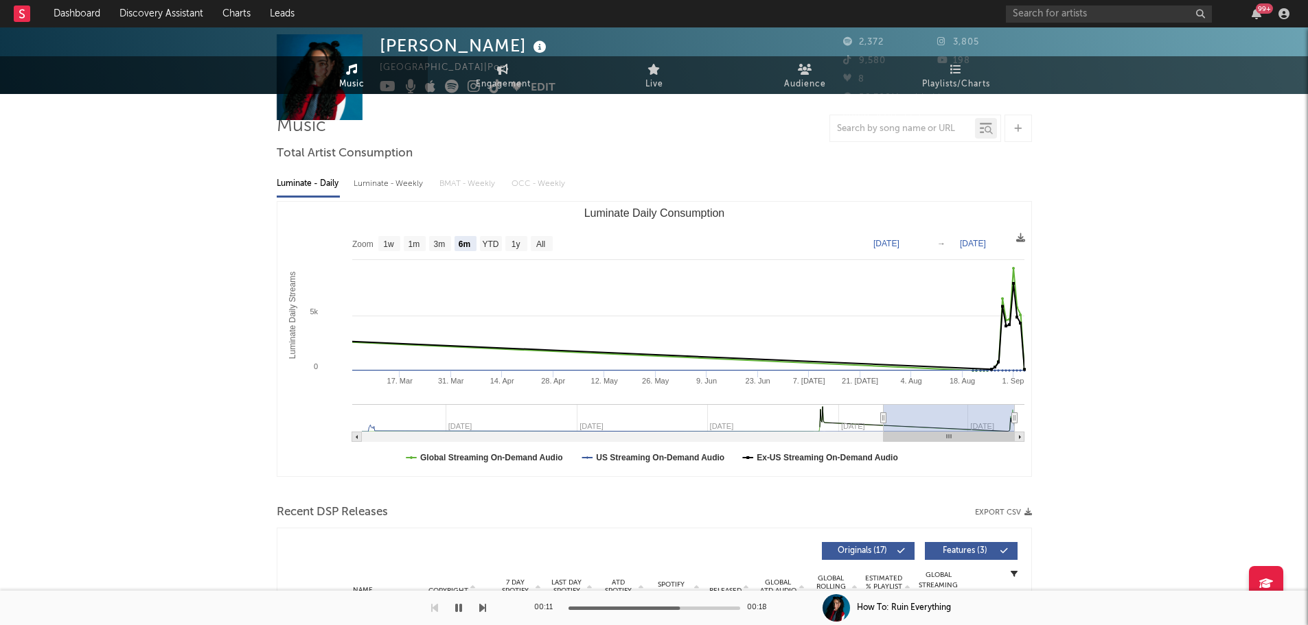
scroll to position [0, 0]
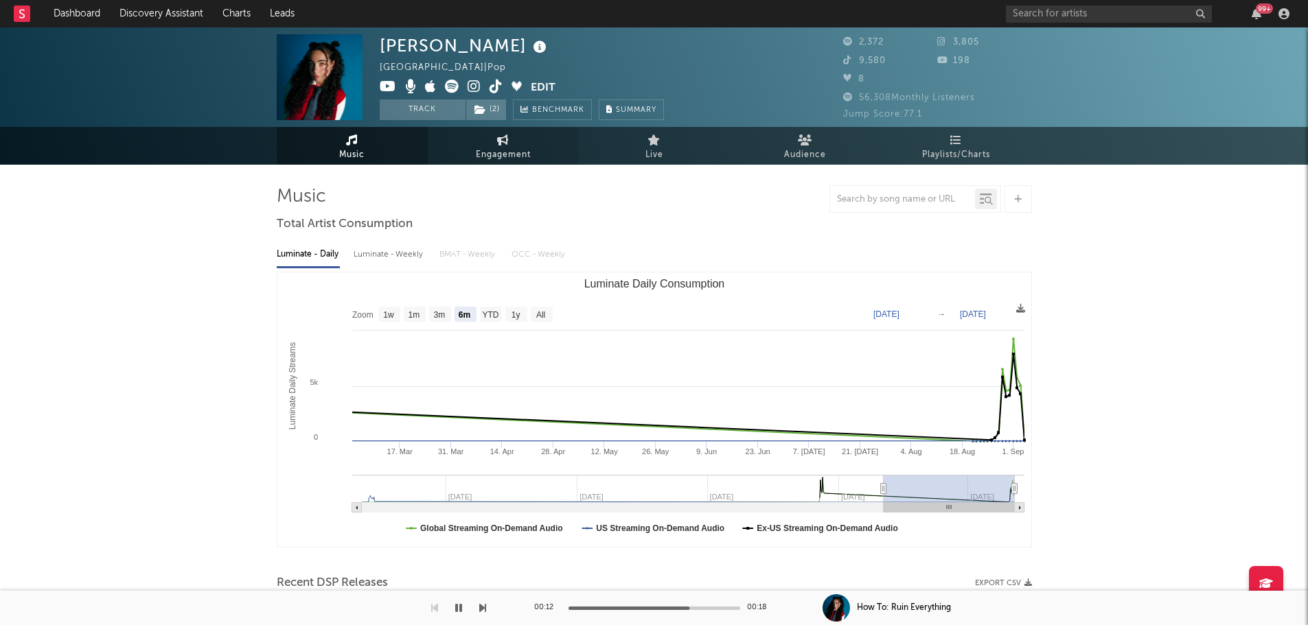
click at [544, 140] on link "Engagement" at bounding box center [503, 146] width 151 height 38
select select "1w"
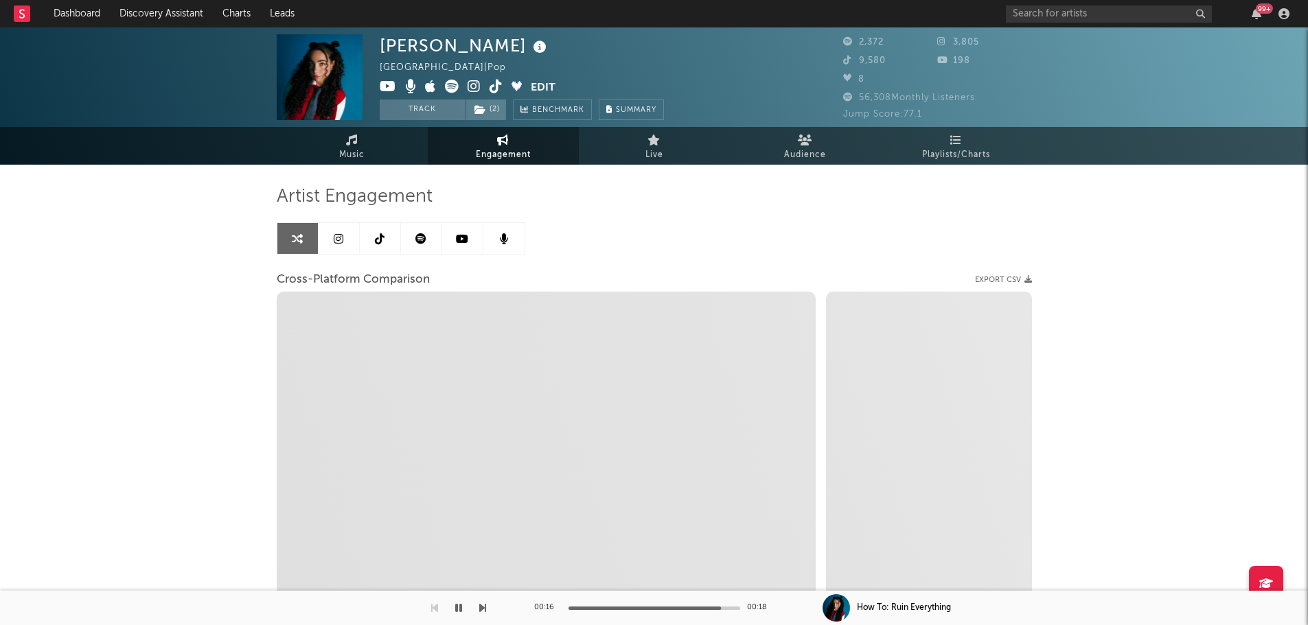
select select "1m"
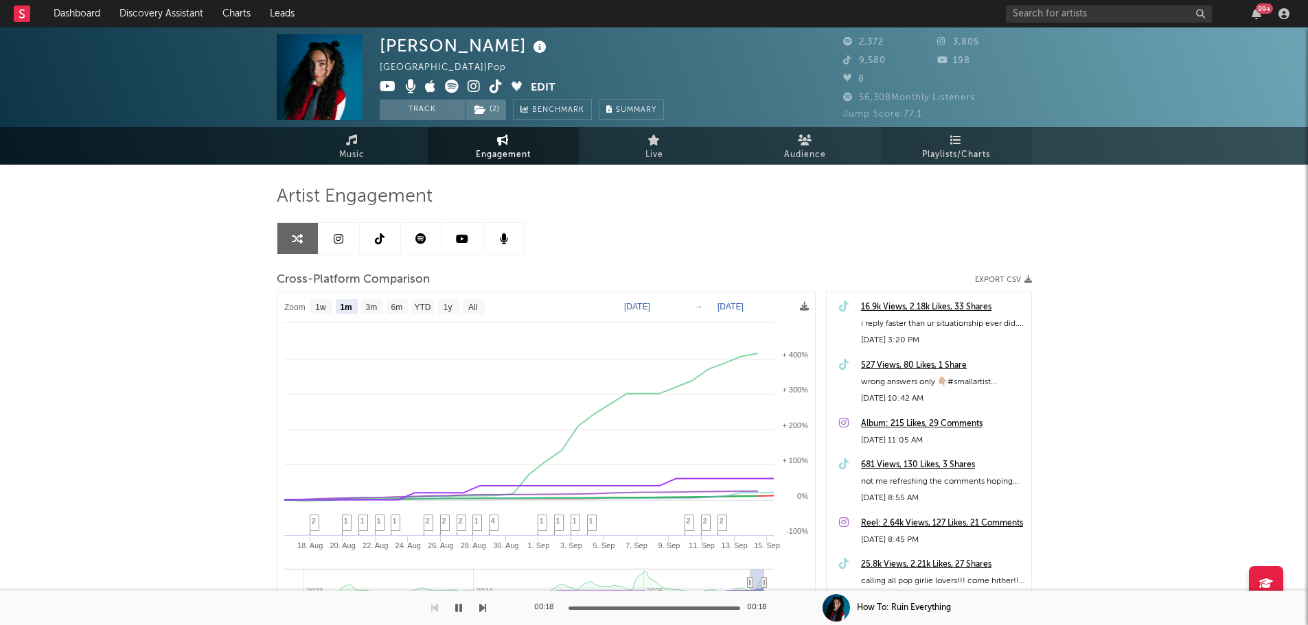
click at [978, 148] on span "Playlists/Charts" at bounding box center [956, 155] width 68 height 16
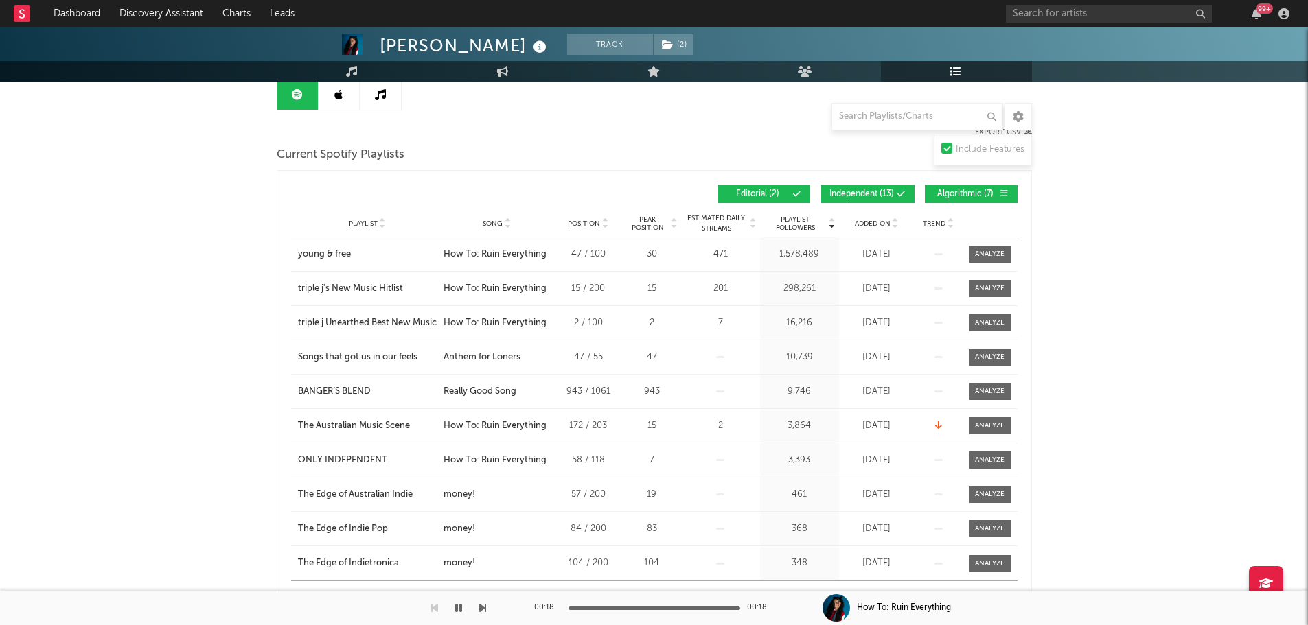
scroll to position [275, 0]
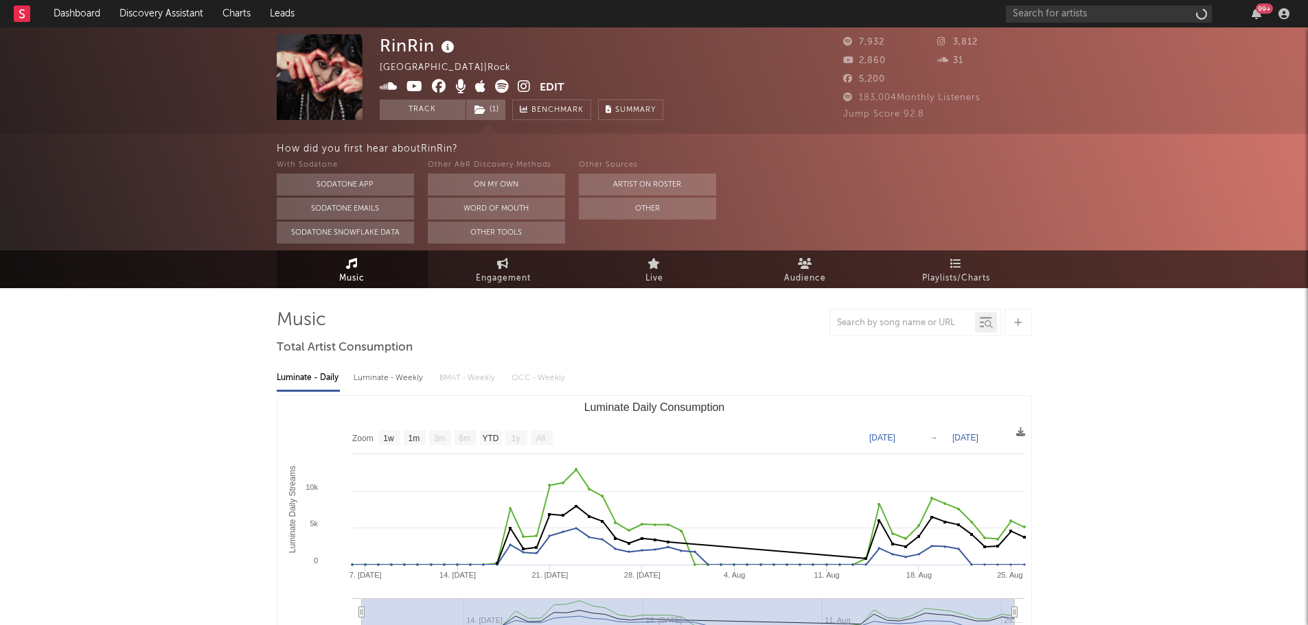
select select "1w"
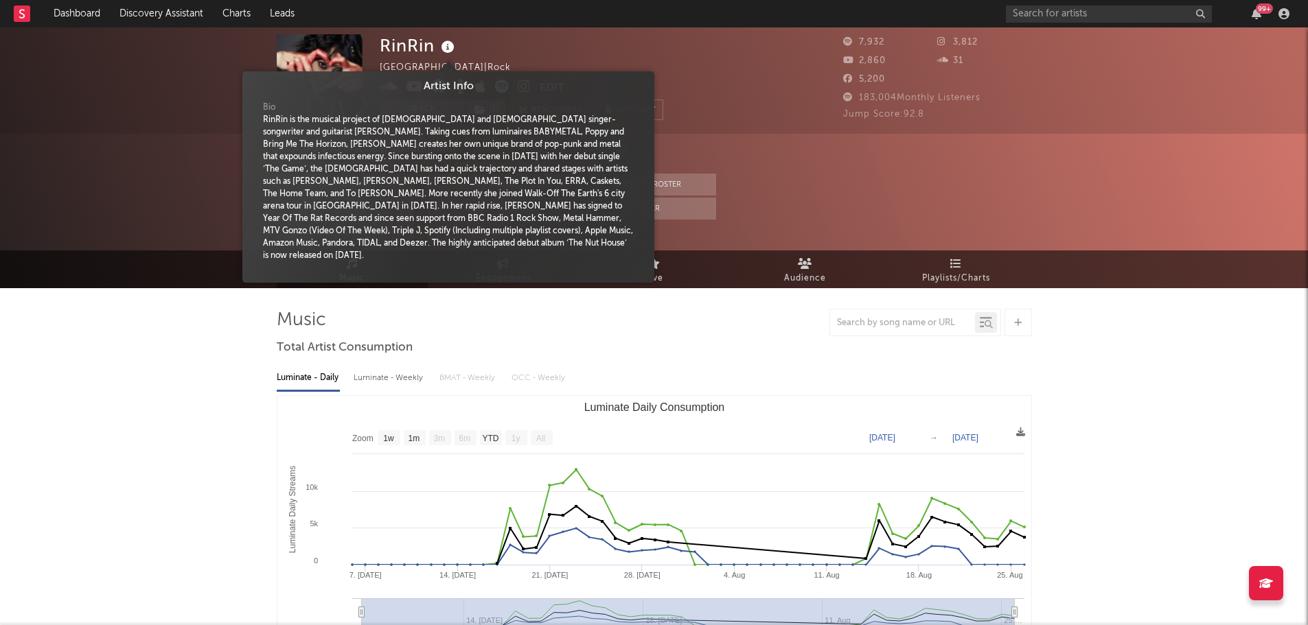
click at [446, 49] on icon at bounding box center [448, 47] width 20 height 19
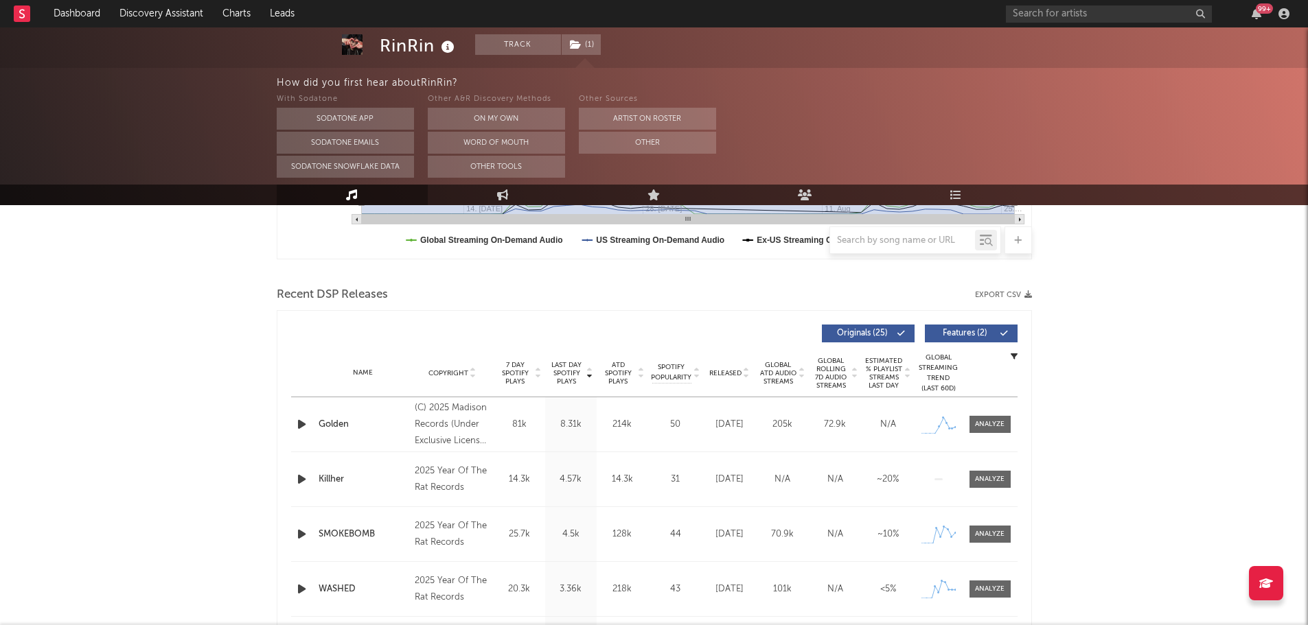
scroll to position [481, 0]
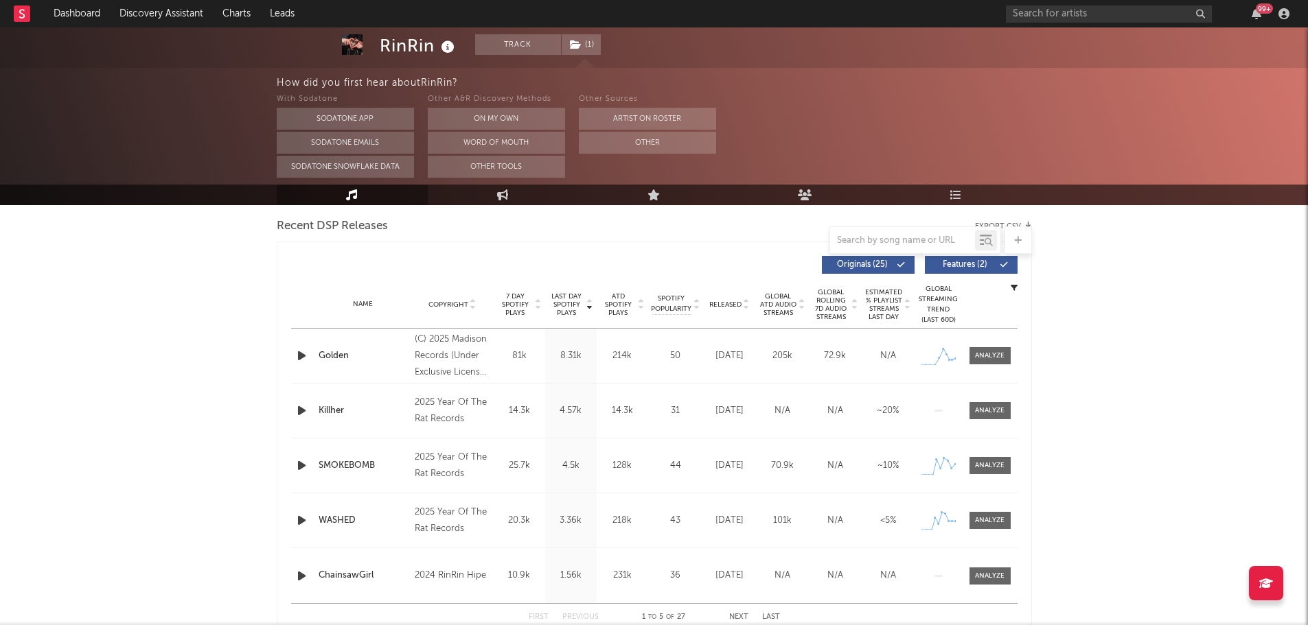
click at [297, 410] on icon "button" at bounding box center [301, 410] width 14 height 17
click at [623, 609] on div at bounding box center [654, 608] width 172 height 3
click at [301, 408] on icon "button" at bounding box center [300, 410] width 13 height 17
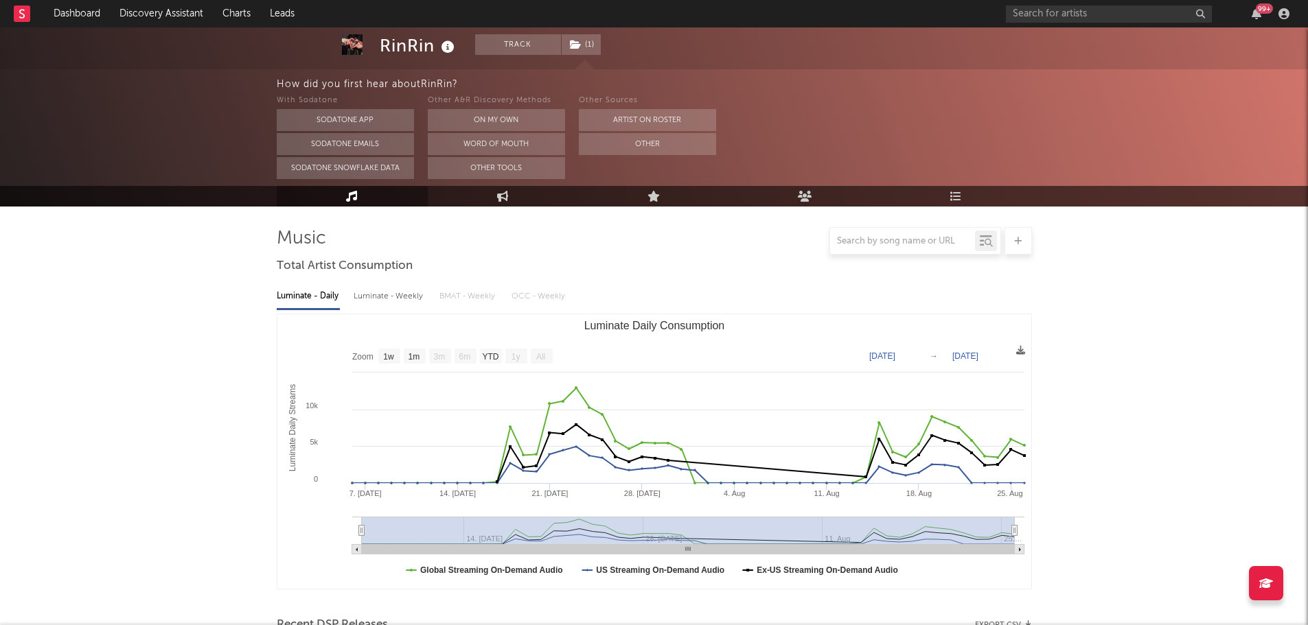
scroll to position [0, 0]
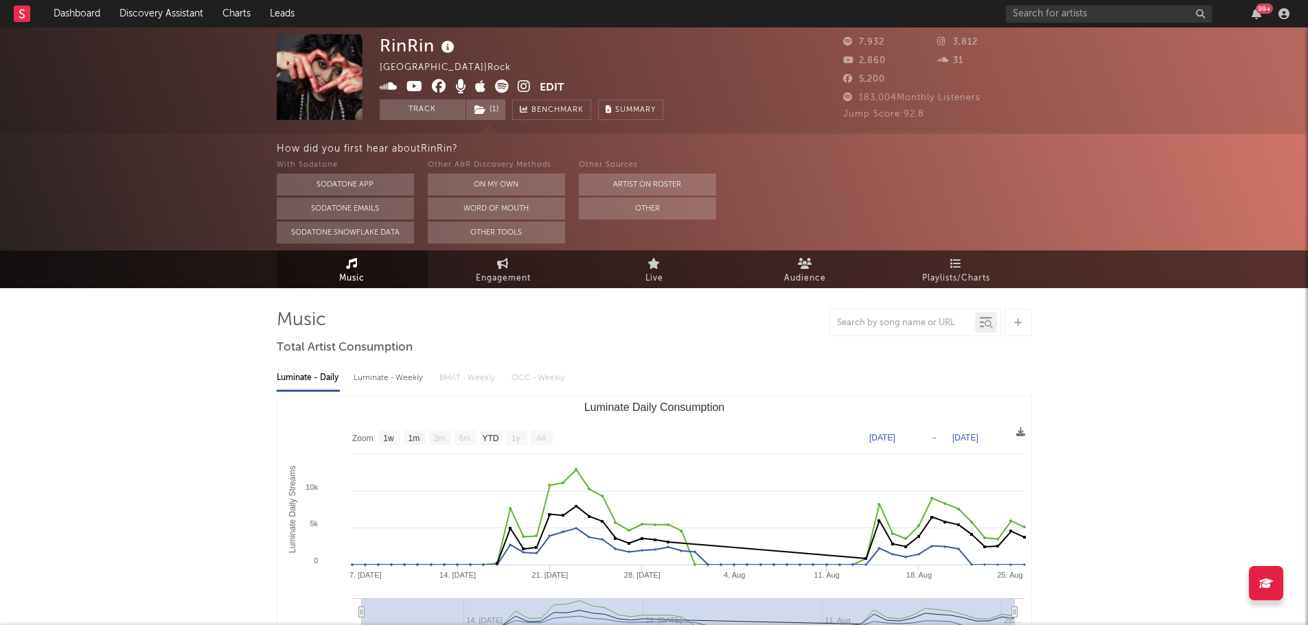
click at [442, 51] on icon at bounding box center [448, 47] width 20 height 19
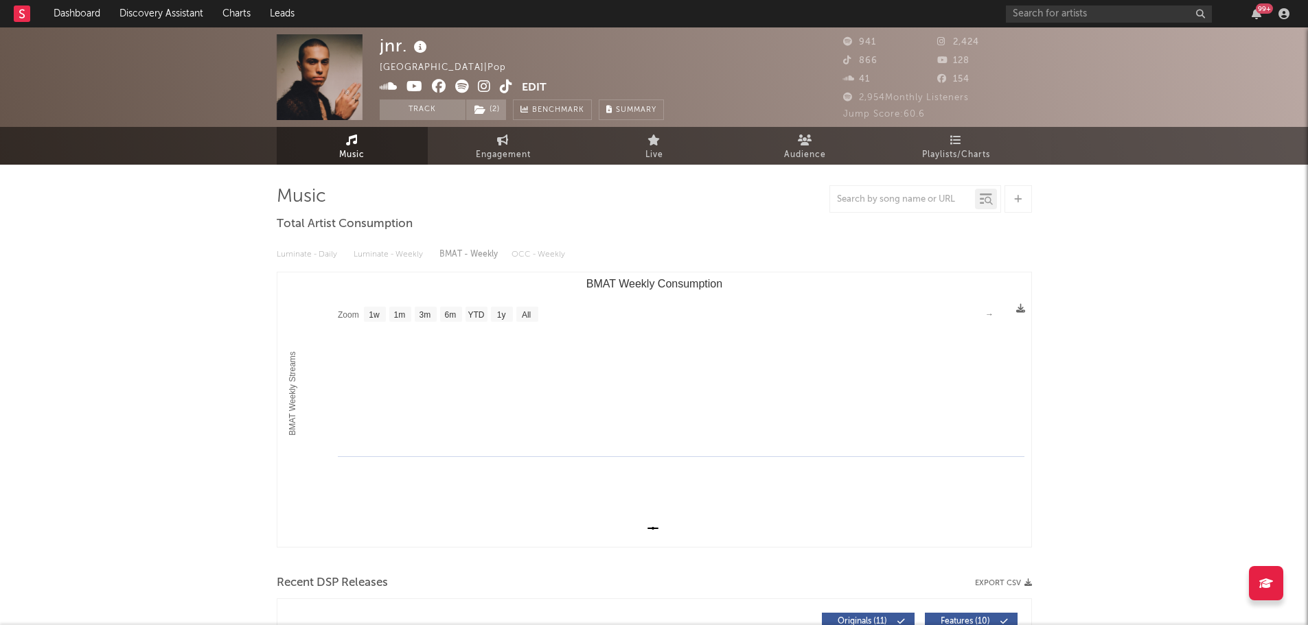
select select "1w"
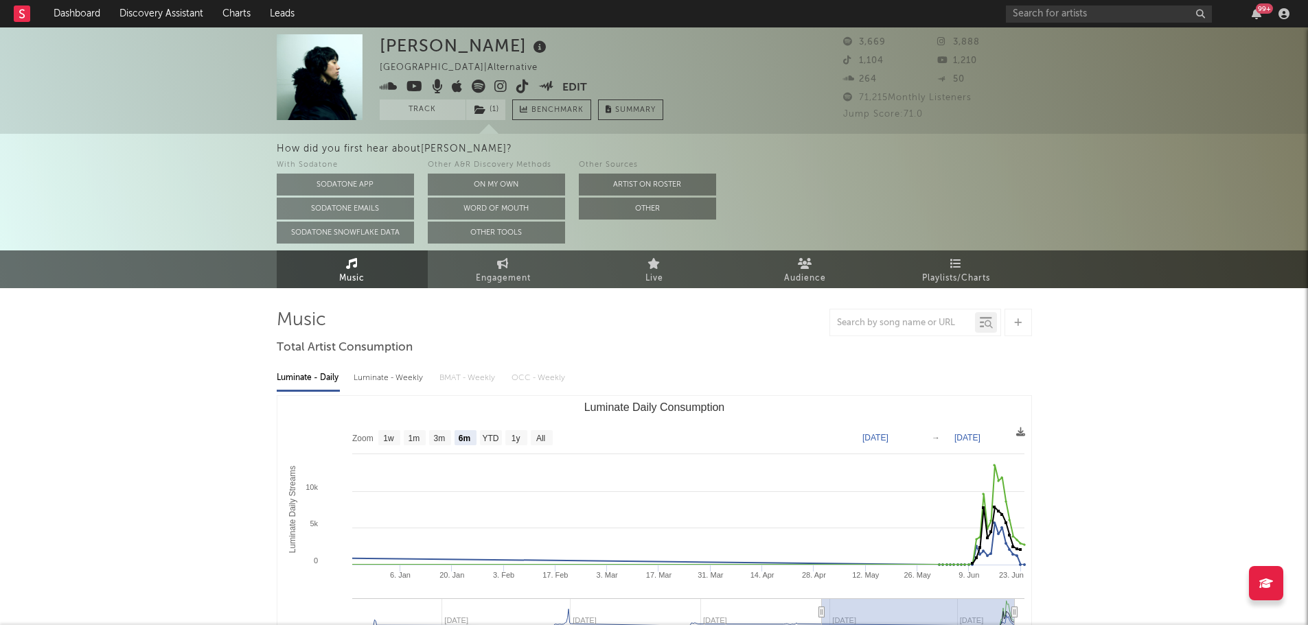
select select "6m"
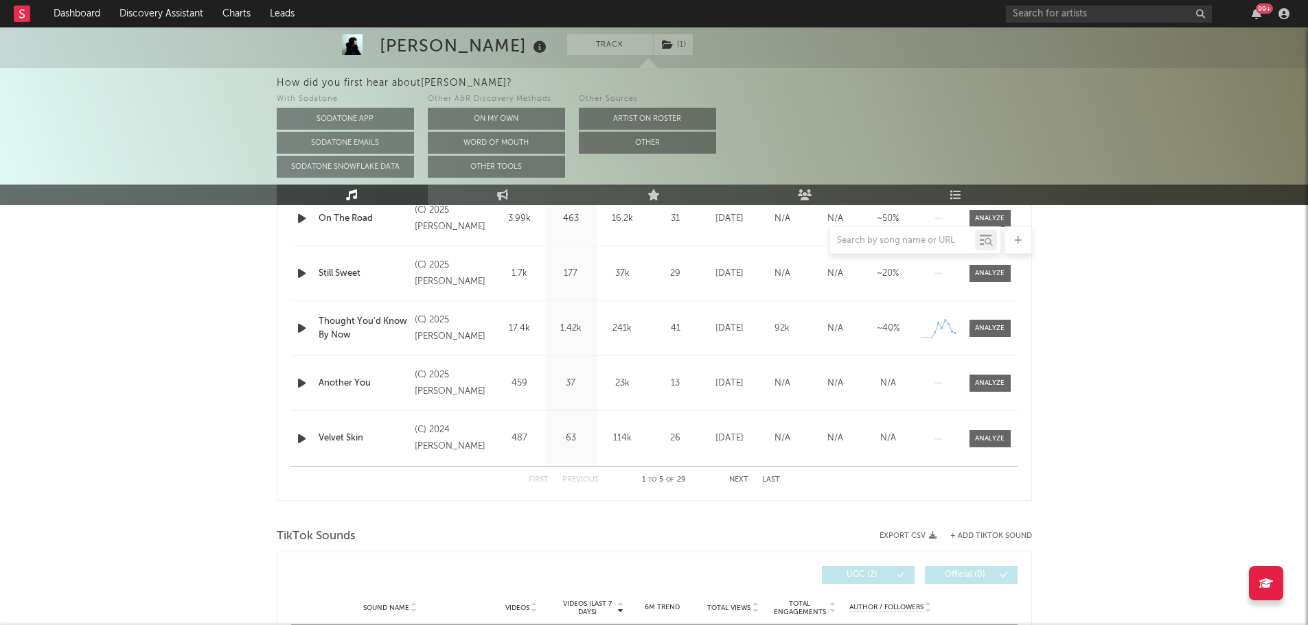
scroll to position [481, 0]
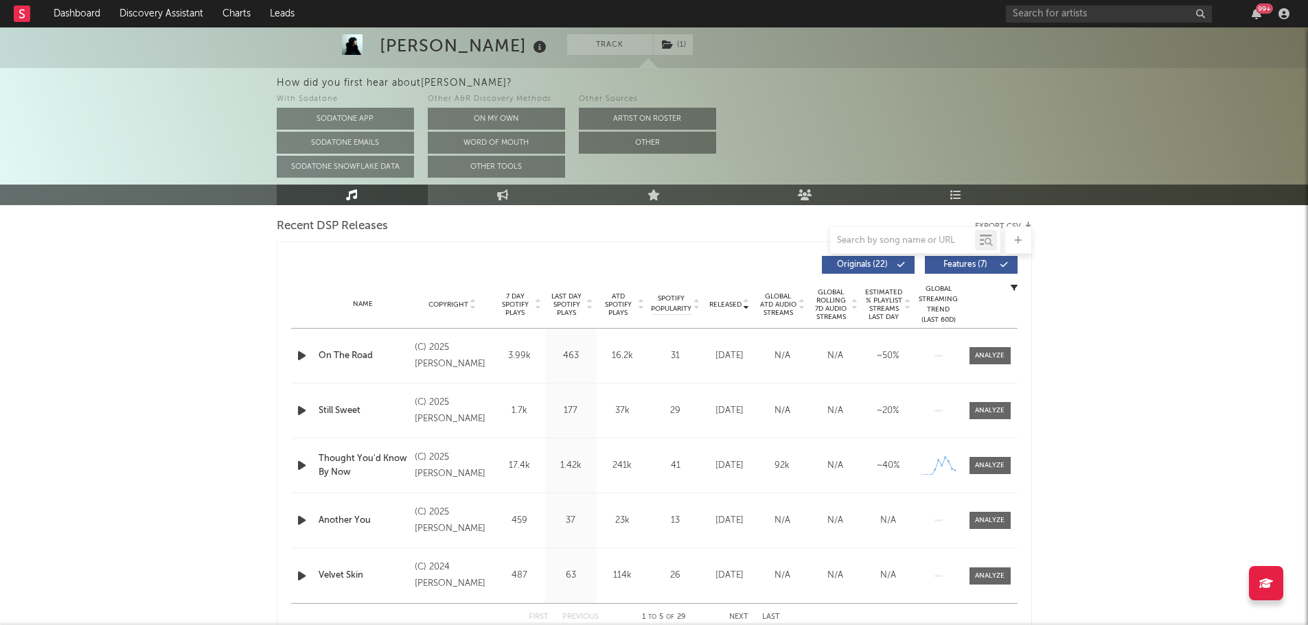
click at [563, 302] on span "Last Day Spotify Plays" at bounding box center [566, 304] width 36 height 25
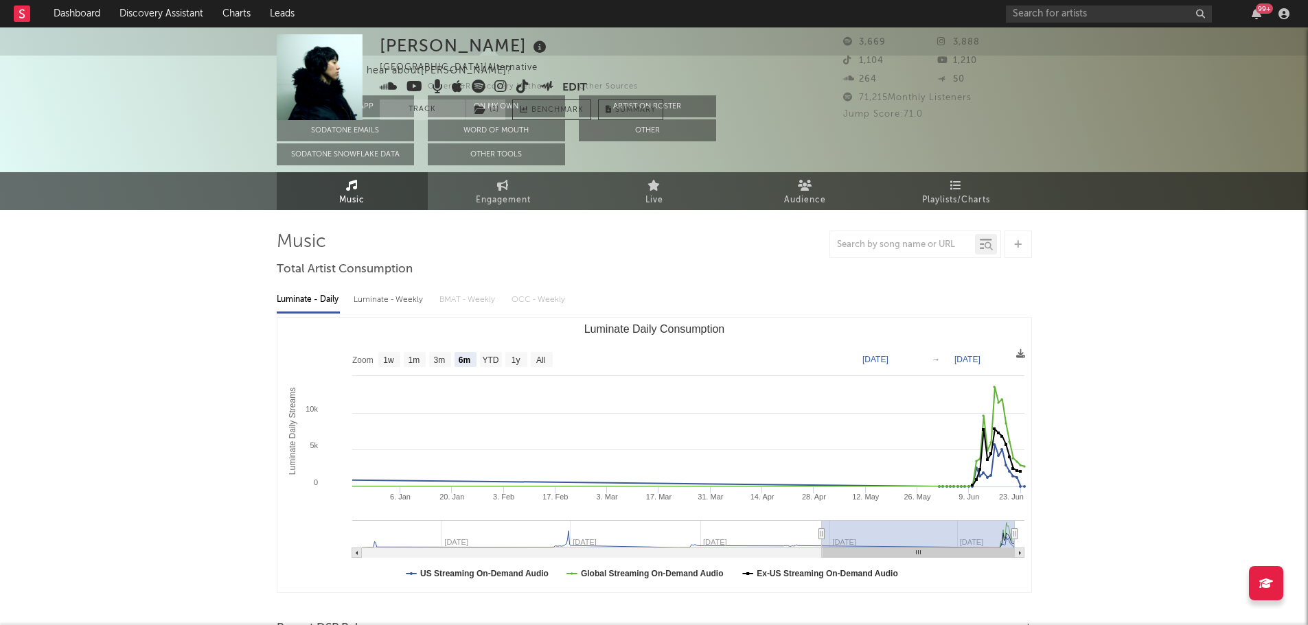
scroll to position [0, 0]
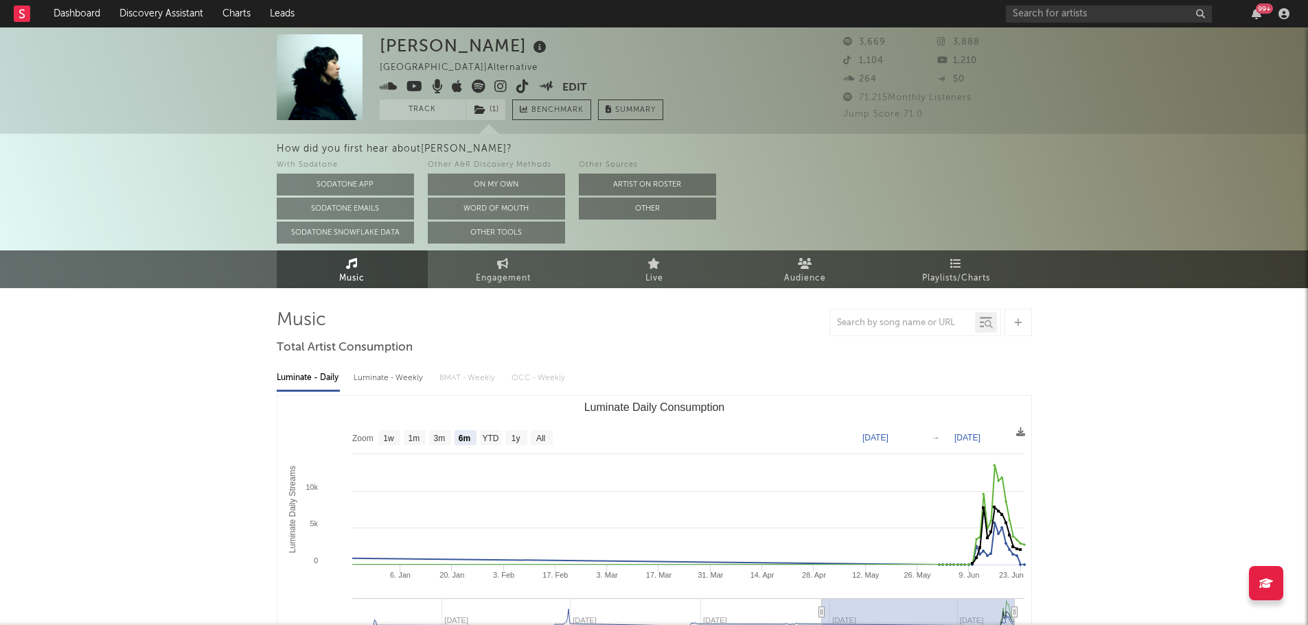
click at [527, 85] on icon at bounding box center [522, 87] width 13 height 14
click at [527, 268] on link "Engagement" at bounding box center [503, 270] width 151 height 38
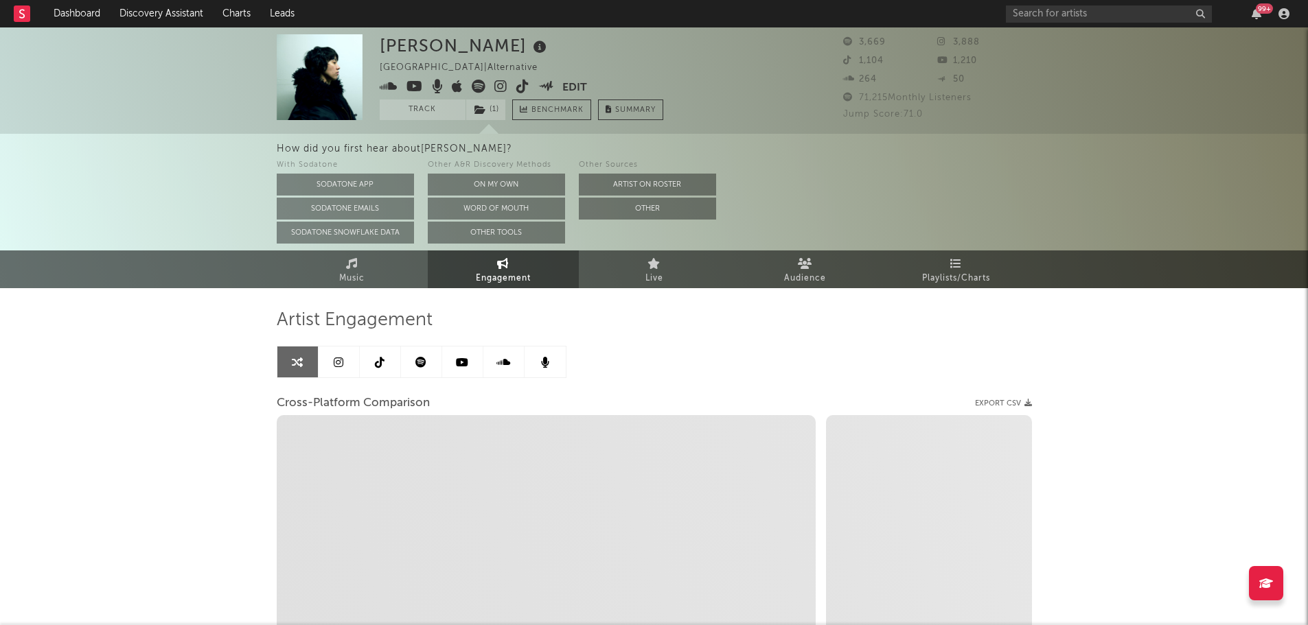
select select "1w"
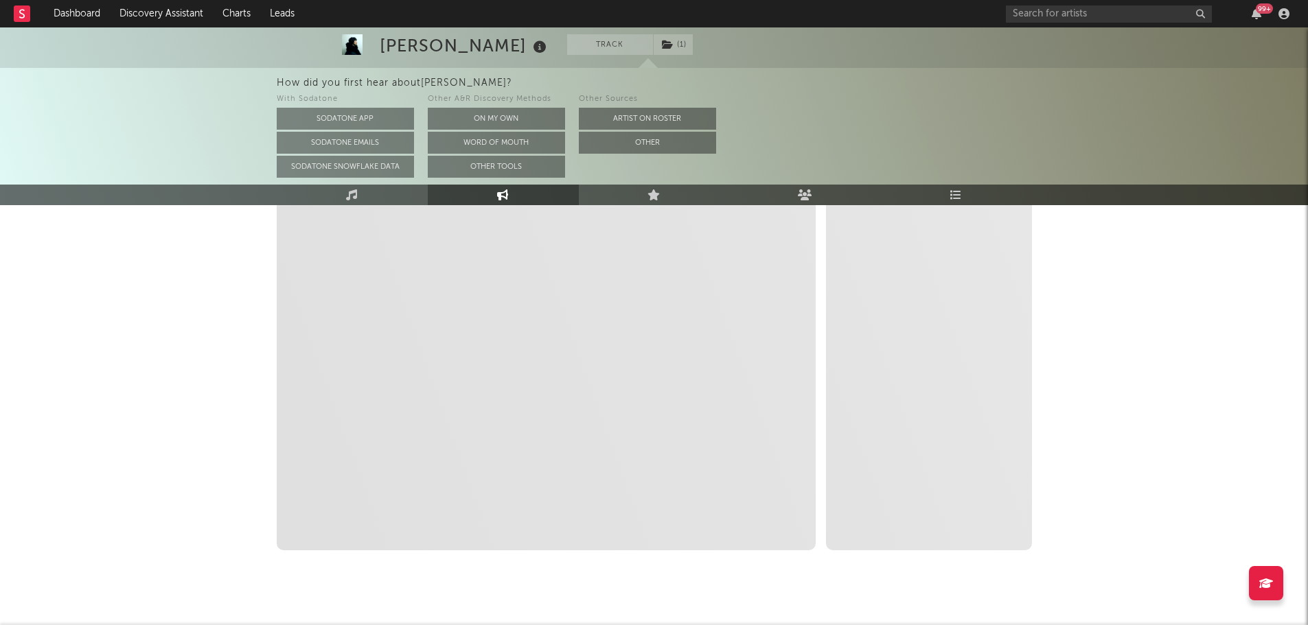
scroll to position [246, 0]
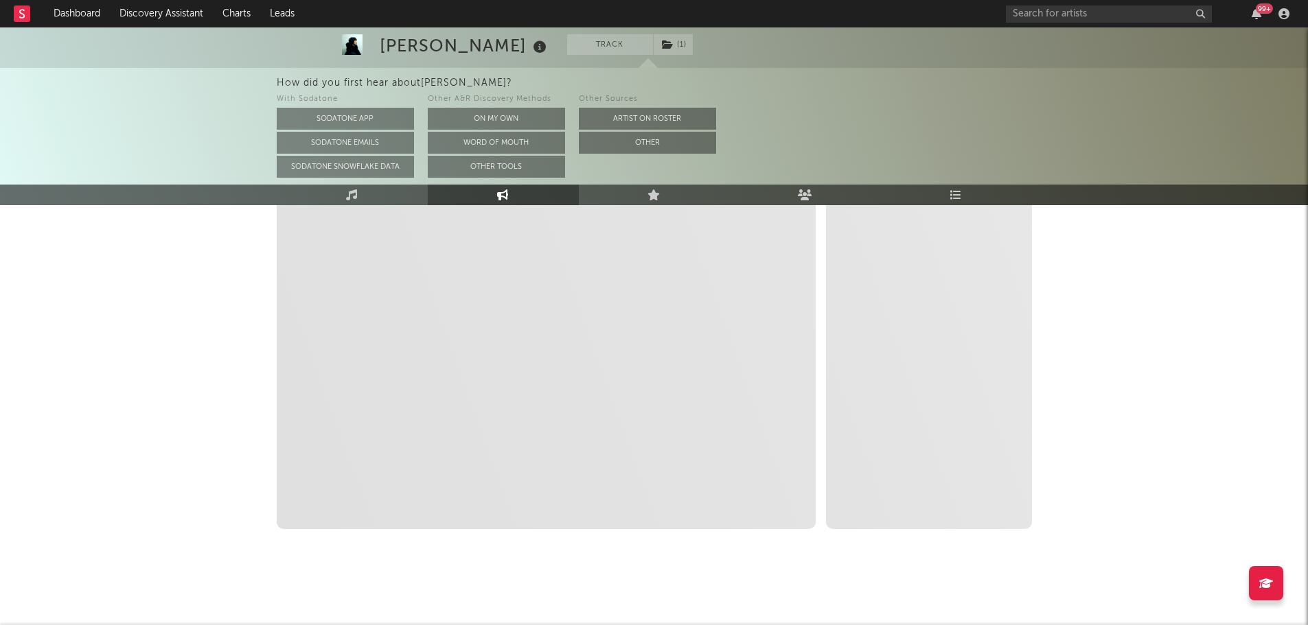
select select "1m"
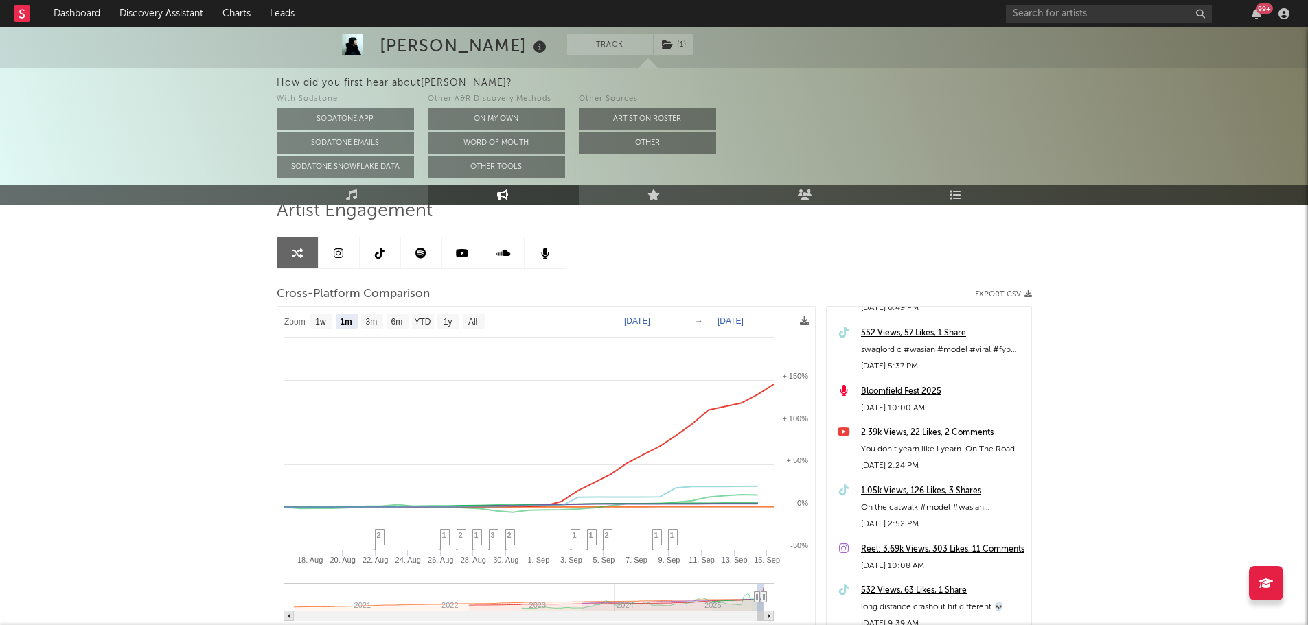
scroll to position [137, 0]
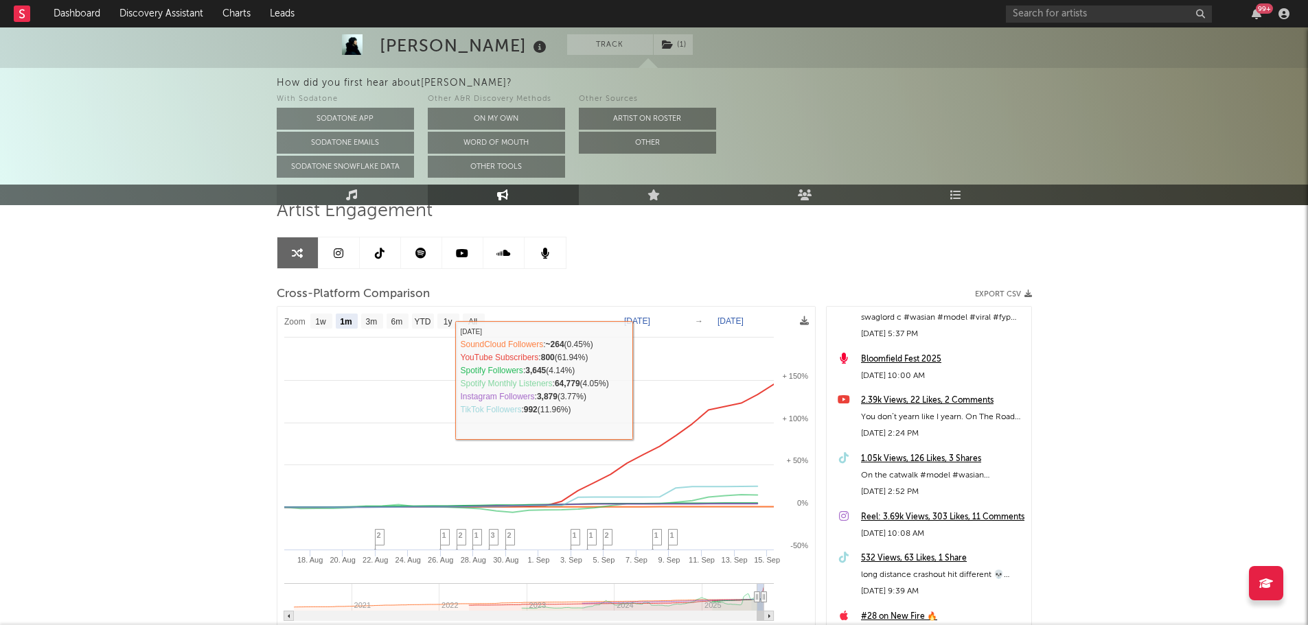
click at [340, 192] on link "Music" at bounding box center [352, 195] width 151 height 21
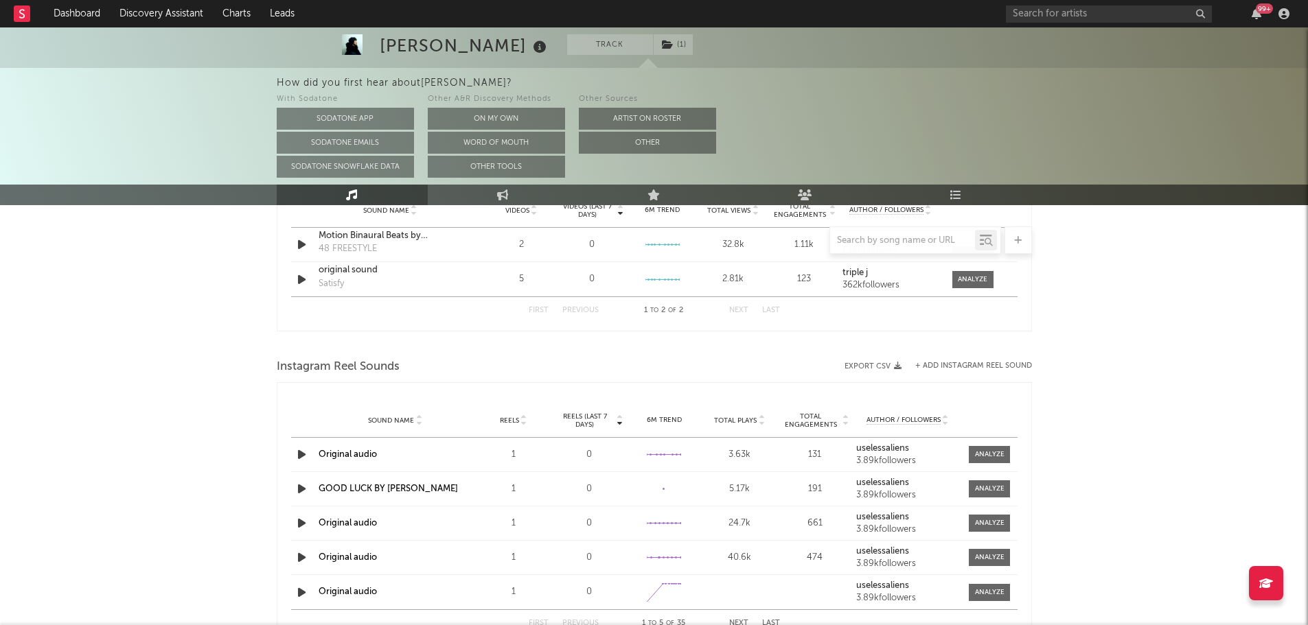
select select "6m"
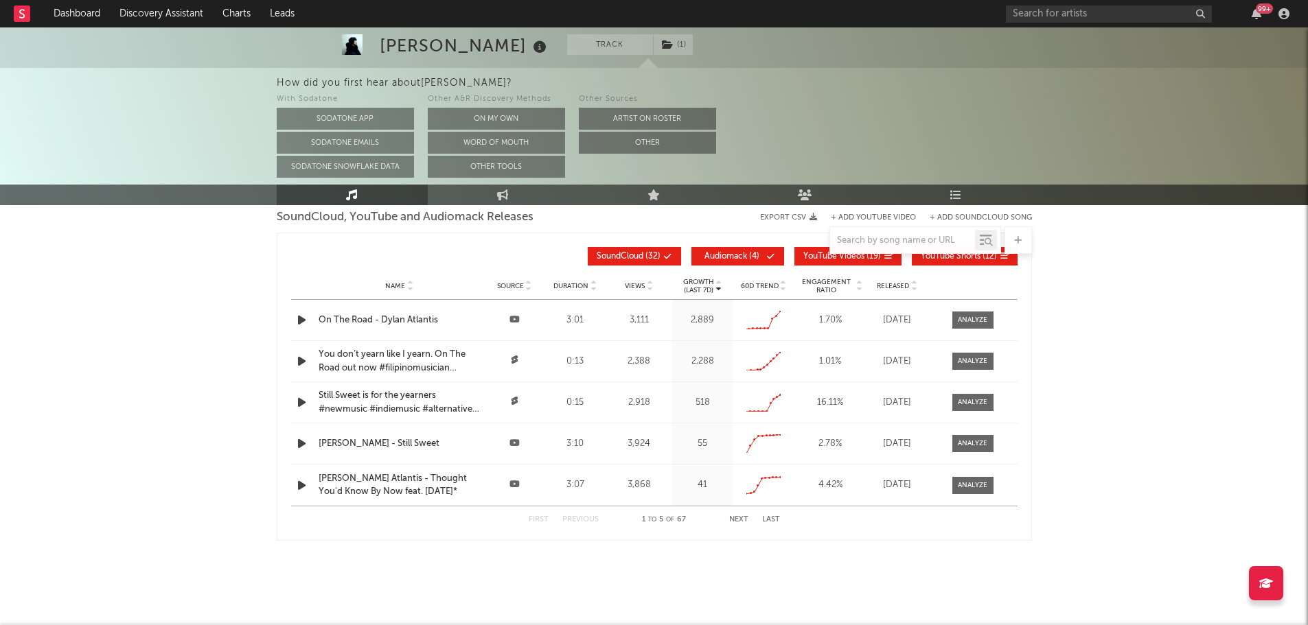
scroll to position [1427, 0]
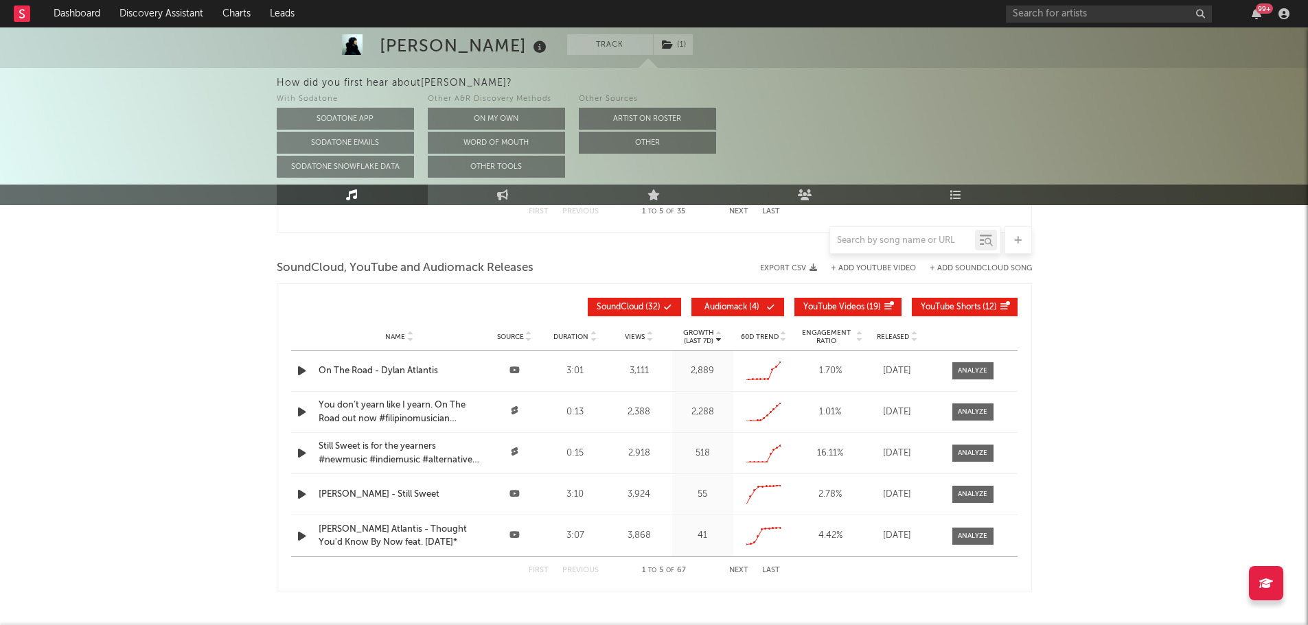
click at [398, 371] on div "On The Road - Dylan Atlantis" at bounding box center [400, 372] width 162 height 14
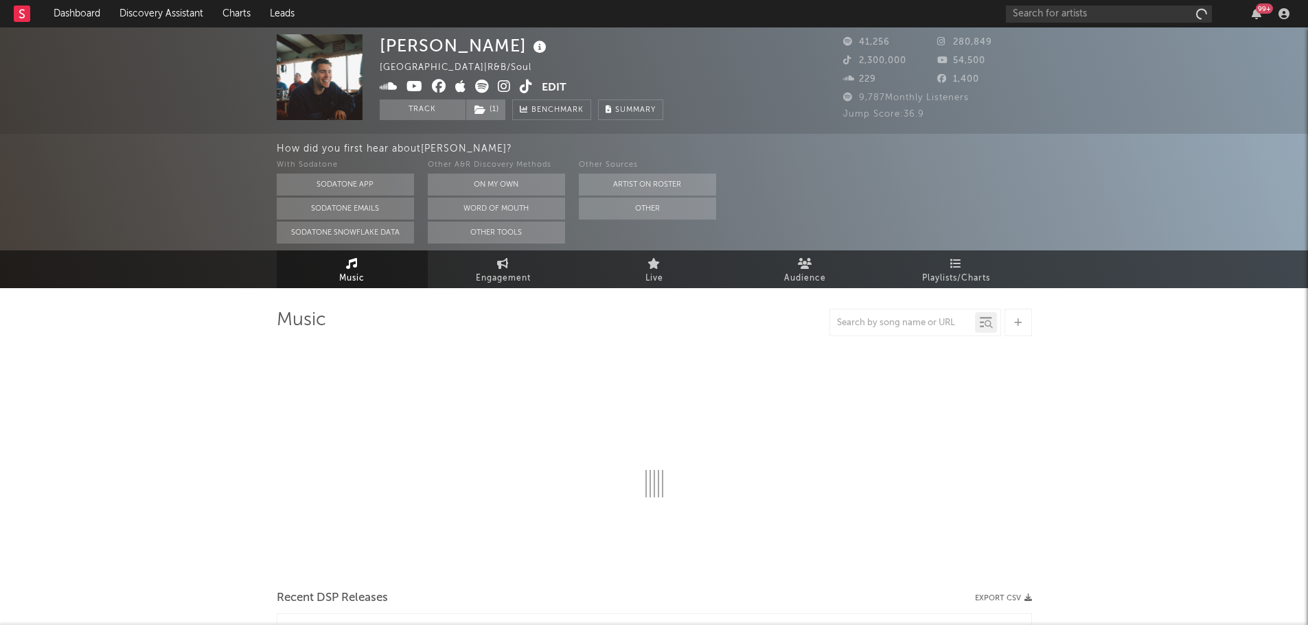
select select "6m"
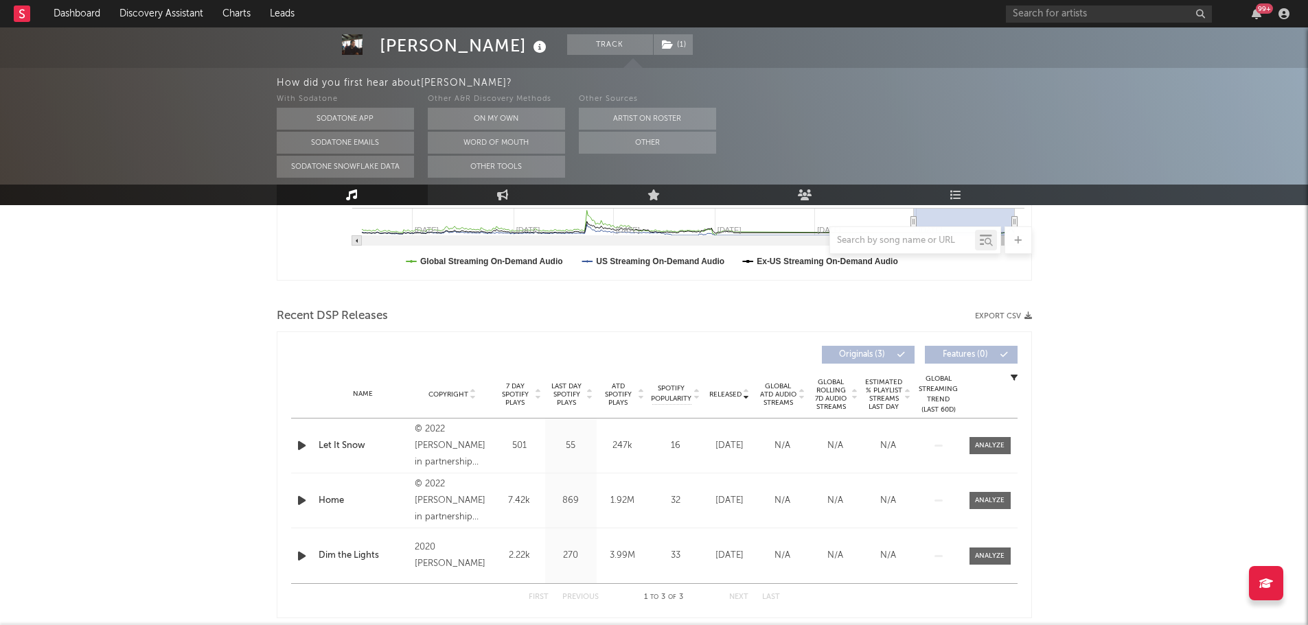
scroll to position [412, 0]
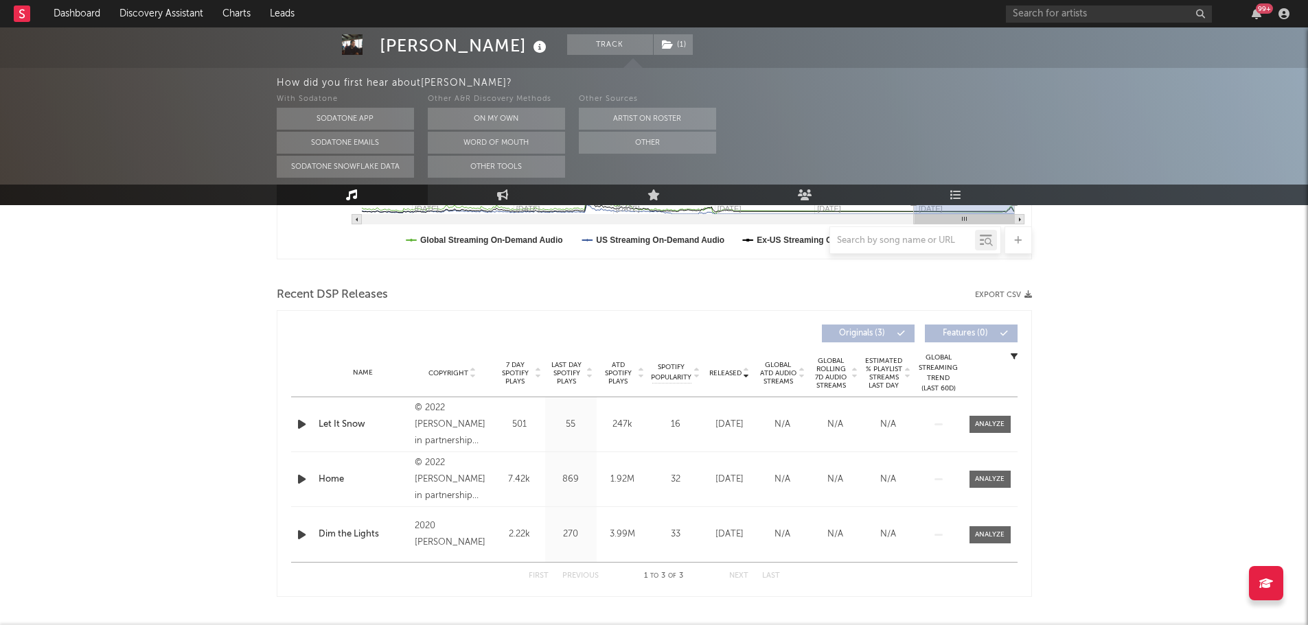
click at [574, 375] on span "Last Day Spotify Plays" at bounding box center [566, 373] width 36 height 25
click at [998, 417] on span at bounding box center [989, 424] width 41 height 17
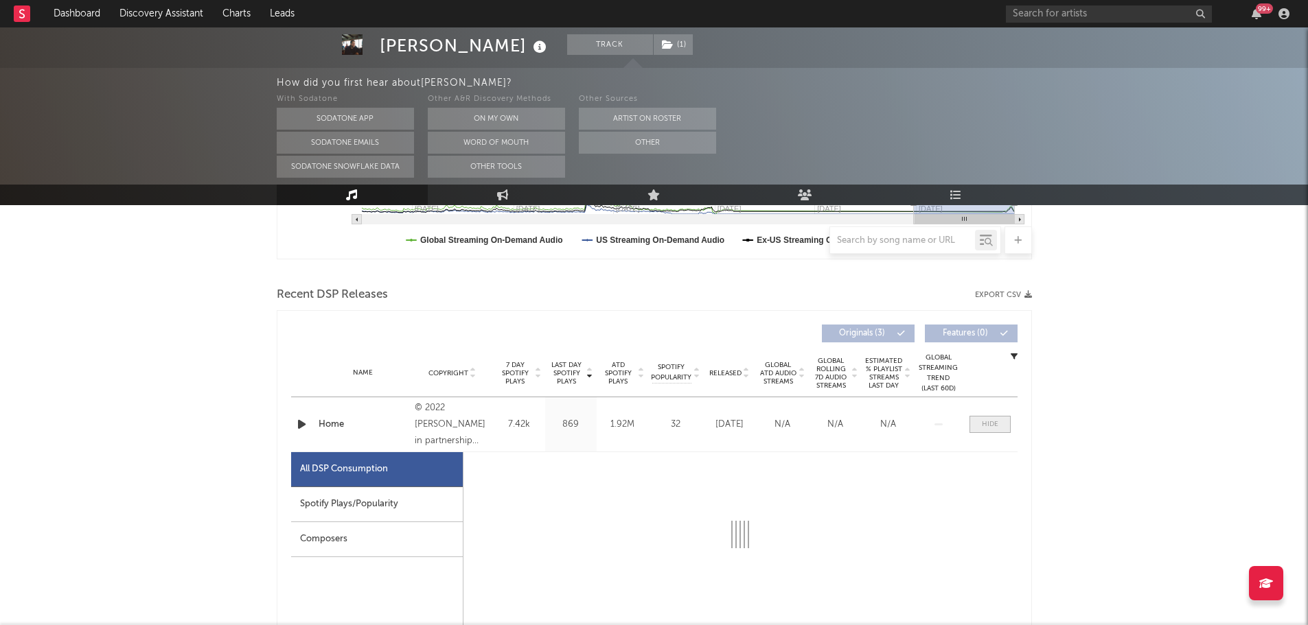
select select "6m"
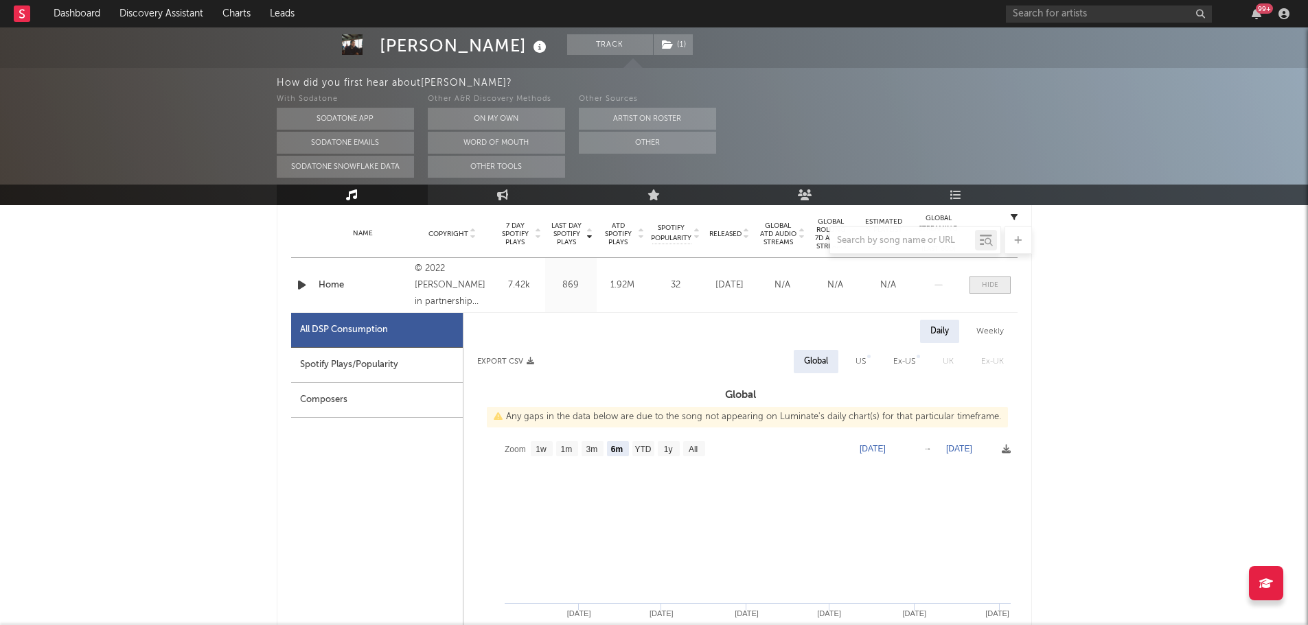
scroll to position [481, 0]
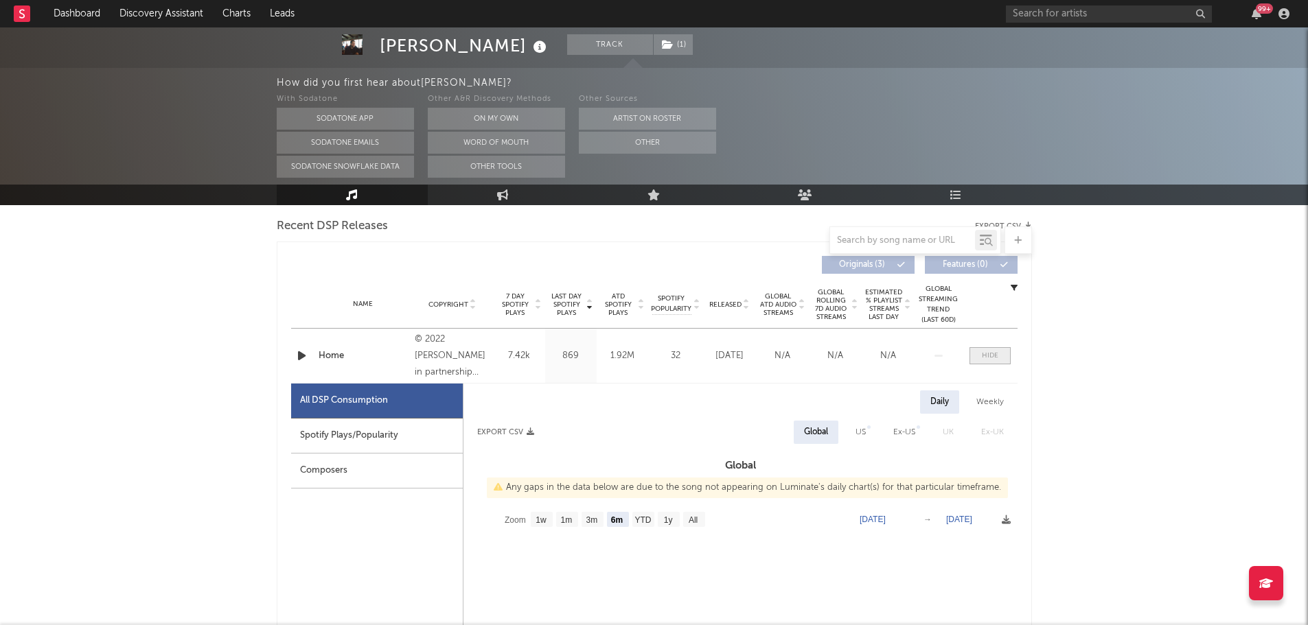
click at [992, 355] on div at bounding box center [990, 356] width 16 height 10
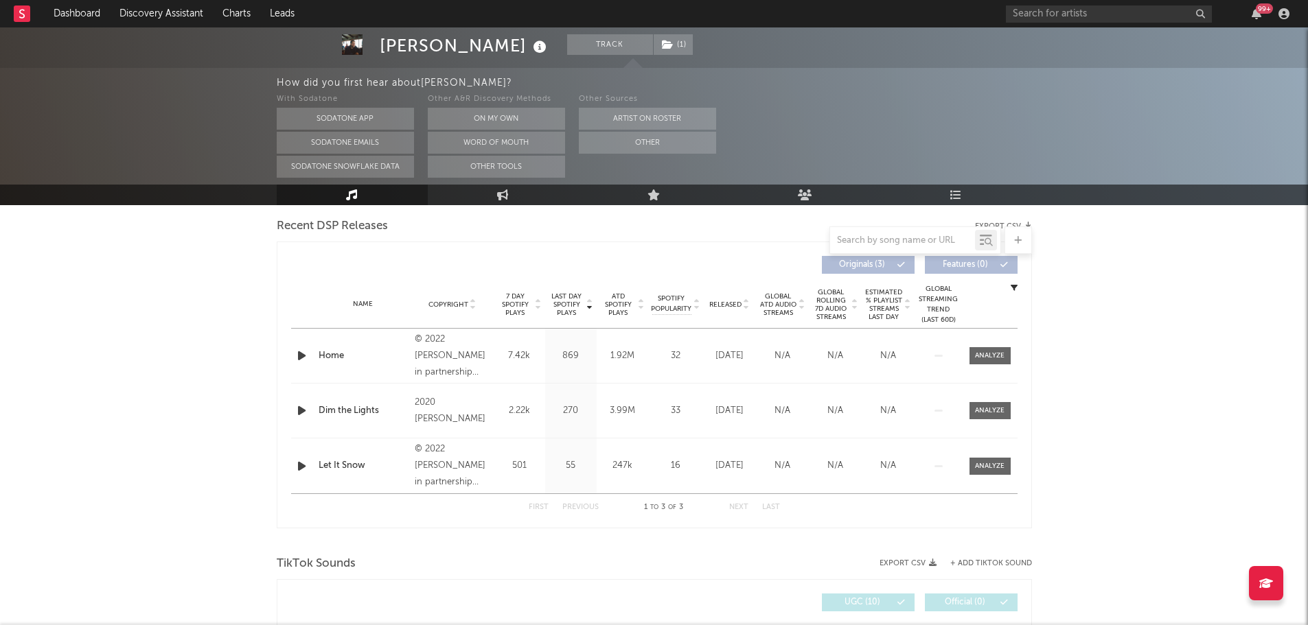
click at [209, 348] on div "Ricky Rosen Track ( 1 ) Australia | R&B/Soul Edit Track ( 1 ) Benchmark Summary…" at bounding box center [654, 590] width 1308 height 2087
click at [233, 345] on div "Ricky Rosen Track ( 1 ) Australia | R&B/Soul Edit Track ( 1 ) Benchmark Summary…" at bounding box center [654, 590] width 1308 height 2087
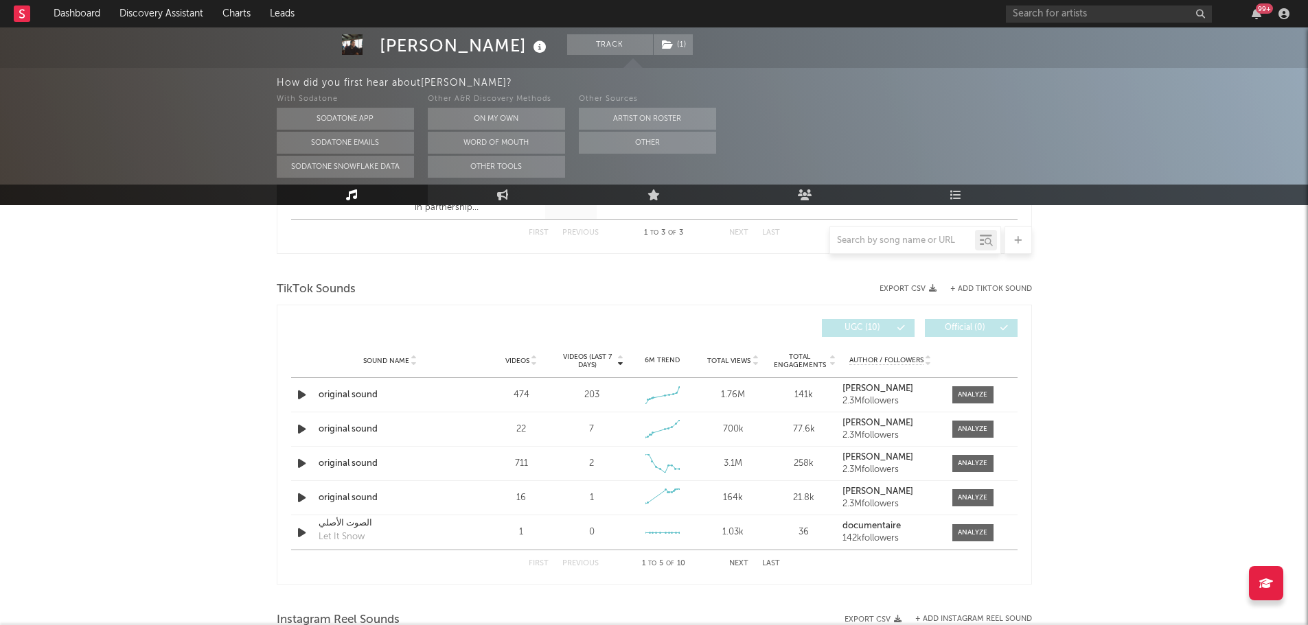
scroll to position [824, 0]
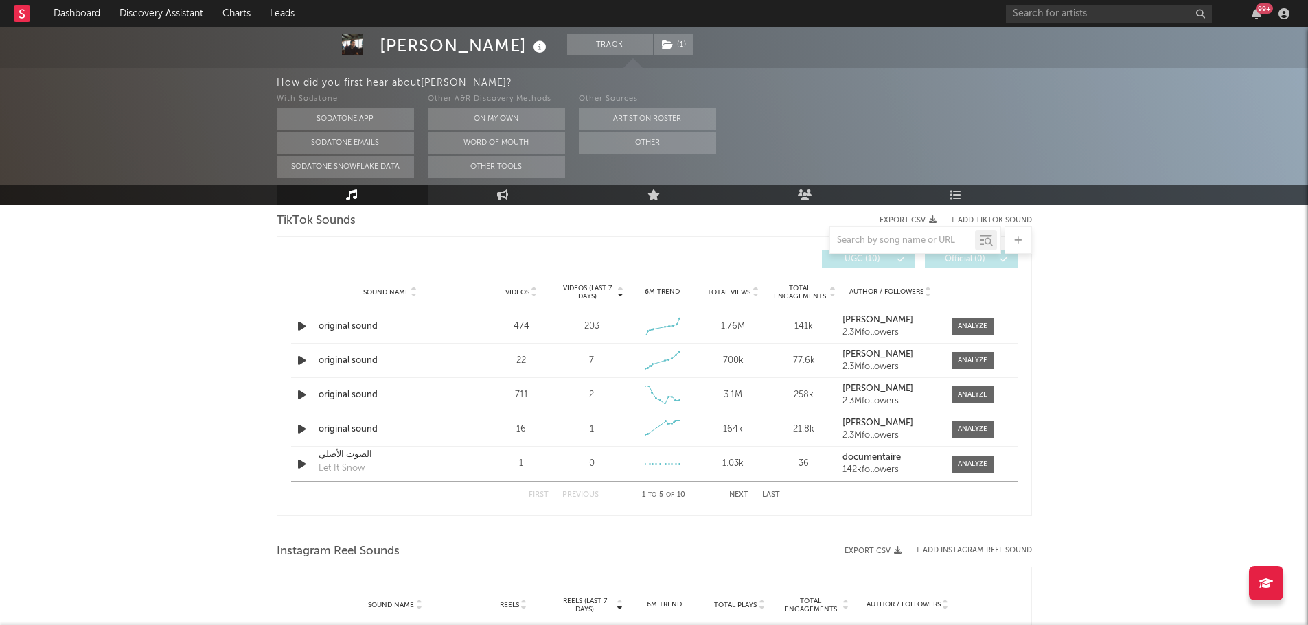
click at [198, 388] on div "Ricky Rosen Track ( 1 ) Australia | R&B/Soul Edit Track ( 1 ) Benchmark Summary…" at bounding box center [654, 247] width 1308 height 2087
click at [971, 323] on div at bounding box center [973, 326] width 30 height 10
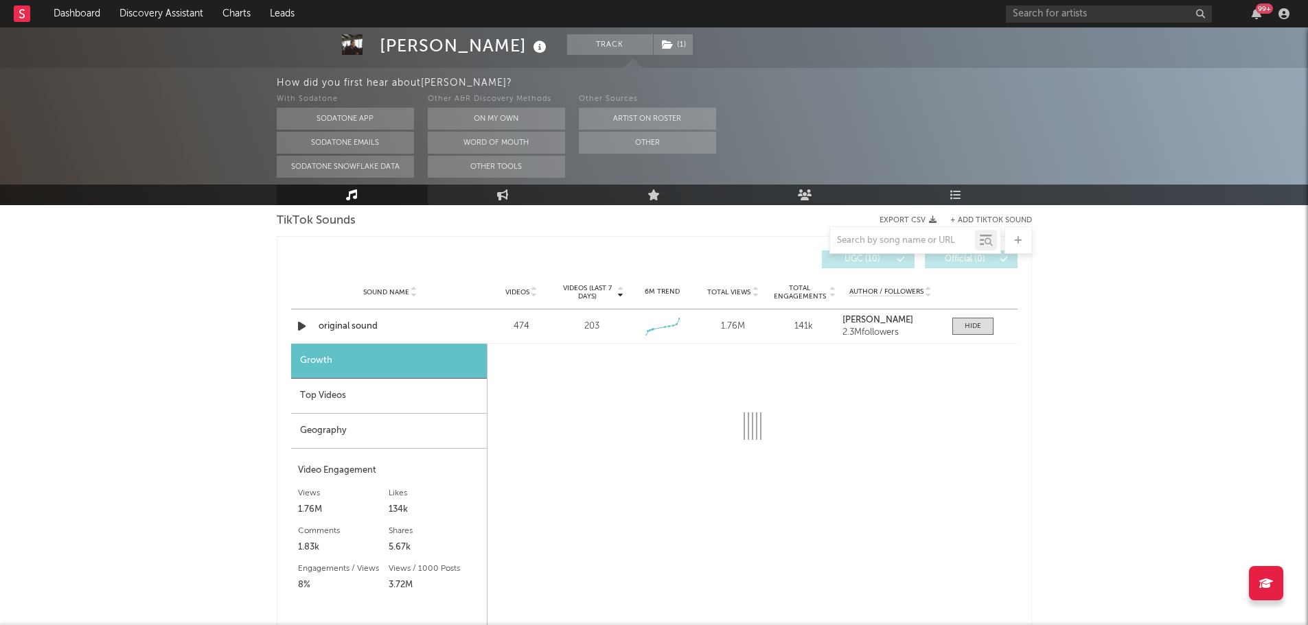
select select "1w"
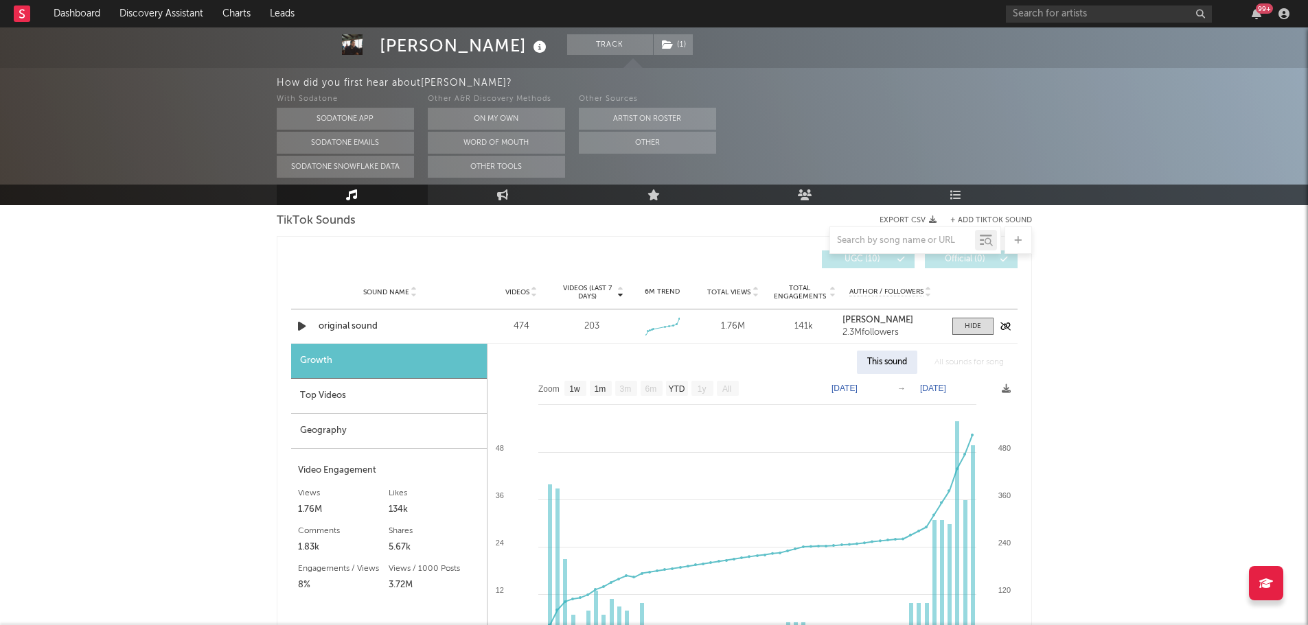
click at [367, 327] on div "original sound" at bounding box center [390, 327] width 143 height 14
click at [357, 389] on div "Top Videos" at bounding box center [389, 396] width 196 height 35
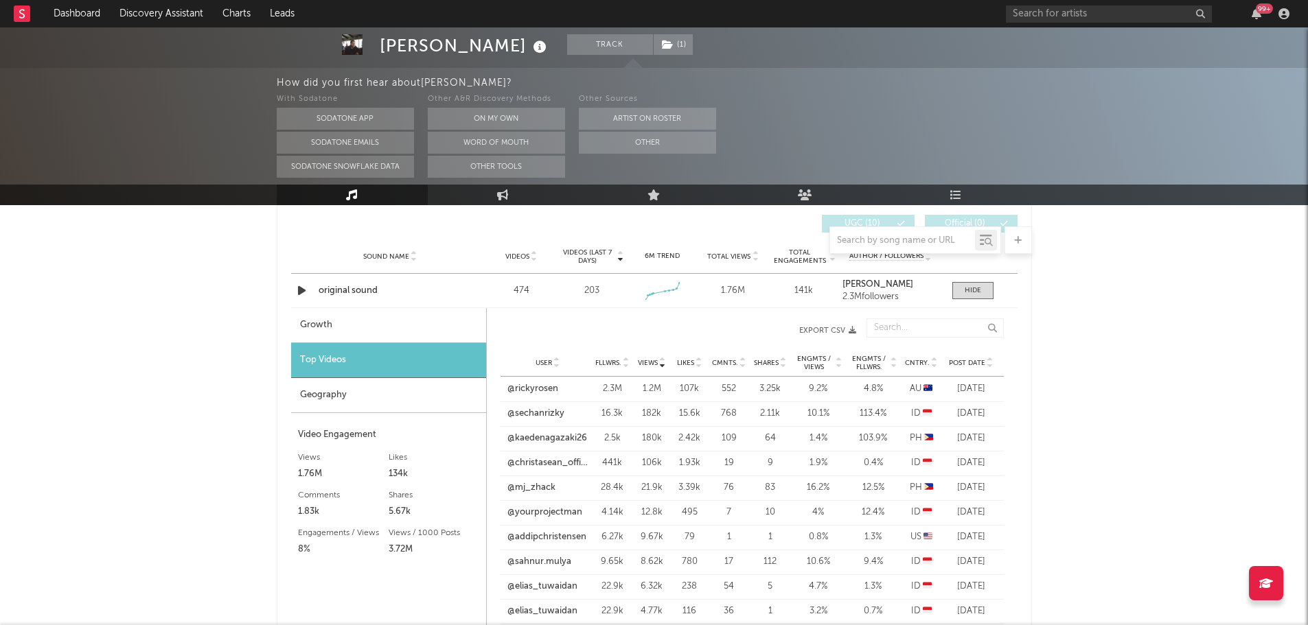
scroll to position [892, 0]
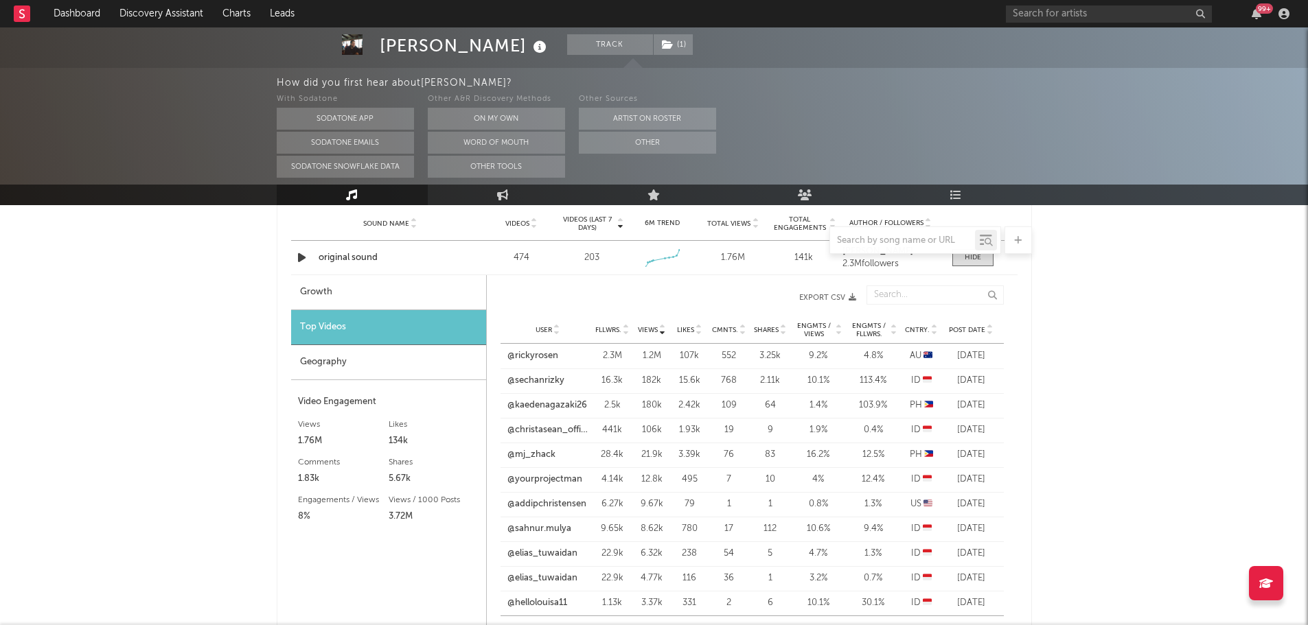
click at [975, 331] on span "Post Date" at bounding box center [967, 330] width 36 height 8
click at [551, 431] on link "@sechanrizky" at bounding box center [535, 431] width 57 height 14
click at [553, 476] on link "@kaedenagazaki26" at bounding box center [547, 480] width 80 height 14
click at [526, 358] on link "@ljking086" at bounding box center [530, 356] width 46 height 14
click at [647, 334] on div "Views" at bounding box center [651, 330] width 31 height 10
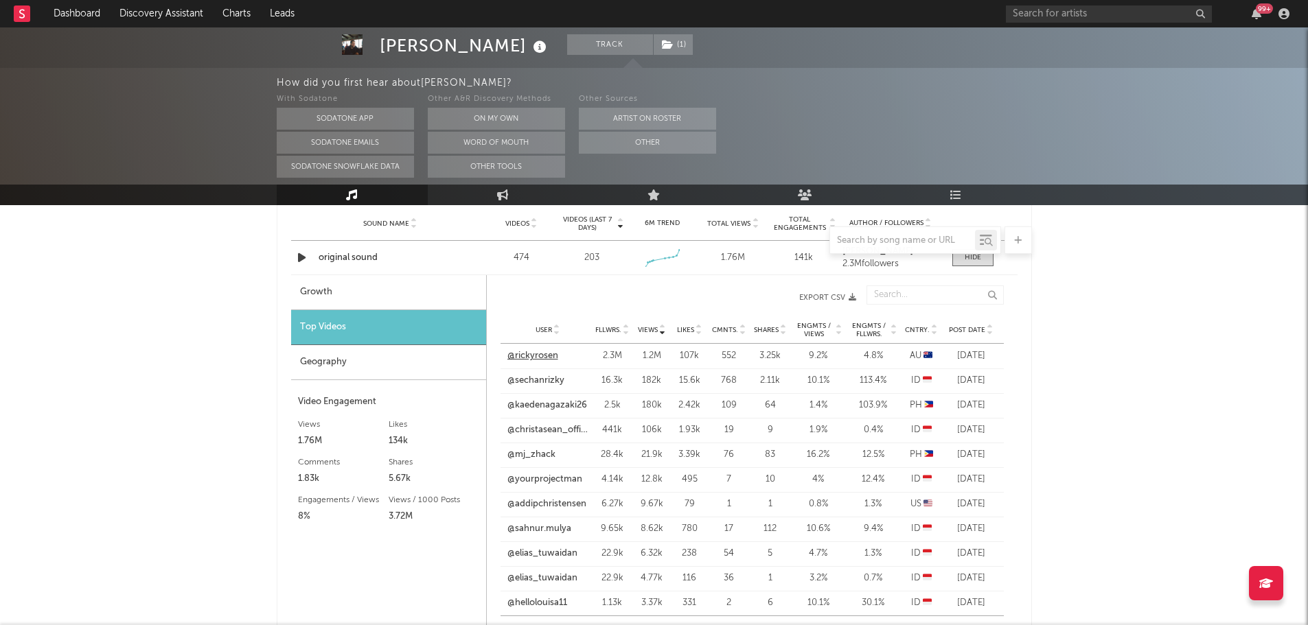
click at [535, 356] on link "@rickyrosen" at bounding box center [532, 356] width 51 height 14
click at [969, 264] on span at bounding box center [972, 257] width 41 height 17
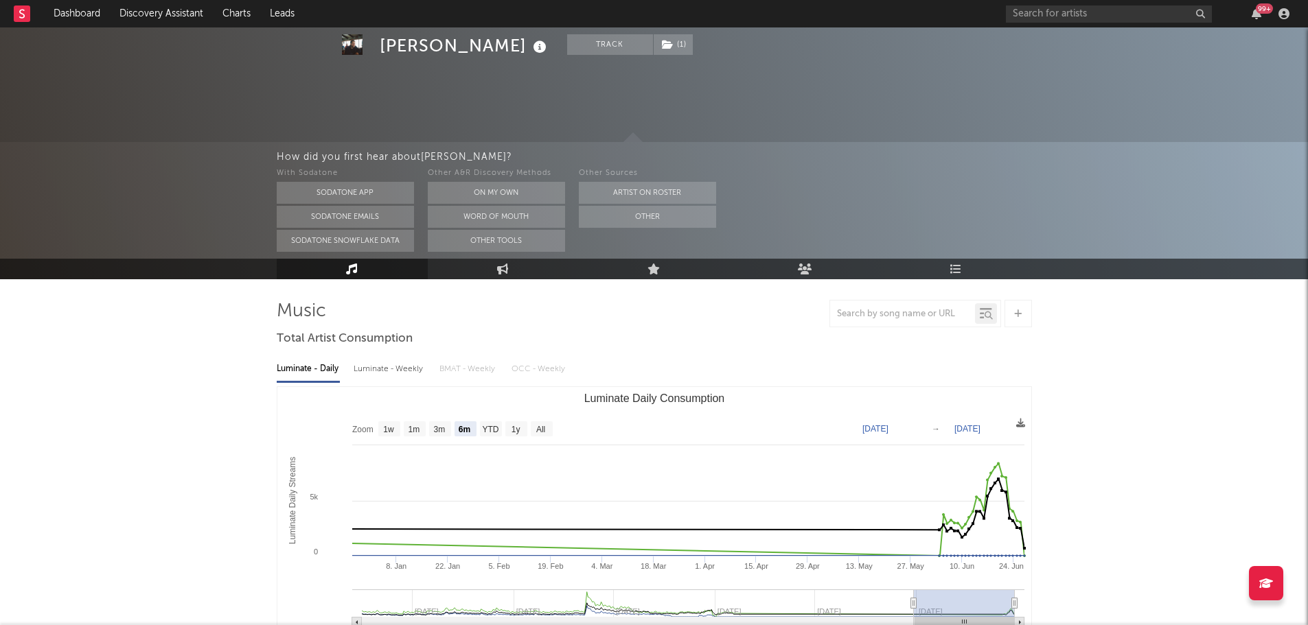
scroll to position [0, 0]
